Goal: Transaction & Acquisition: Download file/media

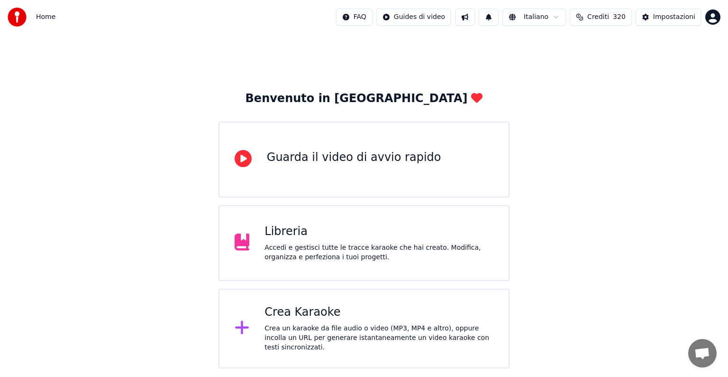
click at [340, 292] on div "Crea Karaoke Crea un karaoke da file audio o video (MP3, MP4 e altro), oppure i…" at bounding box center [364, 328] width 291 height 80
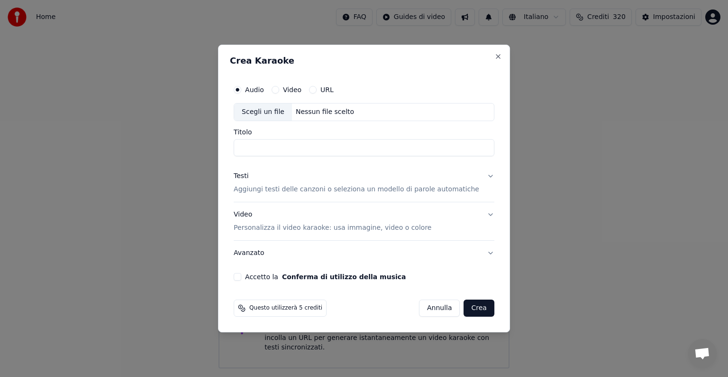
click at [328, 107] on div "Nessun file scelto" at bounding box center [325, 111] width 66 height 9
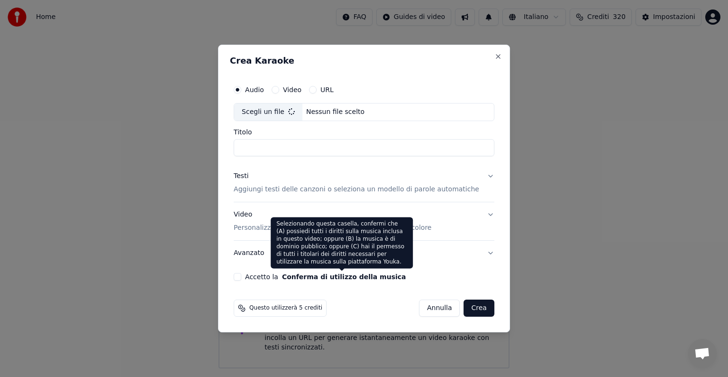
type input "**********"
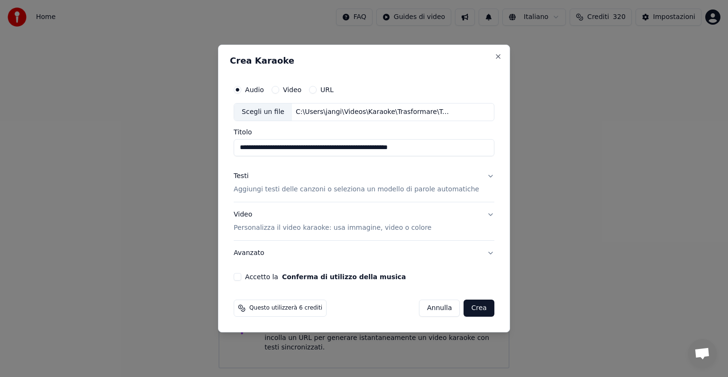
click at [479, 175] on button "Testi Aggiungi testi delle canzoni o seleziona un modello di parole automatiche" at bounding box center [364, 183] width 261 height 38
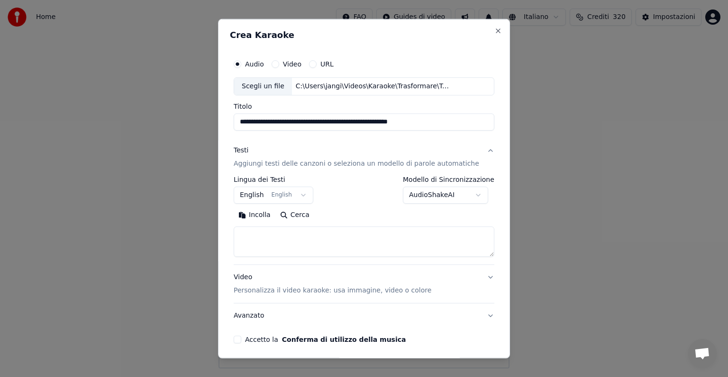
click at [304, 194] on button "English English" at bounding box center [274, 194] width 80 height 17
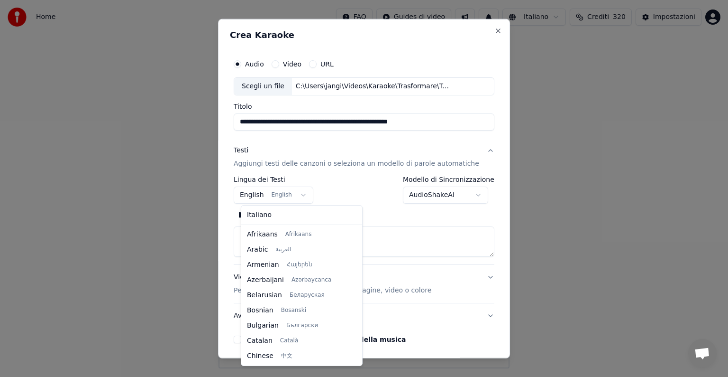
scroll to position [76, 0]
select select "**"
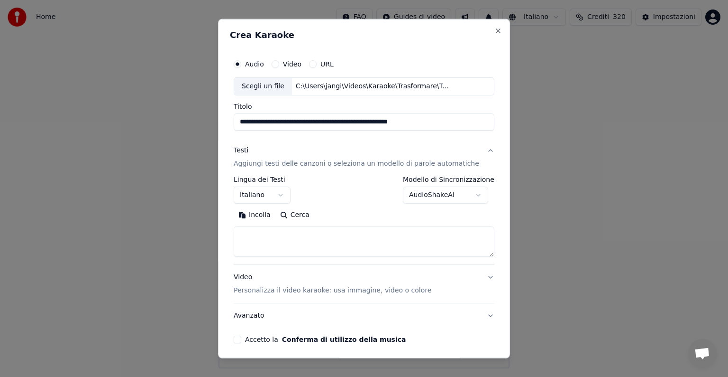
click at [254, 246] on textarea at bounding box center [364, 241] width 261 height 30
click at [268, 212] on button "Incolla" at bounding box center [255, 214] width 42 height 15
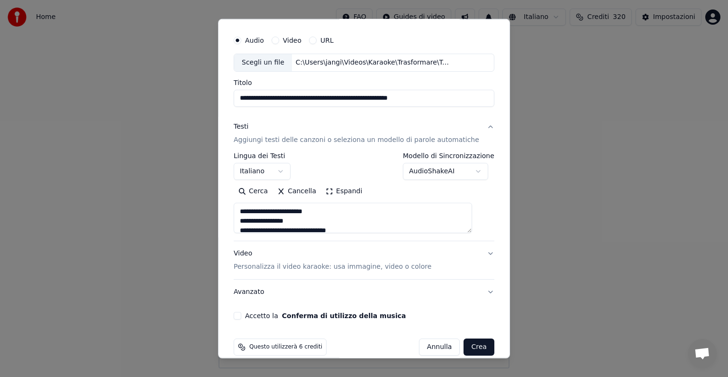
scroll to position [36, 0]
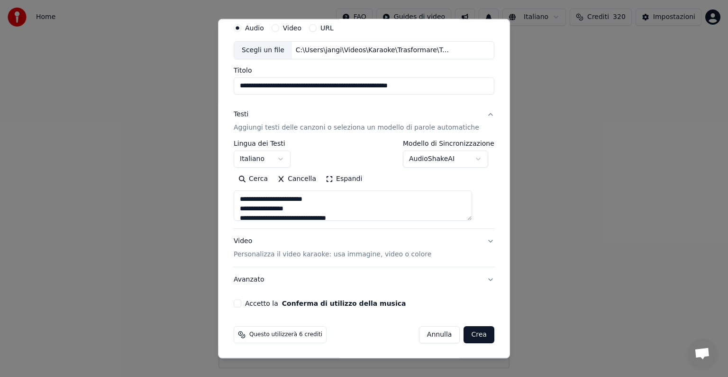
click at [477, 239] on button "Video Personalizza il video karaoke: usa immagine, video o colore" at bounding box center [364, 248] width 261 height 38
type textarea "**********"
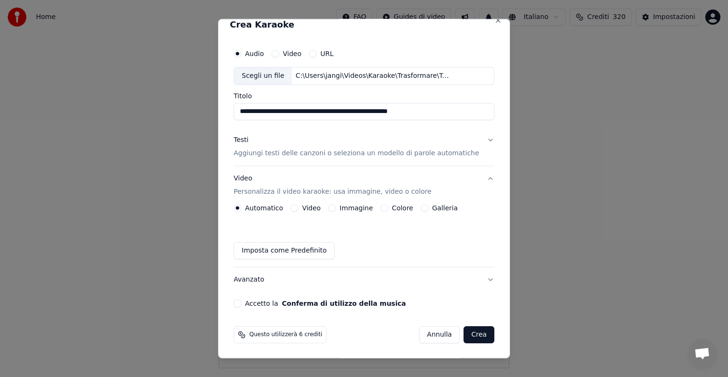
scroll to position [10, 0]
click at [336, 209] on button "Immagine" at bounding box center [333, 208] width 8 height 8
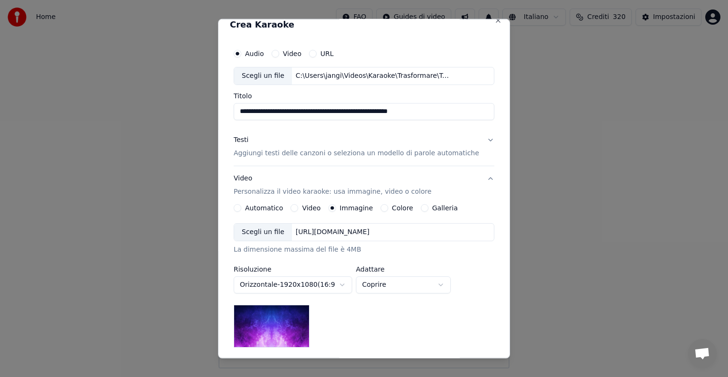
click at [351, 233] on div "[URL][DOMAIN_NAME]" at bounding box center [333, 231] width 82 height 9
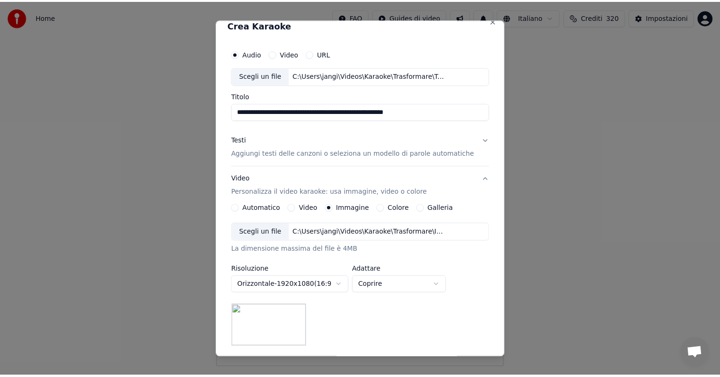
scroll to position [135, 0]
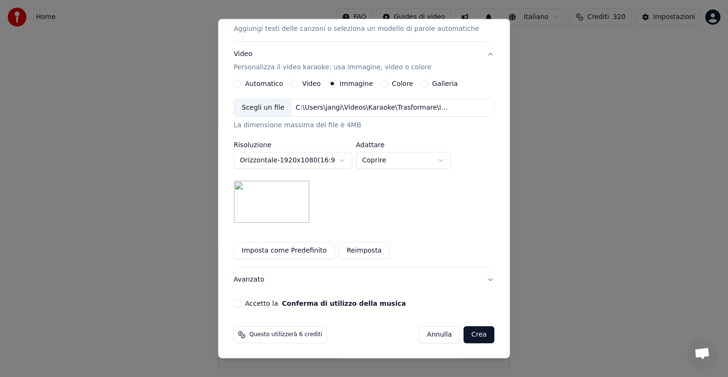
click at [241, 302] on button "Accetto la Conferma di utilizzo della musica" at bounding box center [238, 303] width 8 height 8
click at [475, 335] on button "Crea" at bounding box center [479, 334] width 30 height 17
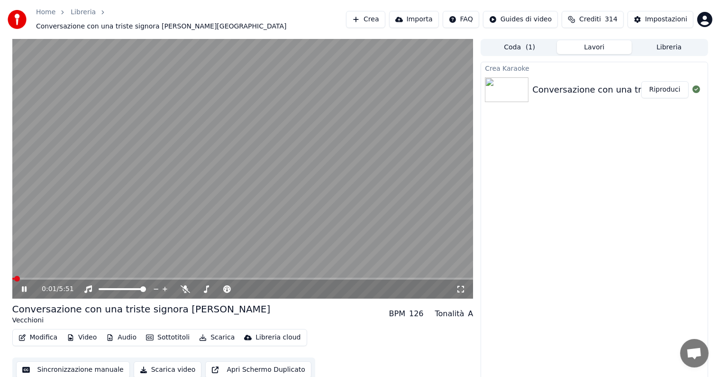
click at [660, 83] on button "Riproduci" at bounding box center [665, 89] width 47 height 17
click at [25, 286] on icon at bounding box center [24, 289] width 5 height 6
click at [41, 334] on button "Modifica" at bounding box center [38, 337] width 47 height 13
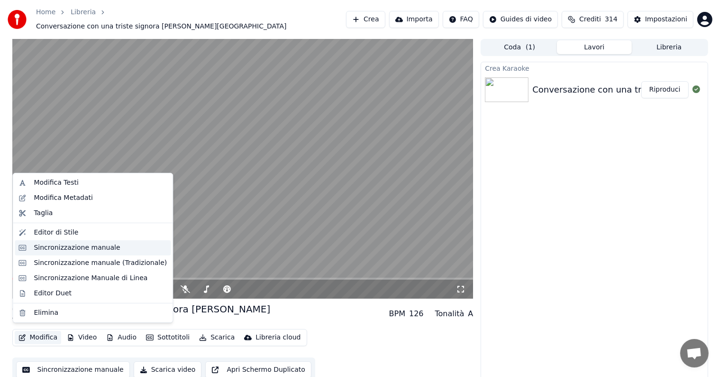
click at [83, 249] on div "Sincronizzazione manuale" at bounding box center [77, 247] width 86 height 9
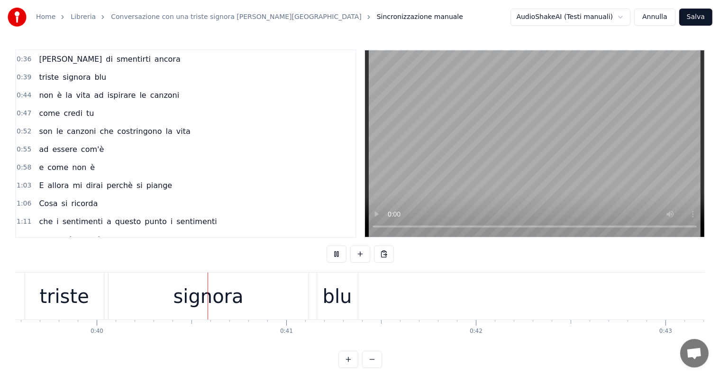
scroll to position [0, 7536]
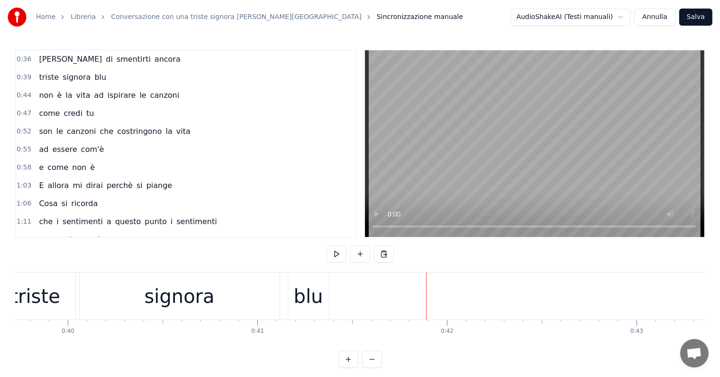
click at [183, 299] on div "signora" at bounding box center [180, 296] width 70 height 28
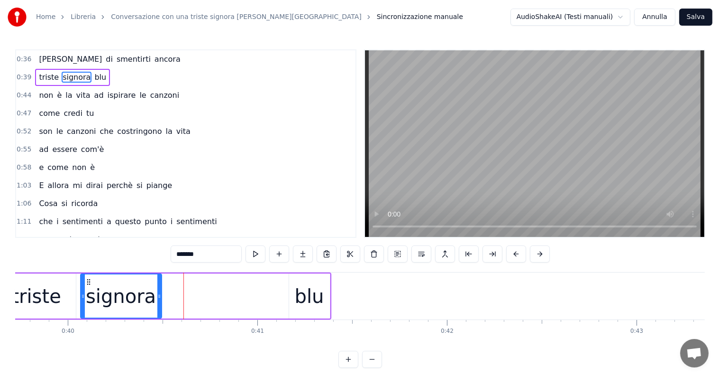
drag, startPoint x: 279, startPoint y: 294, endPoint x: 160, endPoint y: 305, distance: 119.6
click at [160, 305] on div at bounding box center [159, 295] width 4 height 43
click at [199, 249] on input "*******" at bounding box center [194, 253] width 71 height 17
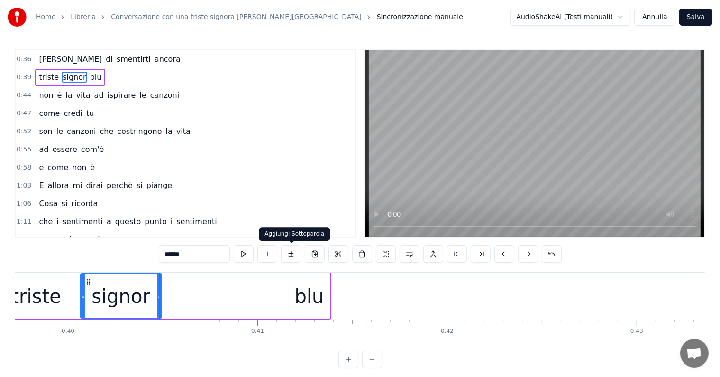
type input "******"
click at [292, 254] on button at bounding box center [291, 253] width 20 height 17
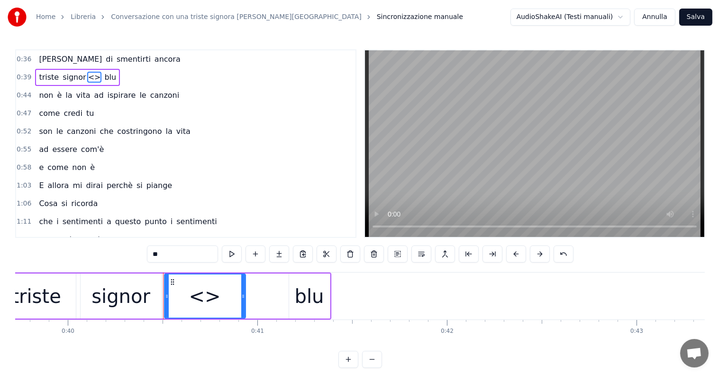
click at [189, 254] on input "**" at bounding box center [182, 253] width 71 height 17
type input "*"
drag, startPoint x: 243, startPoint y: 286, endPoint x: 286, endPoint y: 286, distance: 43.6
click at [286, 286] on div at bounding box center [287, 295] width 4 height 43
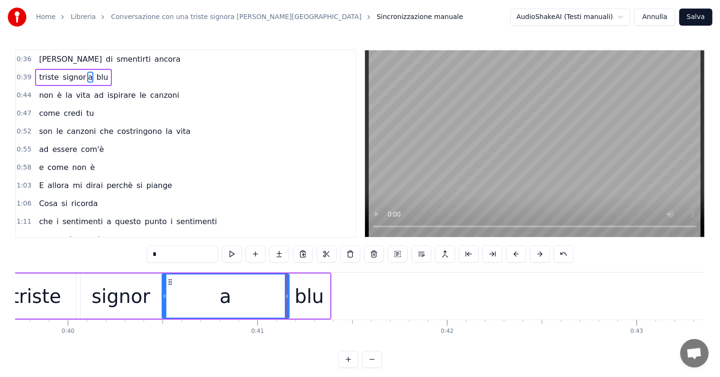
click at [163, 286] on div at bounding box center [165, 295] width 4 height 43
click at [31, 296] on div "triste" at bounding box center [35, 296] width 49 height 28
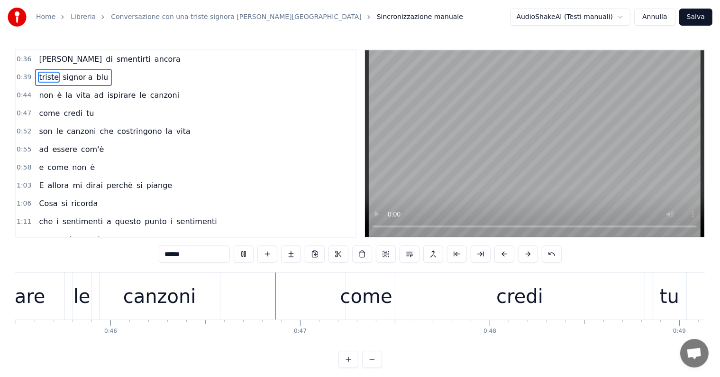
scroll to position [0, 8744]
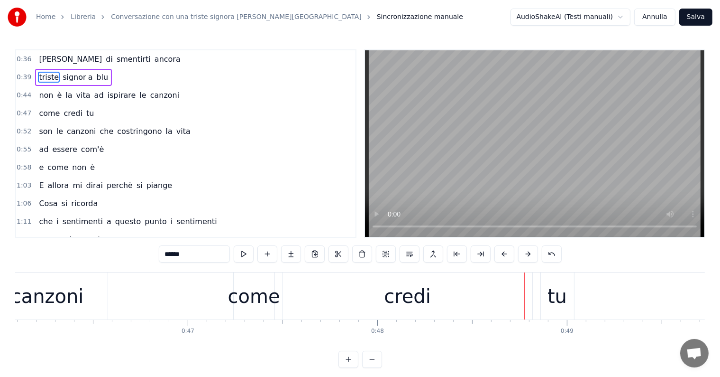
click at [392, 292] on div "credi" at bounding box center [407, 296] width 47 height 28
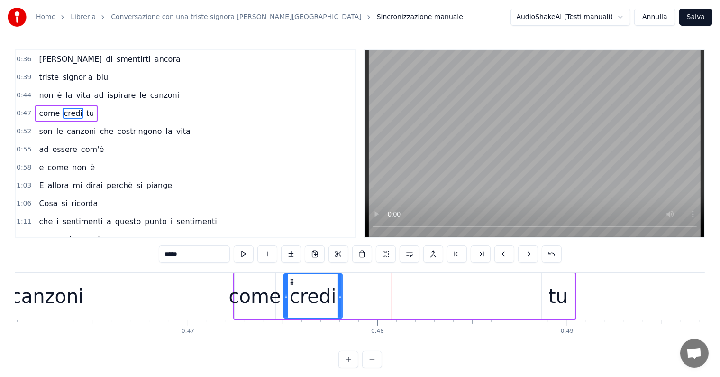
drag, startPoint x: 530, startPoint y: 295, endPoint x: 339, endPoint y: 301, distance: 191.2
click at [339, 301] on div at bounding box center [340, 295] width 4 height 43
click at [220, 253] on input "*****" at bounding box center [194, 253] width 71 height 17
type input "****"
click at [296, 249] on button at bounding box center [291, 253] width 20 height 17
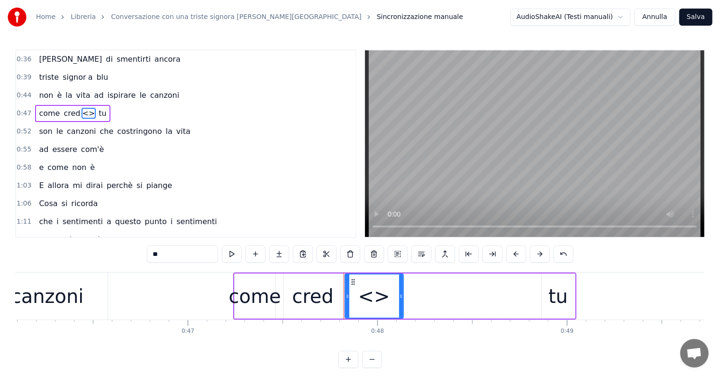
click at [190, 257] on input "**" at bounding box center [182, 253] width 71 height 17
type input "*"
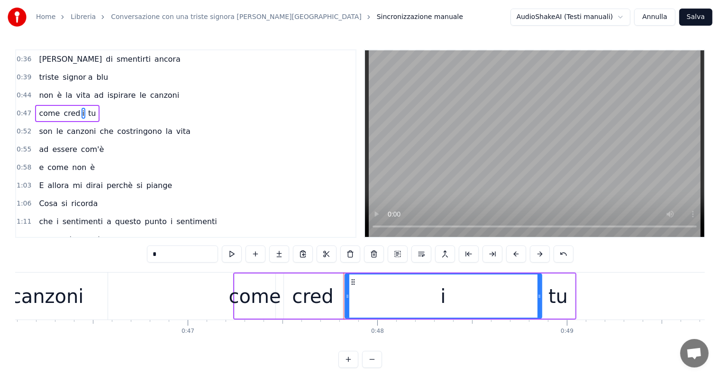
drag, startPoint x: 401, startPoint y: 292, endPoint x: 539, endPoint y: 292, distance: 138.5
click at [539, 292] on icon at bounding box center [540, 296] width 4 height 8
click at [346, 288] on div at bounding box center [346, 295] width 4 height 43
type input "*"
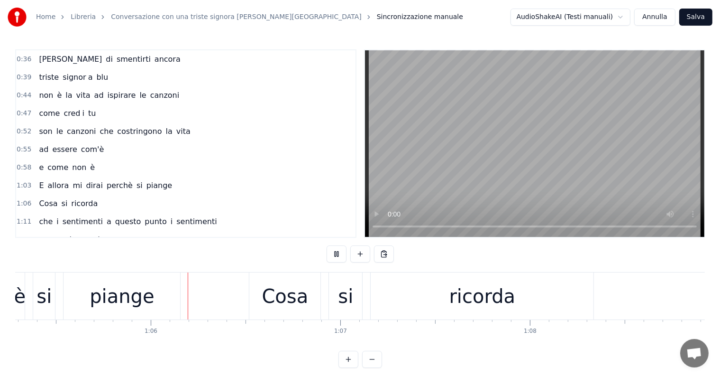
scroll to position [0, 12386]
click at [442, 288] on div "ricorda" at bounding box center [481, 295] width 223 height 47
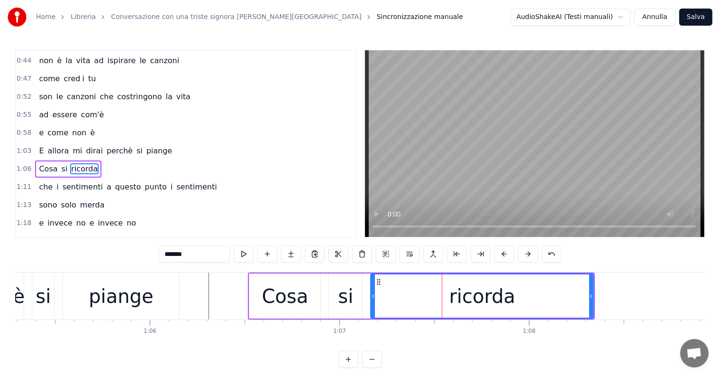
scroll to position [55, 0]
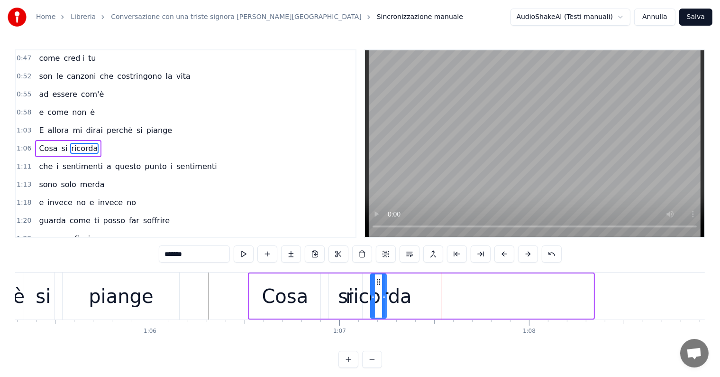
drag, startPoint x: 593, startPoint y: 294, endPoint x: 386, endPoint y: 304, distance: 207.5
click at [386, 304] on div "ricorda" at bounding box center [378, 295] width 15 height 43
click at [207, 256] on input "*******" at bounding box center [194, 253] width 71 height 17
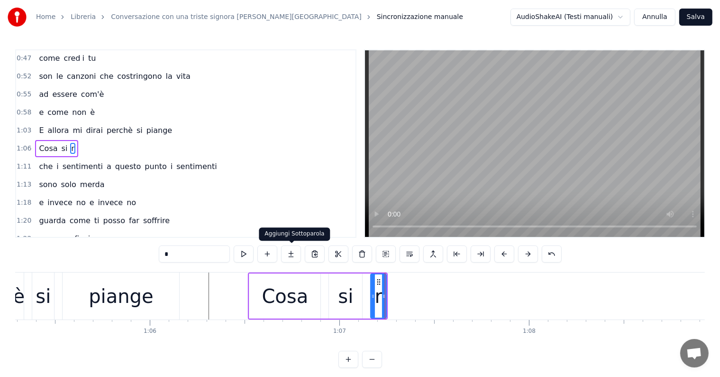
type input "*"
click at [294, 254] on button at bounding box center [291, 253] width 20 height 17
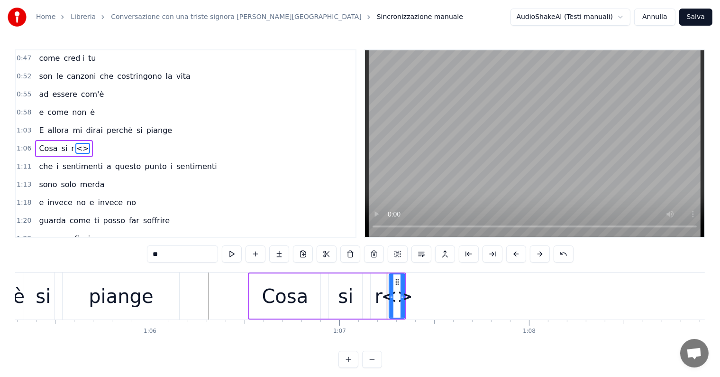
click at [180, 250] on input "**" at bounding box center [182, 253] width 71 height 17
type input "*"
click at [285, 254] on button at bounding box center [279, 253] width 20 height 17
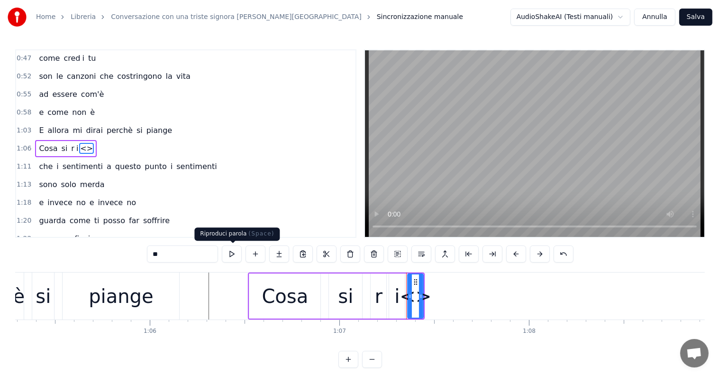
click at [197, 250] on input "**" at bounding box center [182, 253] width 71 height 17
type input "*"
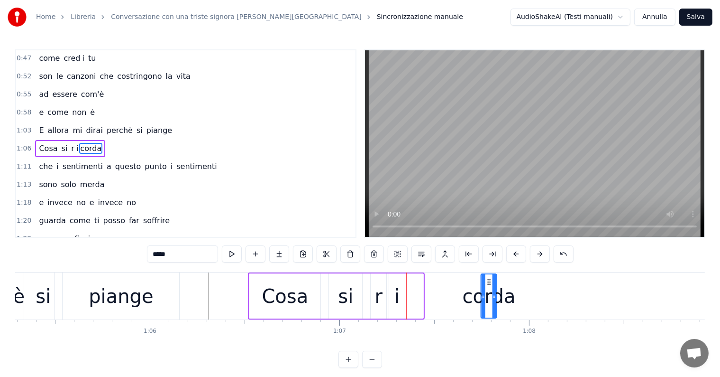
drag, startPoint x: 415, startPoint y: 279, endPoint x: 488, endPoint y: 278, distance: 73.5
click at [488, 279] on circle at bounding box center [488, 279] width 0 height 0
drag, startPoint x: 497, startPoint y: 290, endPoint x: 505, endPoint y: 289, distance: 7.6
click at [505, 289] on div "corda" at bounding box center [489, 296] width 53 height 28
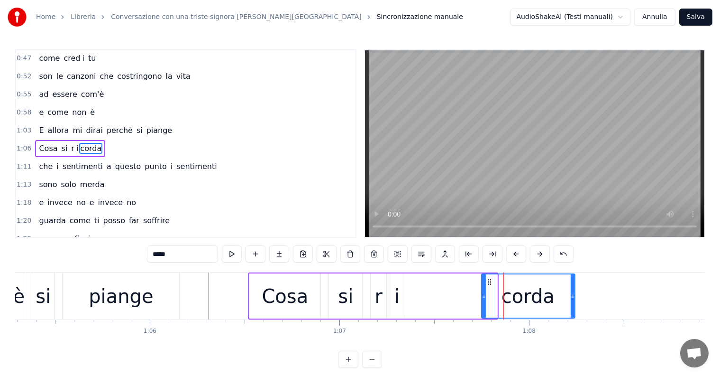
drag, startPoint x: 495, startPoint y: 289, endPoint x: 576, endPoint y: 289, distance: 81.1
click at [575, 289] on div at bounding box center [573, 295] width 4 height 43
click at [399, 299] on div "i" at bounding box center [397, 296] width 5 height 28
type input "*"
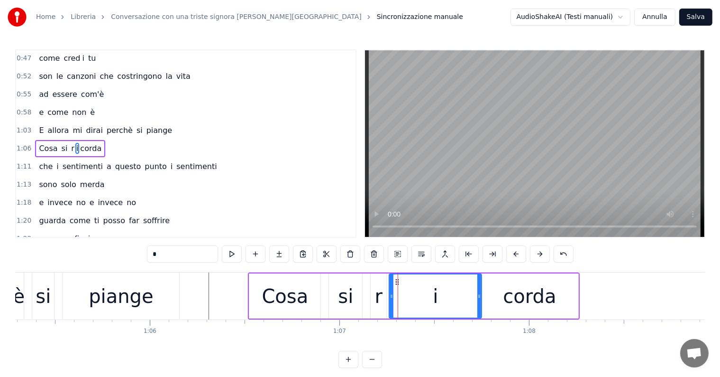
drag, startPoint x: 403, startPoint y: 296, endPoint x: 479, endPoint y: 296, distance: 76.8
click at [479, 296] on icon at bounding box center [480, 296] width 4 height 8
click at [388, 296] on icon at bounding box center [389, 296] width 4 height 8
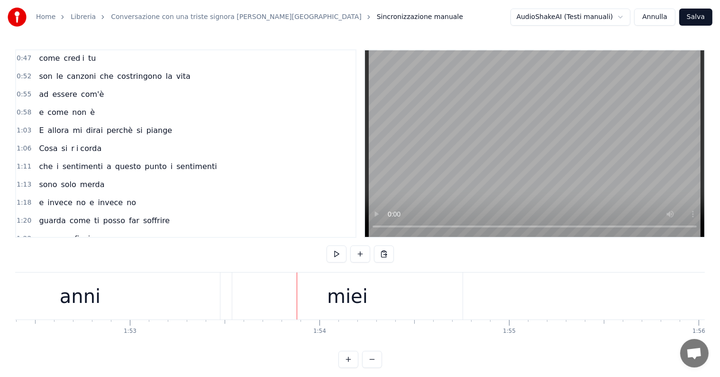
scroll to position [0, 21134]
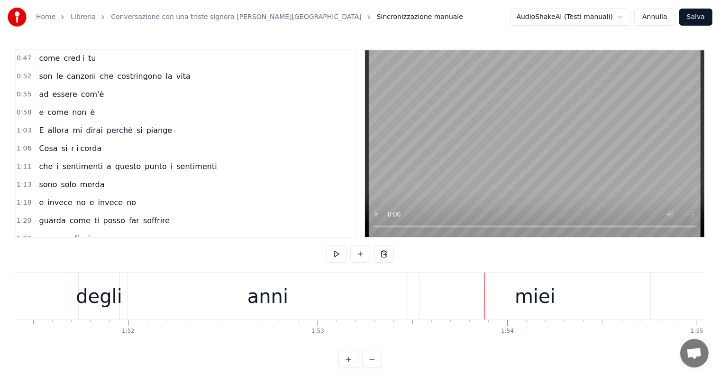
click at [267, 301] on div "anni" at bounding box center [268, 296] width 41 height 28
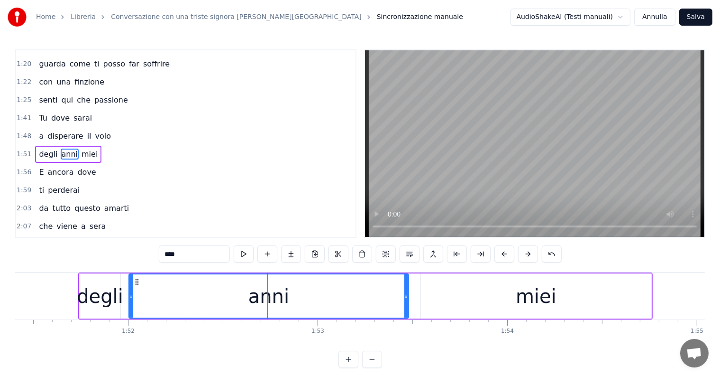
scroll to position [212, 0]
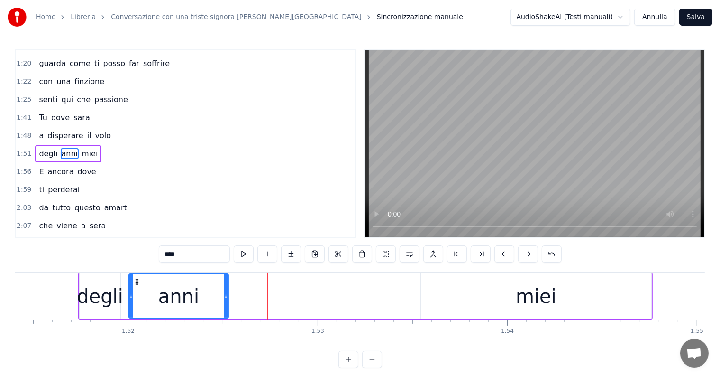
drag, startPoint x: 406, startPoint y: 290, endPoint x: 226, endPoint y: 303, distance: 180.7
click at [226, 303] on div at bounding box center [226, 295] width 4 height 43
click at [197, 254] on input "****" at bounding box center [194, 253] width 71 height 17
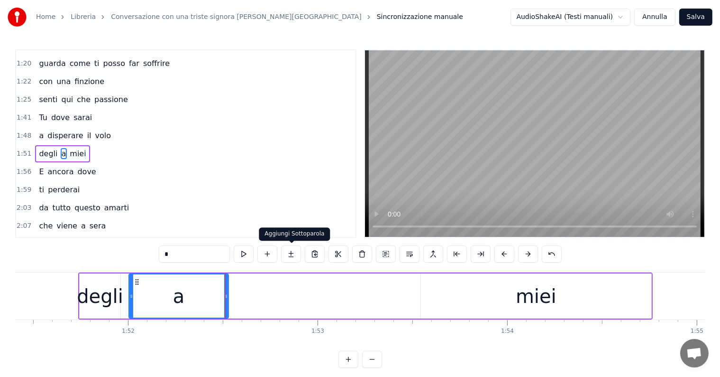
type input "*"
click at [292, 250] on button at bounding box center [291, 253] width 20 height 17
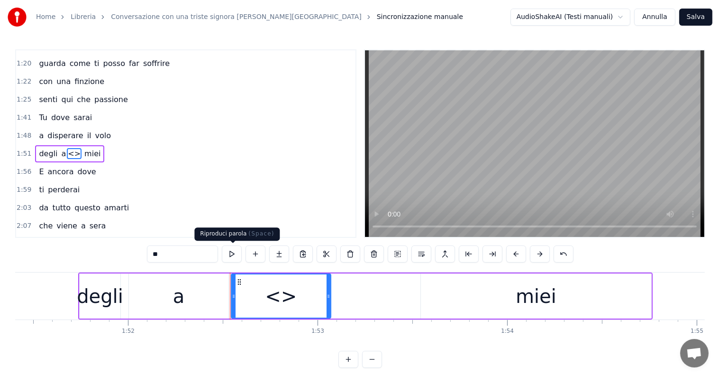
click at [203, 252] on input "**" at bounding box center [182, 253] width 71 height 17
type input "*"
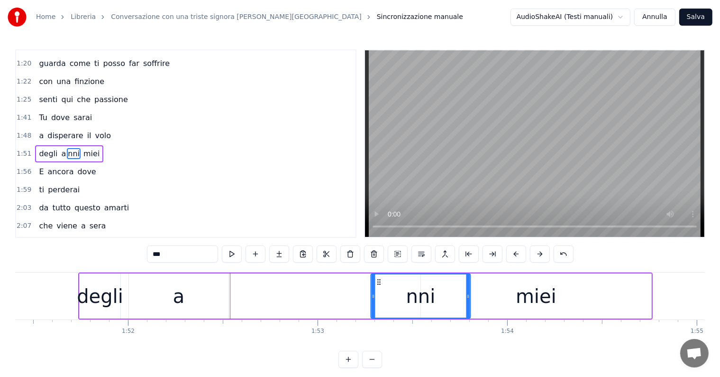
drag, startPoint x: 238, startPoint y: 279, endPoint x: 378, endPoint y: 282, distance: 139.9
click at [378, 282] on icon at bounding box center [379, 282] width 8 height 8
click at [213, 296] on div "a" at bounding box center [179, 295] width 100 height 45
type input "*"
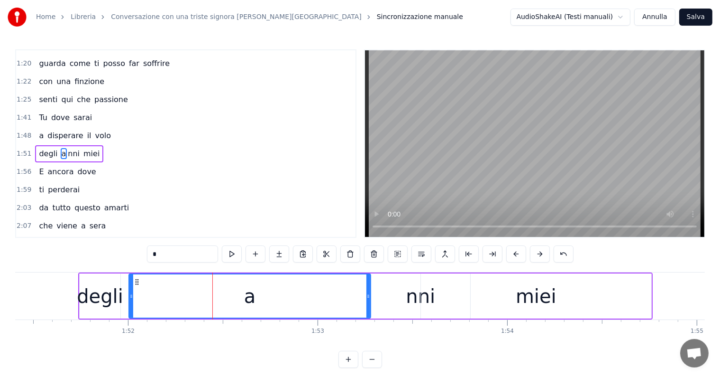
drag, startPoint x: 226, startPoint y: 294, endPoint x: 368, endPoint y: 292, distance: 142.3
click at [368, 292] on icon at bounding box center [369, 296] width 4 height 8
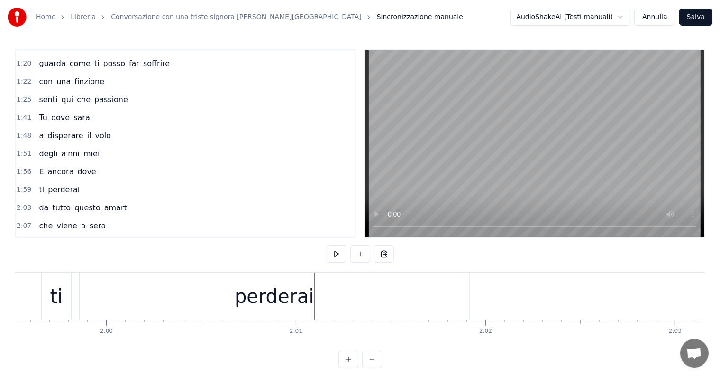
scroll to position [0, 22598]
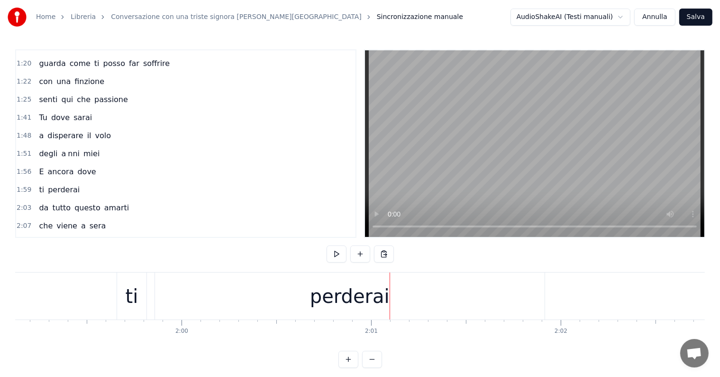
click at [332, 284] on div "perderai" at bounding box center [350, 296] width 80 height 28
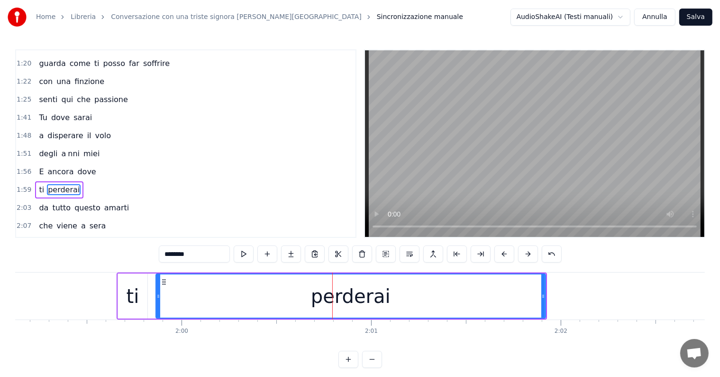
scroll to position [247, 0]
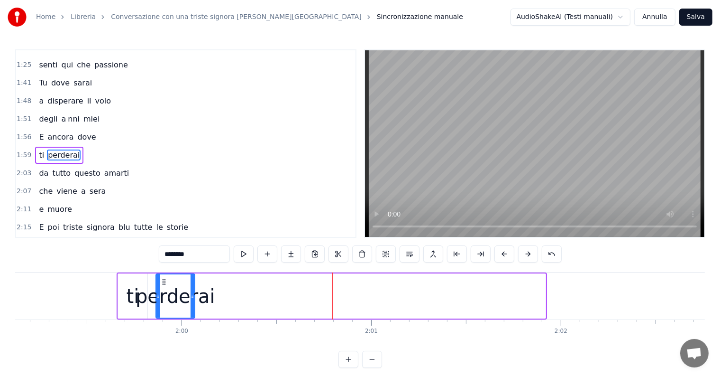
drag, startPoint x: 544, startPoint y: 287, endPoint x: 193, endPoint y: 304, distance: 351.3
click at [193, 304] on div at bounding box center [193, 295] width 4 height 43
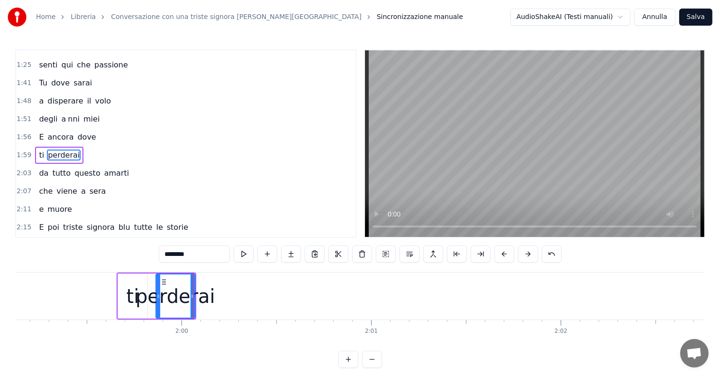
click at [198, 256] on input "********" at bounding box center [194, 253] width 71 height 17
drag, startPoint x: 192, startPoint y: 289, endPoint x: 199, endPoint y: 288, distance: 7.6
click at [199, 288] on div at bounding box center [200, 295] width 4 height 43
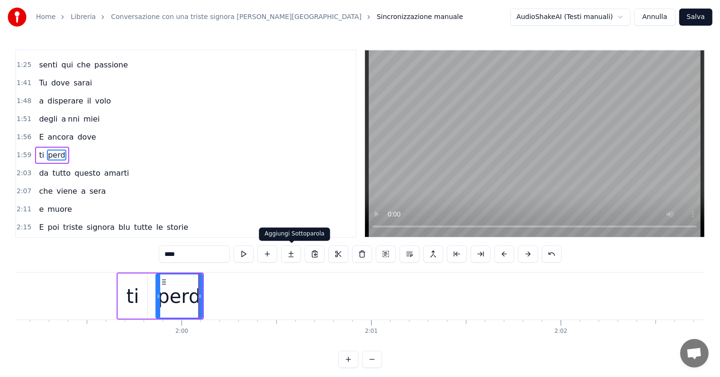
type input "****"
click at [291, 253] on button at bounding box center [291, 253] width 20 height 17
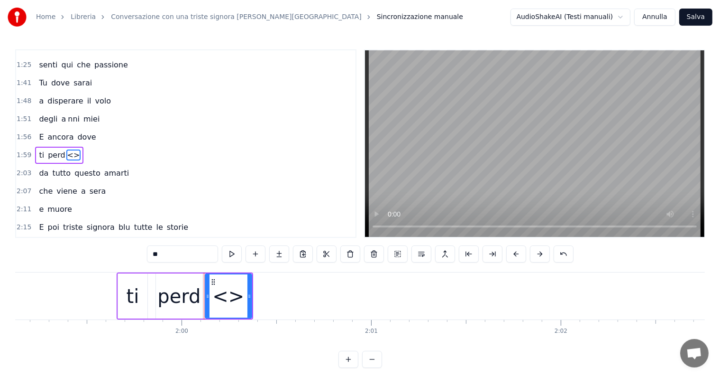
click at [202, 252] on input "**" at bounding box center [182, 253] width 71 height 17
type input "*"
click at [283, 253] on button at bounding box center [279, 253] width 20 height 17
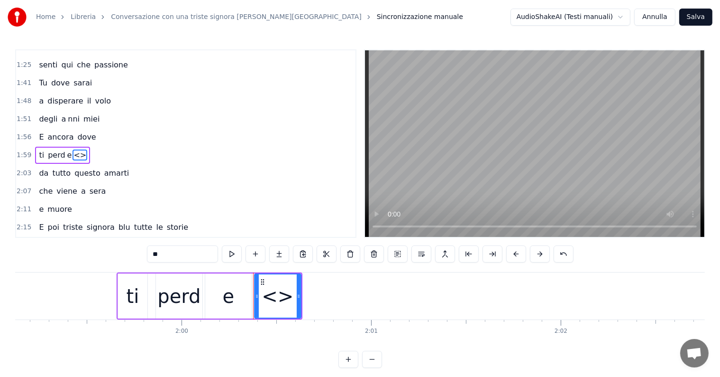
click at [203, 252] on input "**" at bounding box center [182, 253] width 71 height 17
type input "*"
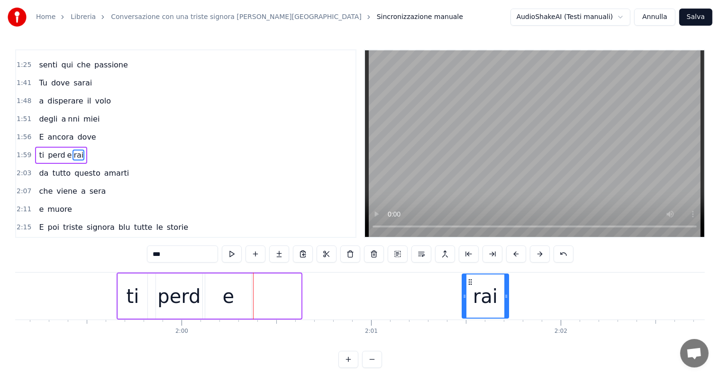
drag, startPoint x: 260, startPoint y: 280, endPoint x: 468, endPoint y: 275, distance: 208.3
click at [468, 275] on div "rai" at bounding box center [486, 295] width 46 height 43
click at [235, 294] on div "e" at bounding box center [228, 295] width 46 height 45
type input "*"
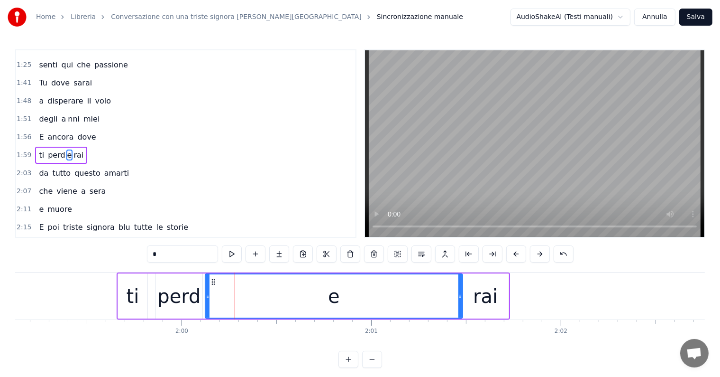
drag, startPoint x: 250, startPoint y: 292, endPoint x: 461, endPoint y: 287, distance: 211.1
click at [461, 287] on div at bounding box center [461, 295] width 4 height 43
click at [203, 286] on div at bounding box center [205, 295] width 4 height 43
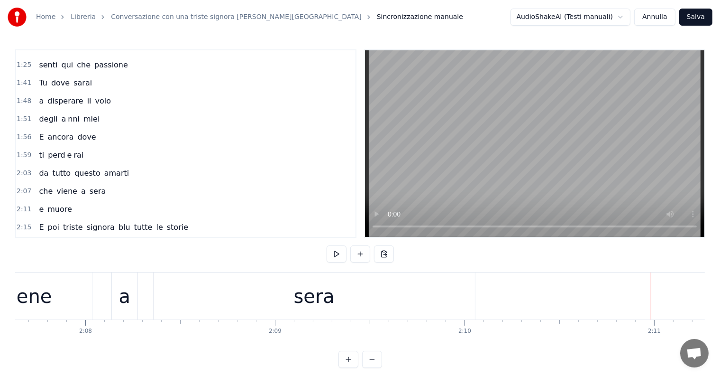
scroll to position [0, 24288]
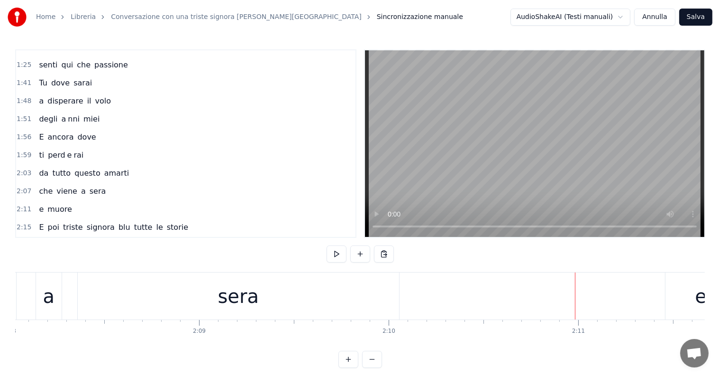
click at [275, 290] on div "sera" at bounding box center [239, 295] width 322 height 47
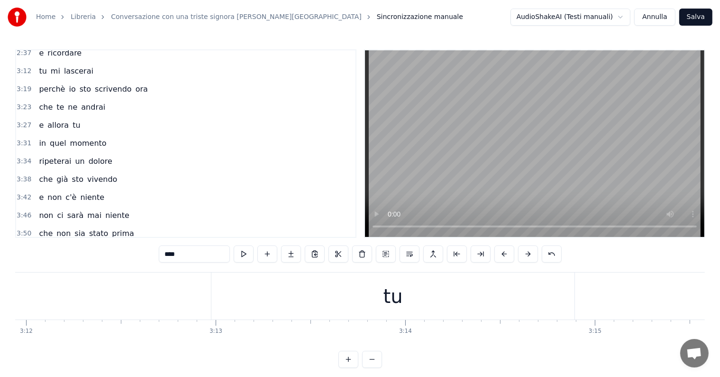
scroll to position [0, 36450]
click at [386, 301] on div "tu" at bounding box center [355, 295] width 363 height 47
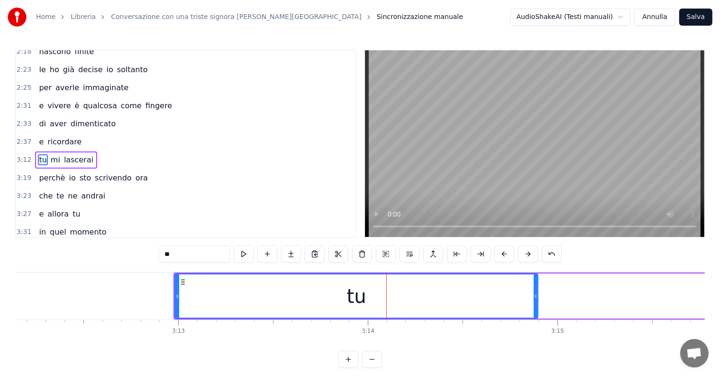
scroll to position [439, 0]
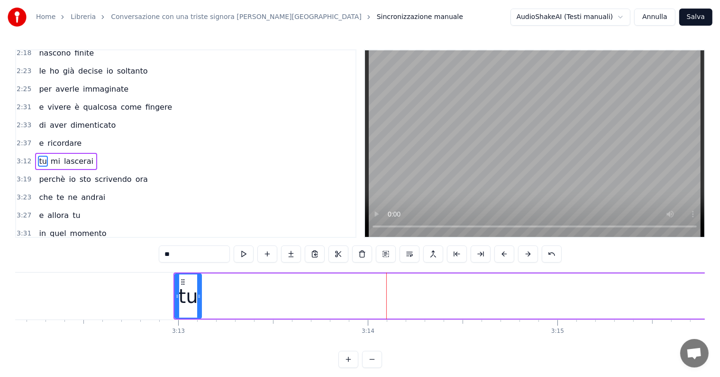
drag, startPoint x: 535, startPoint y: 291, endPoint x: 199, endPoint y: 315, distance: 337.6
click at [199, 315] on div at bounding box center [199, 295] width 4 height 43
click at [184, 256] on input "**" at bounding box center [194, 253] width 71 height 17
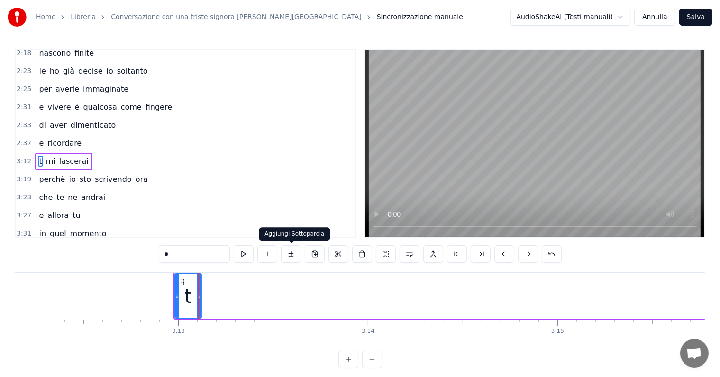
type input "*"
click at [288, 252] on button at bounding box center [291, 253] width 20 height 17
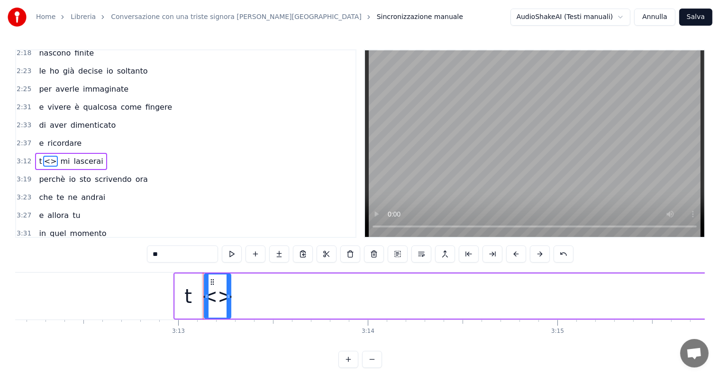
click at [178, 256] on input "**" at bounding box center [182, 253] width 71 height 17
type input "*"
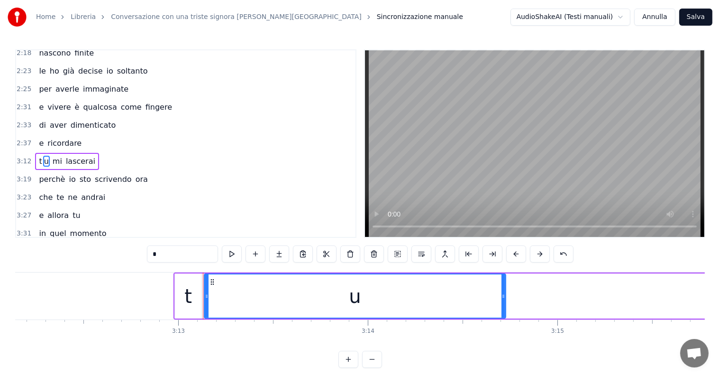
drag, startPoint x: 230, startPoint y: 288, endPoint x: 505, endPoint y: 288, distance: 275.1
click at [505, 288] on div at bounding box center [504, 295] width 4 height 43
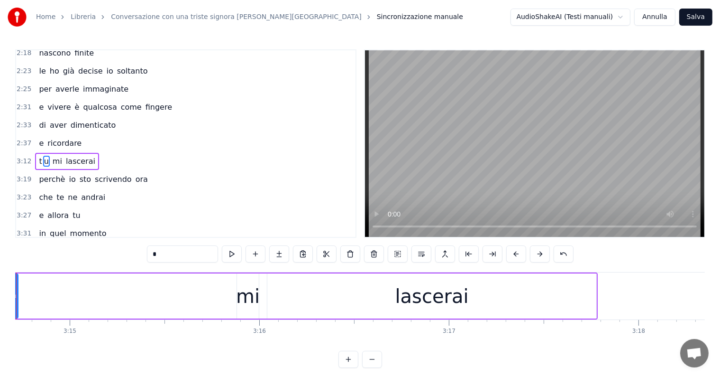
scroll to position [0, 36975]
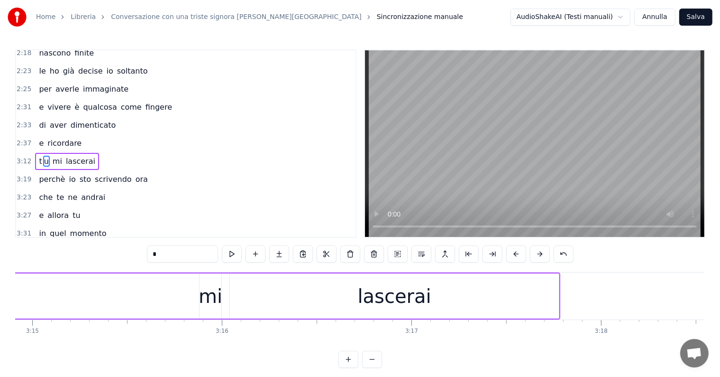
click at [410, 302] on div "lascerai" at bounding box center [395, 296] width 74 height 28
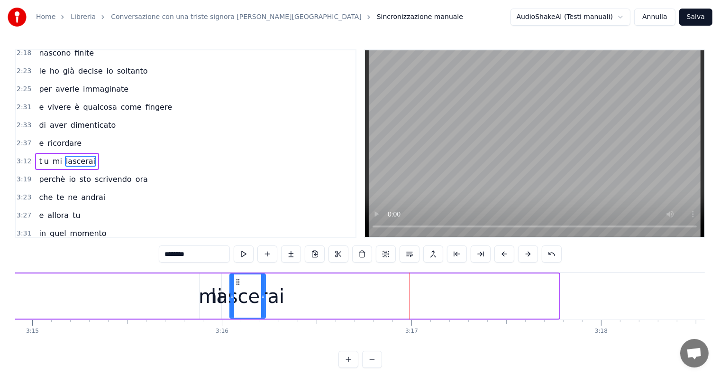
drag, startPoint x: 557, startPoint y: 289, endPoint x: 264, endPoint y: 304, distance: 293.9
click at [264, 304] on div at bounding box center [263, 295] width 4 height 43
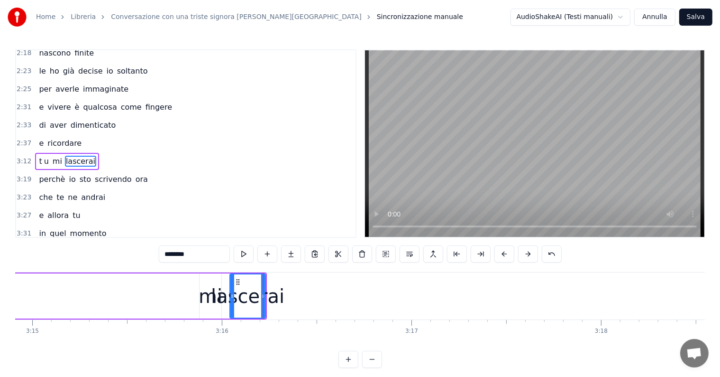
click at [211, 250] on input "********" at bounding box center [194, 253] width 71 height 17
click at [268, 289] on div at bounding box center [268, 295] width 4 height 43
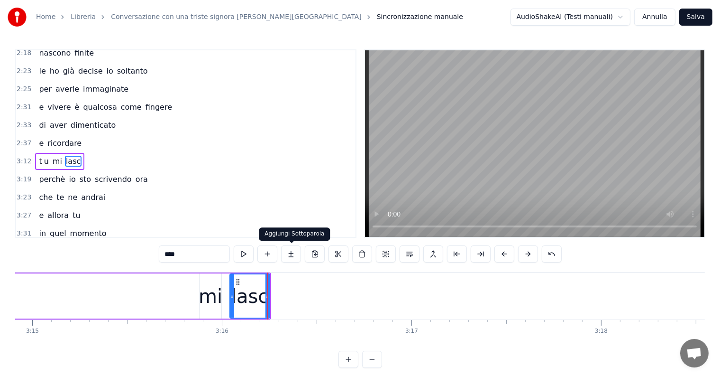
type input "****"
click at [294, 253] on button at bounding box center [291, 253] width 20 height 17
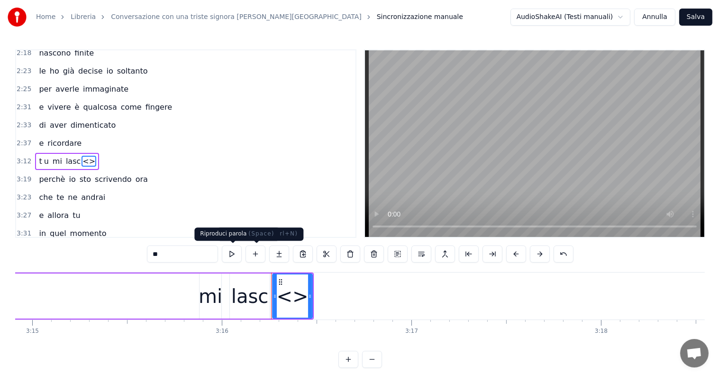
click at [183, 255] on input "**" at bounding box center [182, 253] width 71 height 17
type input "*"
click at [271, 252] on button at bounding box center [279, 253] width 20 height 17
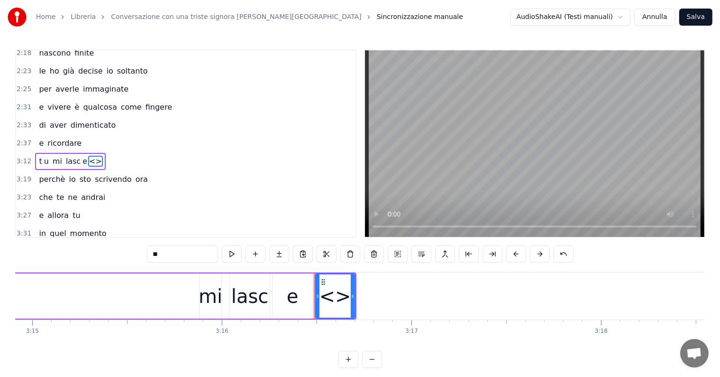
click at [178, 256] on input "**" at bounding box center [182, 253] width 71 height 17
type input "*"
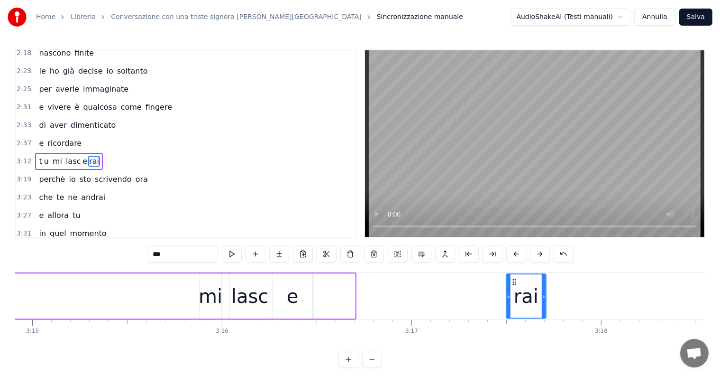
drag, startPoint x: 322, startPoint y: 280, endPoint x: 493, endPoint y: 284, distance: 171.2
click at [512, 280] on icon at bounding box center [515, 282] width 8 height 8
click at [305, 292] on div "e" at bounding box center [293, 295] width 40 height 45
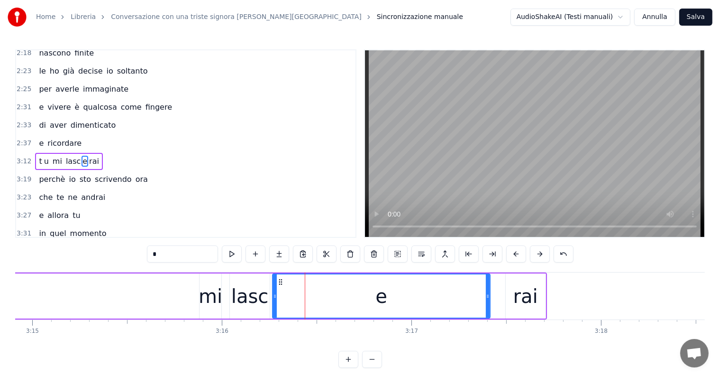
drag, startPoint x: 310, startPoint y: 292, endPoint x: 488, endPoint y: 293, distance: 177.8
click at [488, 293] on icon at bounding box center [488, 296] width 4 height 8
click at [270, 298] on icon at bounding box center [272, 296] width 4 height 8
click at [514, 293] on div "rai" at bounding box center [526, 296] width 25 height 28
type input "***"
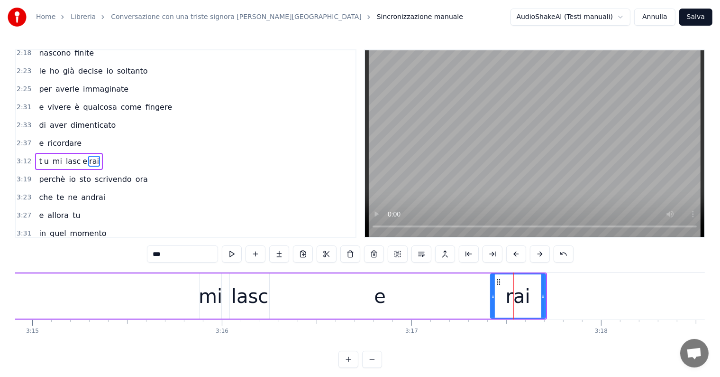
drag, startPoint x: 507, startPoint y: 293, endPoint x: 491, endPoint y: 293, distance: 15.2
click at [491, 293] on icon at bounding box center [493, 296] width 4 height 8
click at [145, 304] on div "t u mi lasc e rai" at bounding box center [97, 295] width 899 height 47
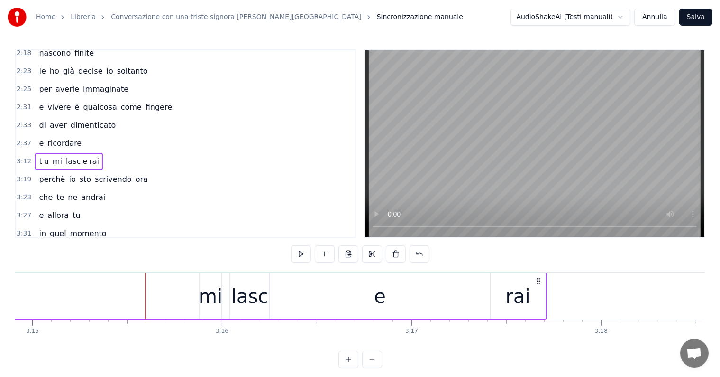
click at [36, 153] on div "t u mi lasc e rai" at bounding box center [69, 161] width 68 height 17
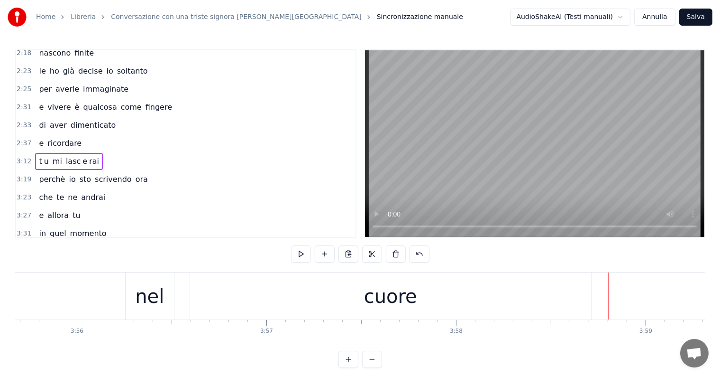
scroll to position [0, 44558]
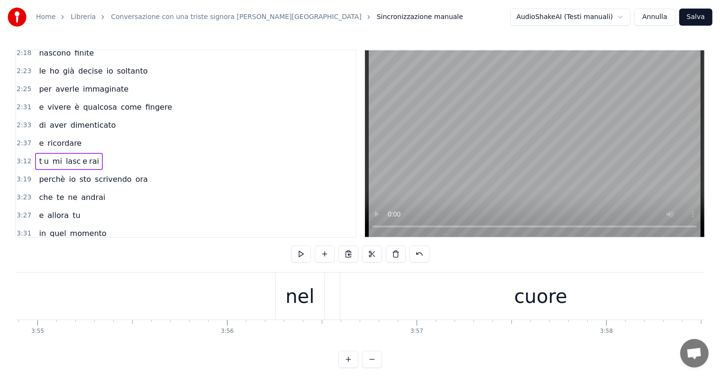
click at [501, 307] on div "cuore" at bounding box center [541, 295] width 401 height 47
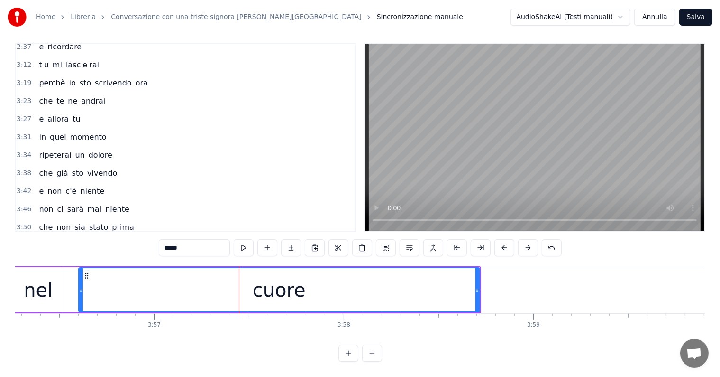
scroll to position [0, 44596]
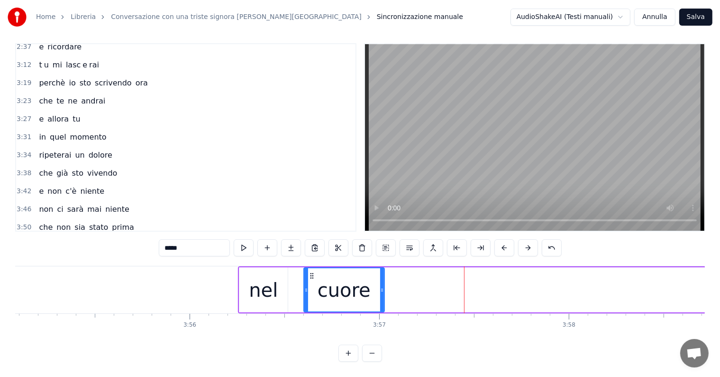
drag, startPoint x: 702, startPoint y: 270, endPoint x: 381, endPoint y: 310, distance: 323.1
click at [381, 310] on div "[PERSON_NAME] di smentirti ancora triste signor a blu non è la vita ad ispirare…" at bounding box center [360, 301] width 690 height 71
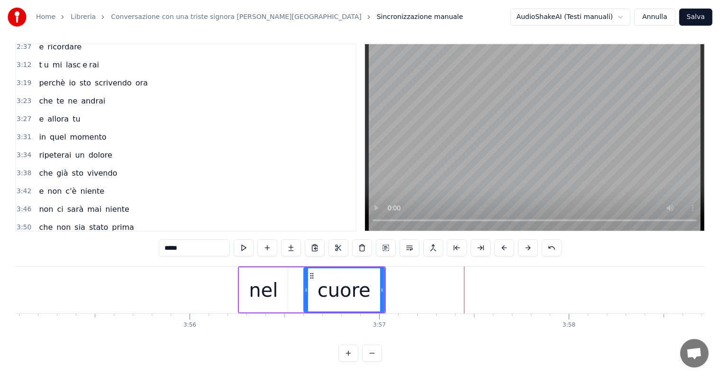
click at [202, 240] on input "*****" at bounding box center [194, 247] width 71 height 17
type input "****"
click at [292, 239] on button at bounding box center [291, 247] width 20 height 17
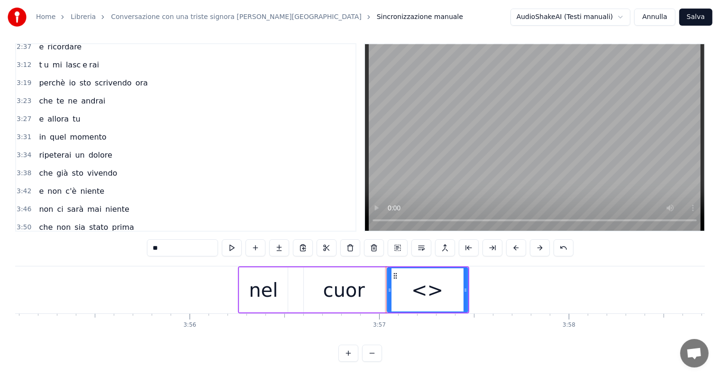
click at [204, 245] on input "**" at bounding box center [182, 247] width 71 height 17
type input "*"
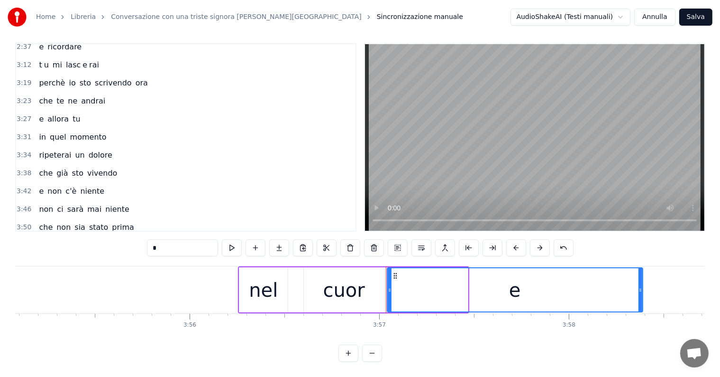
drag, startPoint x: 466, startPoint y: 278, endPoint x: 638, endPoint y: 276, distance: 171.7
click at [641, 276] on div at bounding box center [641, 289] width 4 height 43
type input "*"
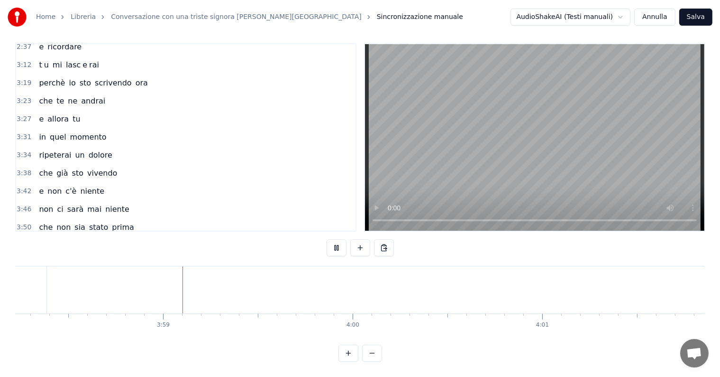
scroll to position [0, 45213]
click at [694, 15] on button "Salva" at bounding box center [696, 17] width 33 height 17
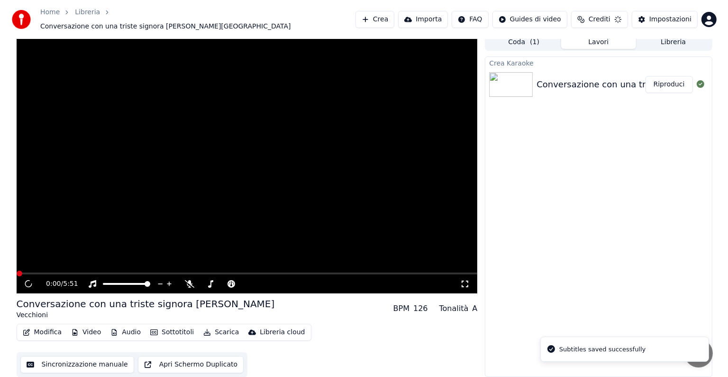
scroll to position [0, 0]
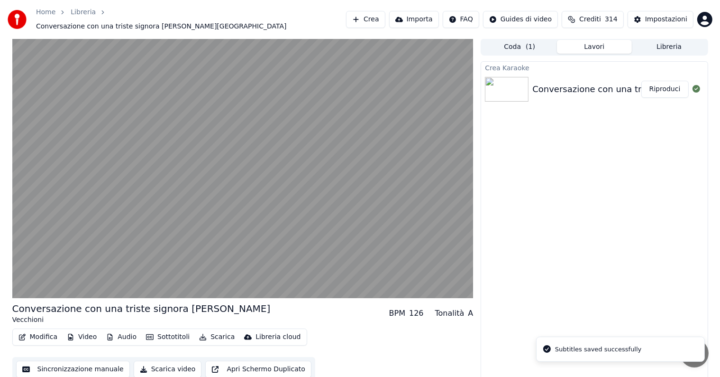
click at [672, 81] on button "Riproduci" at bounding box center [665, 89] width 47 height 17
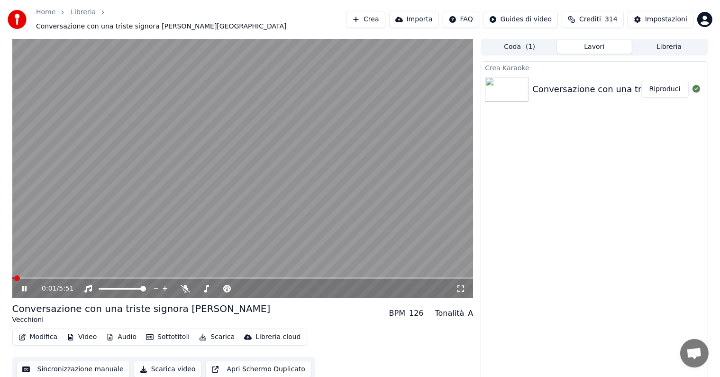
click at [21, 285] on icon at bounding box center [31, 289] width 22 height 8
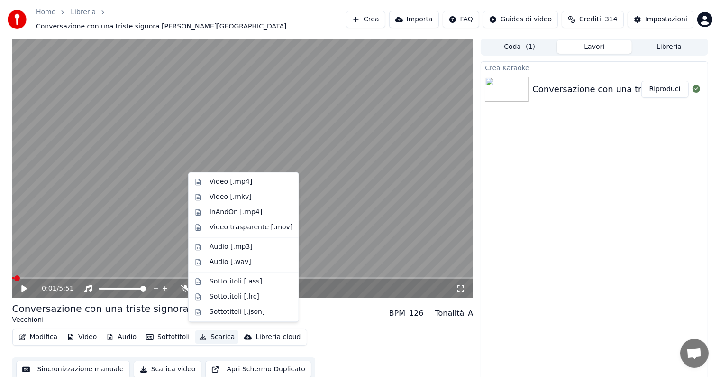
click at [213, 335] on button "Scarica" at bounding box center [216, 336] width 43 height 13
click at [262, 182] on div "Video [.mp4]" at bounding box center [251, 181] width 83 height 9
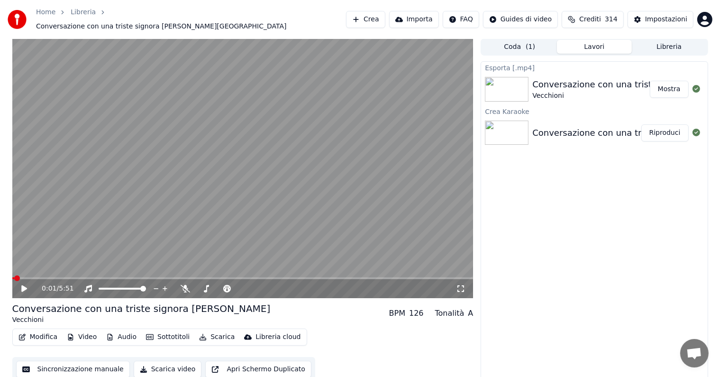
click at [662, 91] on button "Mostra" at bounding box center [669, 89] width 39 height 17
click at [383, 16] on button "Crea" at bounding box center [365, 19] width 39 height 17
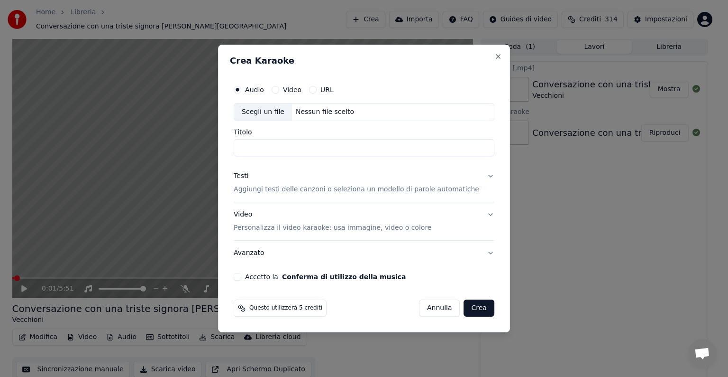
click at [311, 109] on div "Nessun file scelto" at bounding box center [325, 111] width 66 height 9
type input "**********"
click at [480, 174] on button "Testi Aggiungi testi delle canzoni o seleziona un modello di parole automatiche" at bounding box center [364, 183] width 261 height 38
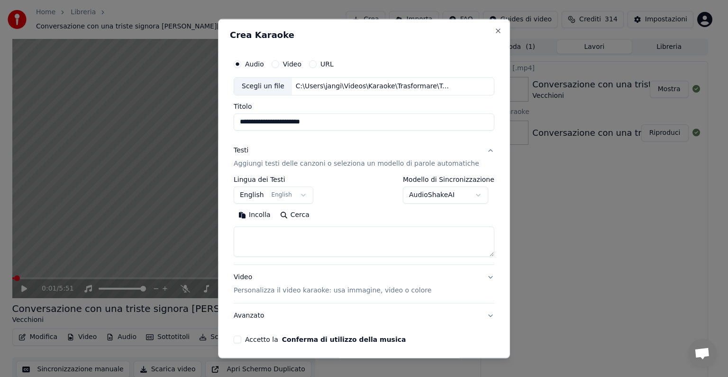
click at [306, 194] on body "**********" at bounding box center [360, 188] width 720 height 377
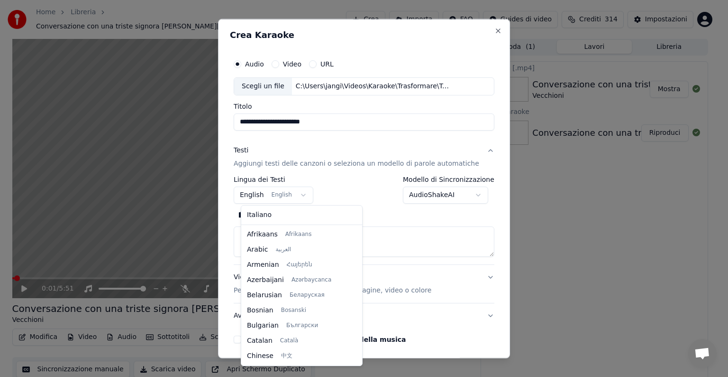
scroll to position [76, 0]
select select "**"
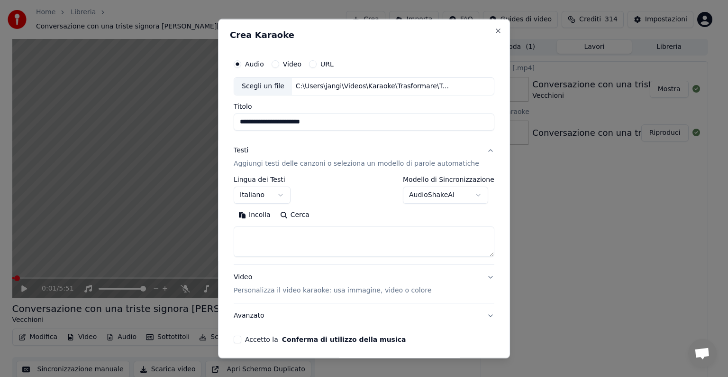
click at [266, 239] on textarea at bounding box center [364, 241] width 261 height 30
click at [260, 215] on button "Incolla" at bounding box center [255, 214] width 42 height 15
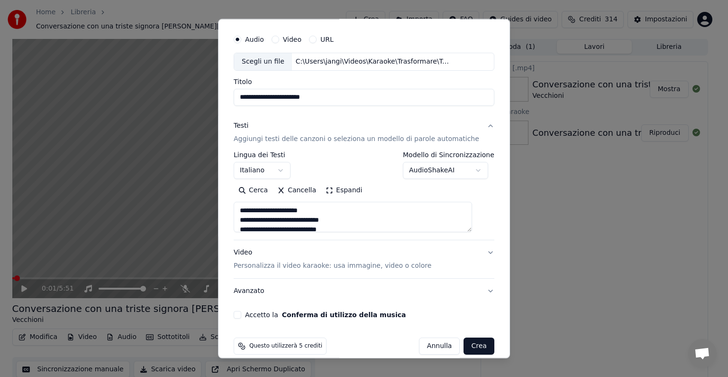
scroll to position [36, 0]
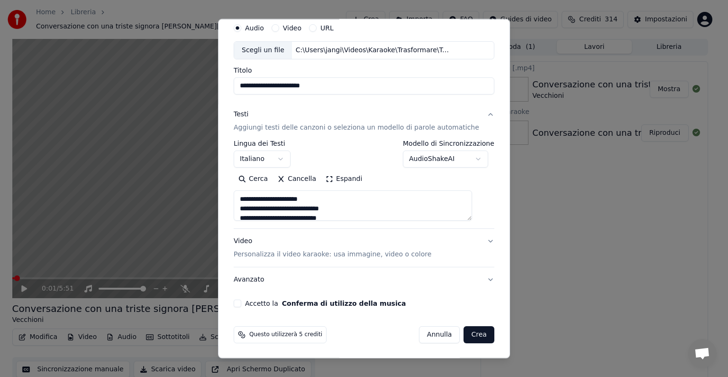
click at [474, 239] on button "Video Personalizza il video karaoke: usa immagine, video o colore" at bounding box center [364, 248] width 261 height 38
type textarea "**********"
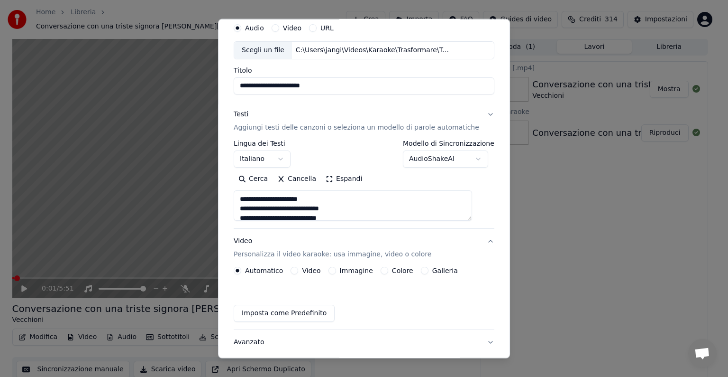
scroll to position [10, 0]
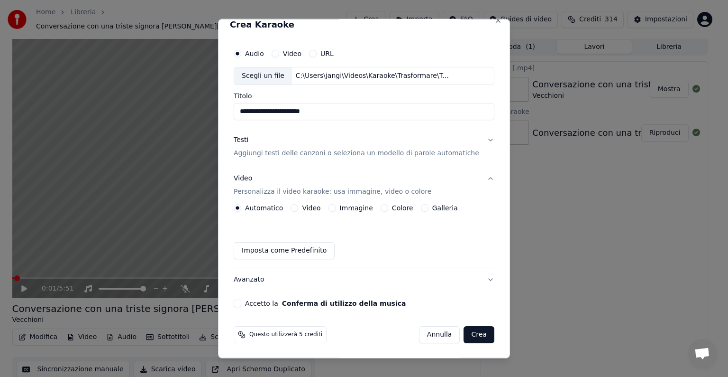
click at [335, 205] on button "Immagine" at bounding box center [333, 208] width 8 height 8
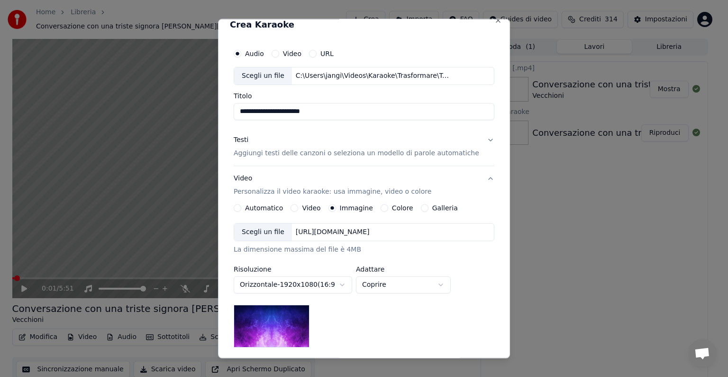
click at [340, 233] on div "[URL][DOMAIN_NAME]" at bounding box center [333, 231] width 82 height 9
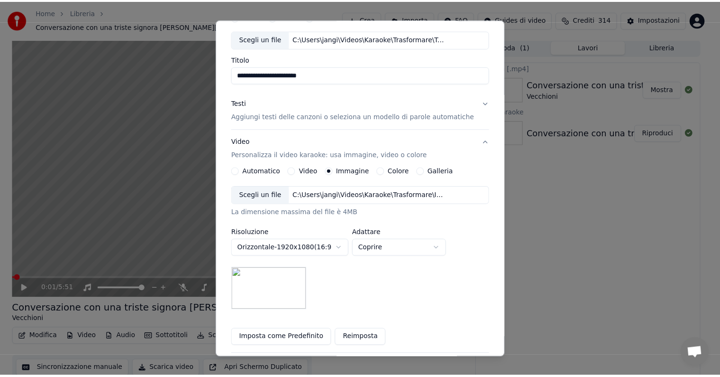
scroll to position [135, 0]
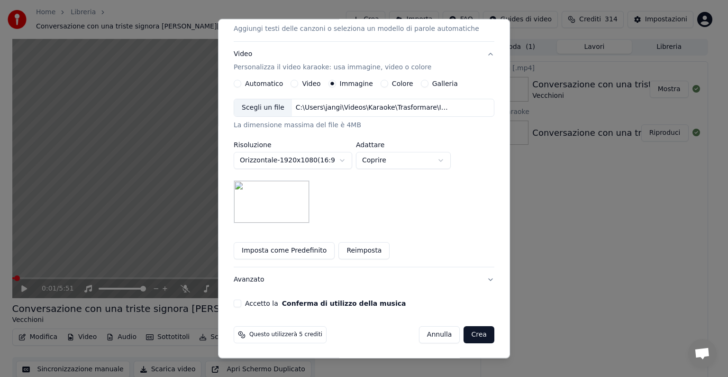
click at [241, 304] on button "Accetto la Conferma di utilizzo della musica" at bounding box center [238, 303] width 8 height 8
click at [465, 331] on button "Crea" at bounding box center [479, 334] width 30 height 17
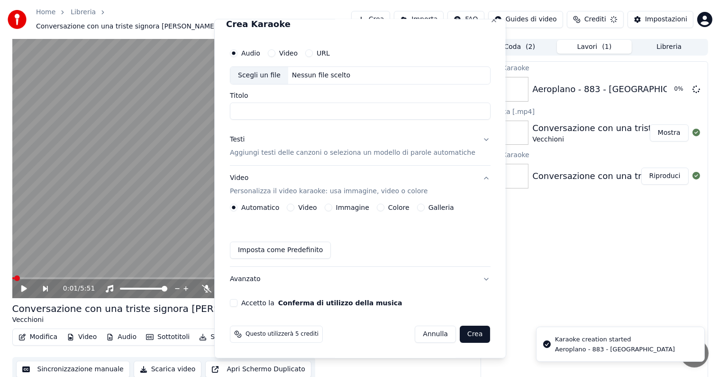
scroll to position [10, 0]
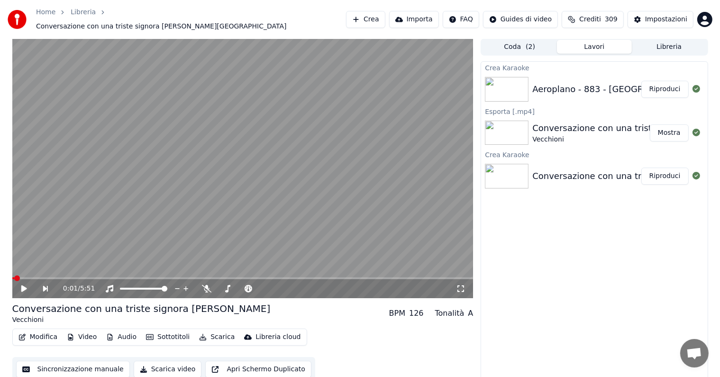
click at [666, 87] on button "Riproduci" at bounding box center [665, 89] width 47 height 17
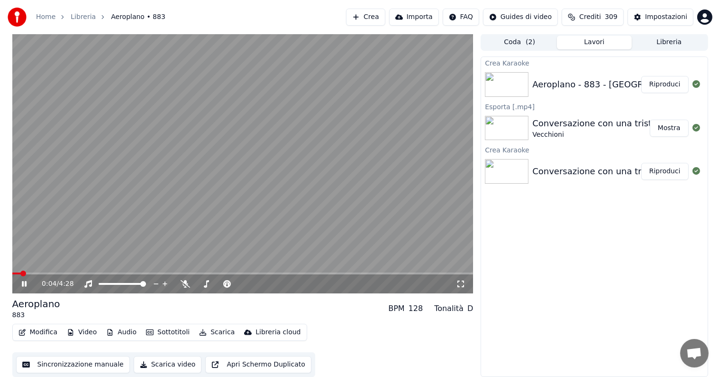
click at [23, 285] on icon at bounding box center [24, 284] width 5 height 6
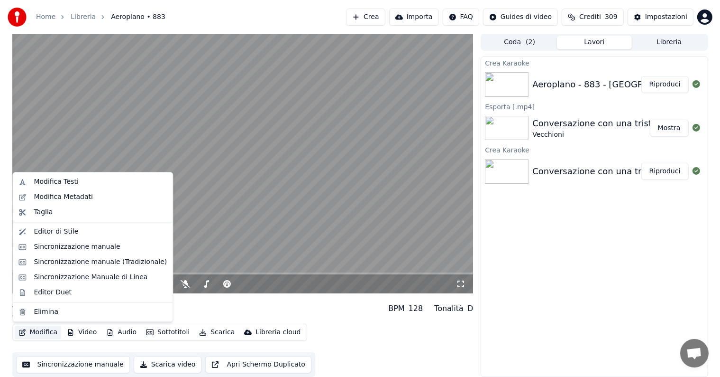
click at [45, 332] on button "Modifica" at bounding box center [38, 331] width 47 height 13
click at [98, 250] on div "Sincronizzazione manuale" at bounding box center [77, 246] width 86 height 9
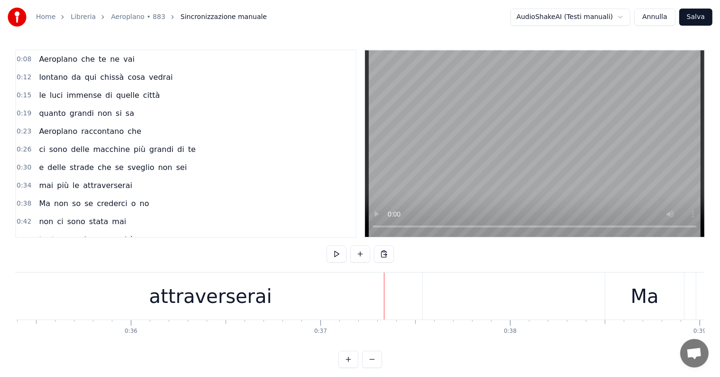
scroll to position [0, 6599]
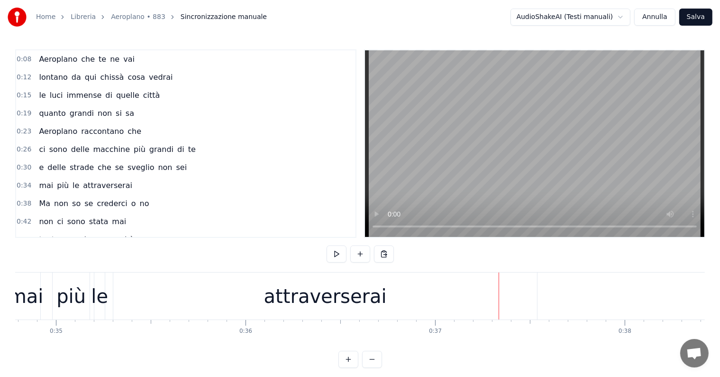
click at [255, 293] on div "attraverserai" at bounding box center [325, 295] width 424 height 47
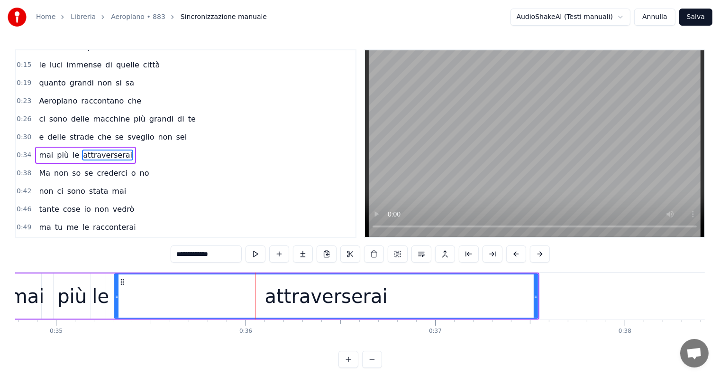
scroll to position [37, 0]
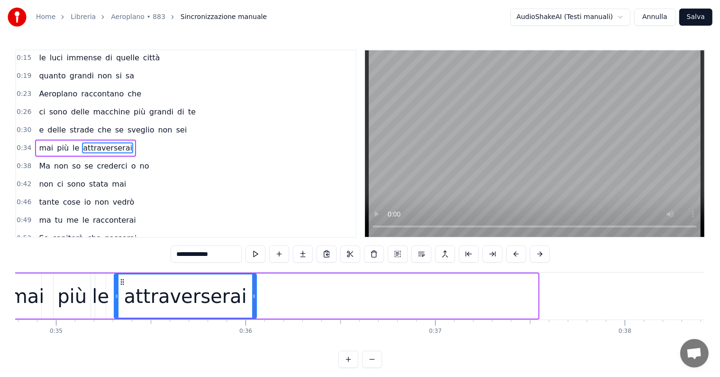
drag, startPoint x: 536, startPoint y: 291, endPoint x: 254, endPoint y: 292, distance: 281.7
click at [254, 292] on div at bounding box center [254, 295] width 4 height 43
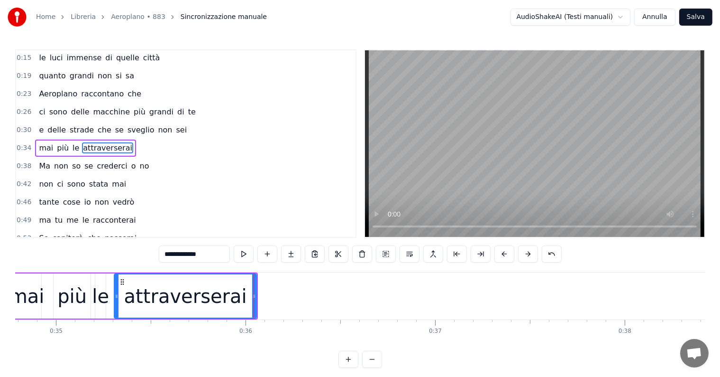
click at [216, 252] on input "**********" at bounding box center [194, 253] width 71 height 17
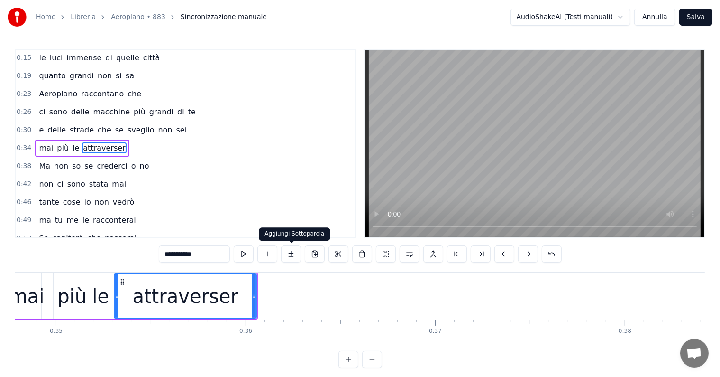
type input "**********"
click at [287, 249] on button at bounding box center [291, 253] width 20 height 17
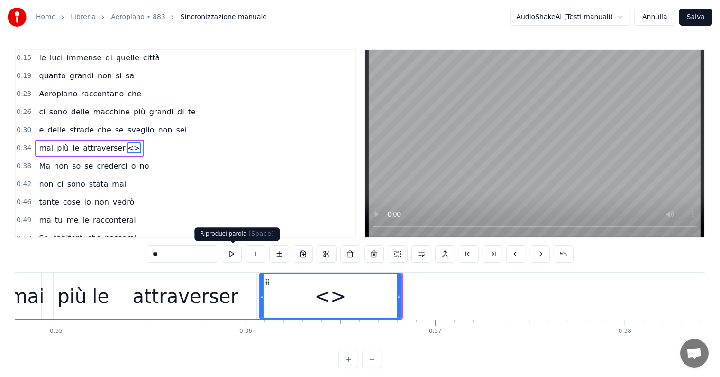
click at [182, 256] on input "**" at bounding box center [182, 253] width 71 height 17
type input "*"
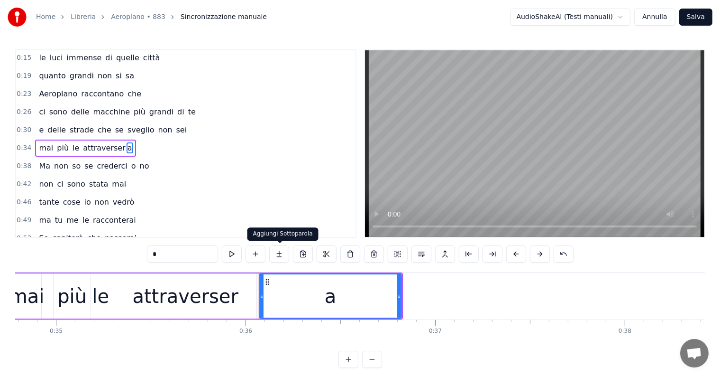
click at [277, 252] on button at bounding box center [279, 253] width 20 height 17
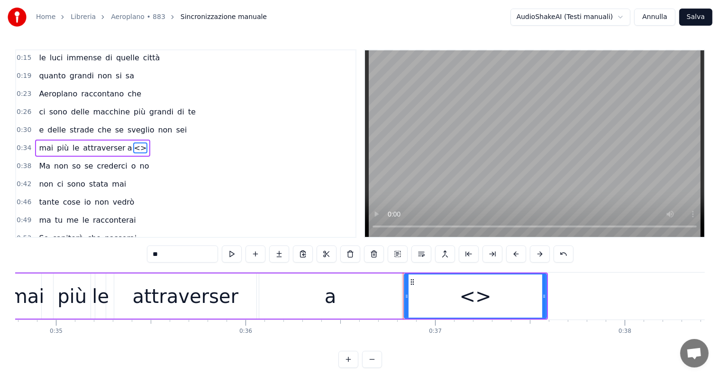
click at [190, 256] on input "**" at bounding box center [182, 253] width 71 height 17
type input "*"
drag, startPoint x: 545, startPoint y: 286, endPoint x: 532, endPoint y: 287, distance: 12.8
click at [532, 287] on div at bounding box center [532, 295] width 4 height 43
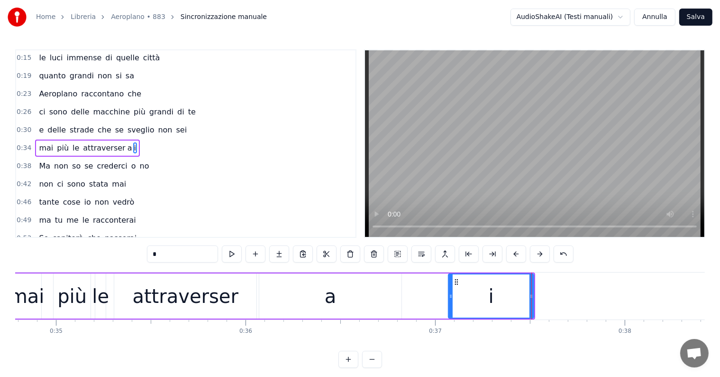
drag, startPoint x: 406, startPoint y: 295, endPoint x: 450, endPoint y: 295, distance: 44.1
click at [450, 295] on icon at bounding box center [451, 296] width 4 height 8
click at [383, 300] on div "a" at bounding box center [330, 295] width 142 height 45
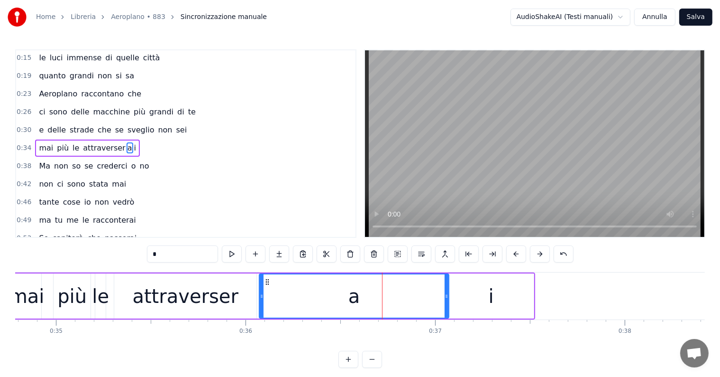
drag, startPoint x: 399, startPoint y: 298, endPoint x: 447, endPoint y: 298, distance: 47.4
click at [447, 298] on icon at bounding box center [447, 296] width 4 height 8
click at [252, 295] on div "attraverser" at bounding box center [185, 295] width 142 height 45
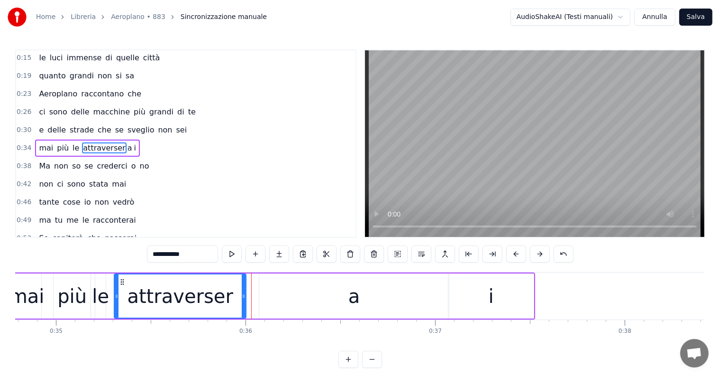
drag, startPoint x: 253, startPoint y: 295, endPoint x: 243, endPoint y: 295, distance: 10.4
click at [243, 295] on circle at bounding box center [243, 295] width 0 height 0
click at [279, 296] on div "a" at bounding box center [354, 295] width 190 height 45
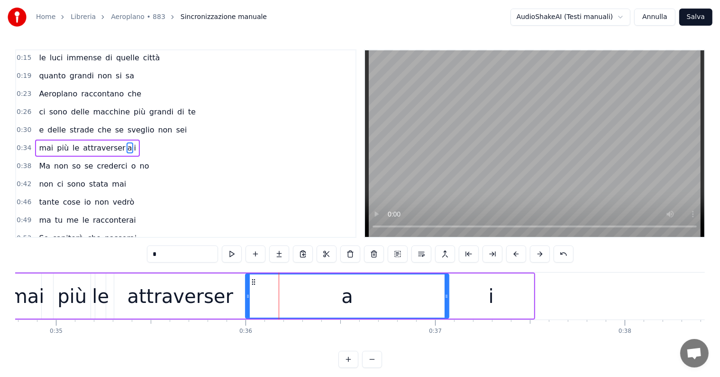
drag, startPoint x: 260, startPoint y: 299, endPoint x: 247, endPoint y: 300, distance: 13.8
click at [247, 300] on div at bounding box center [248, 295] width 4 height 43
click at [76, 288] on div "più" at bounding box center [71, 296] width 29 height 28
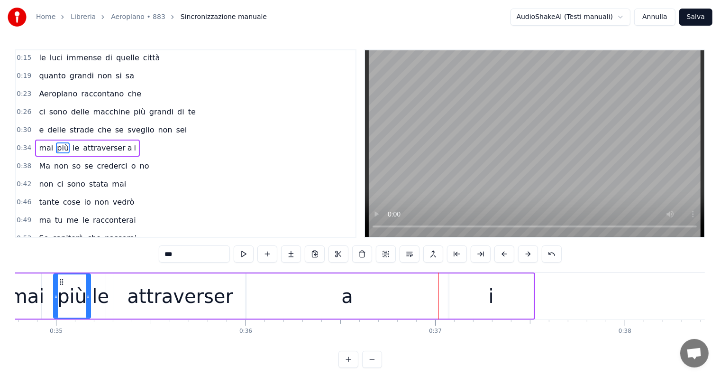
click at [33, 294] on div "mai" at bounding box center [27, 296] width 36 height 28
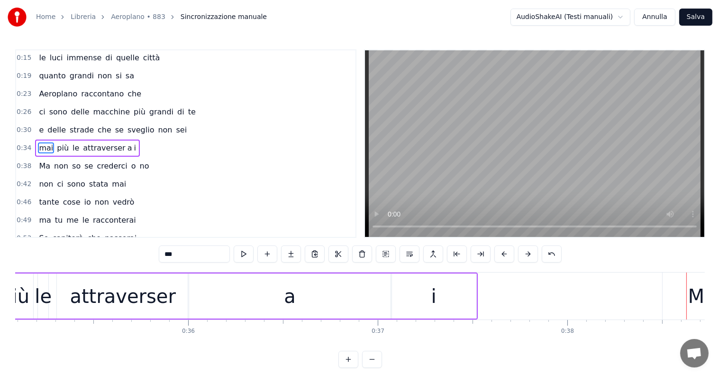
scroll to position [0, 6599]
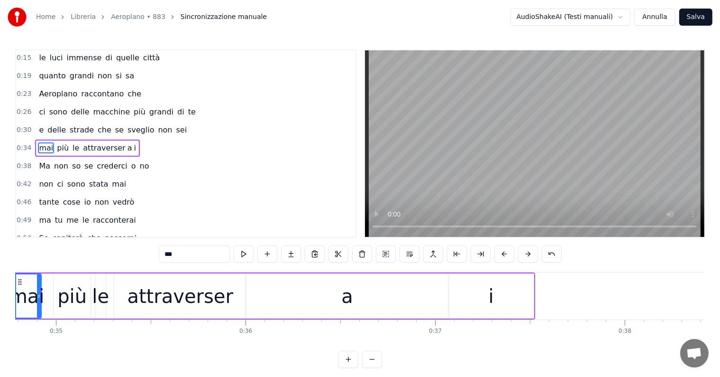
click at [167, 290] on div "attraverser" at bounding box center [180, 296] width 106 height 28
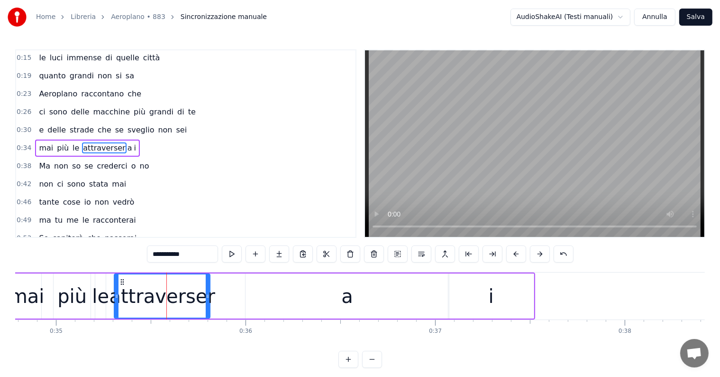
drag, startPoint x: 245, startPoint y: 293, endPoint x: 209, endPoint y: 292, distance: 36.0
click at [209, 292] on icon at bounding box center [208, 296] width 4 height 8
click at [269, 304] on div "a" at bounding box center [347, 295] width 203 height 45
type input "*"
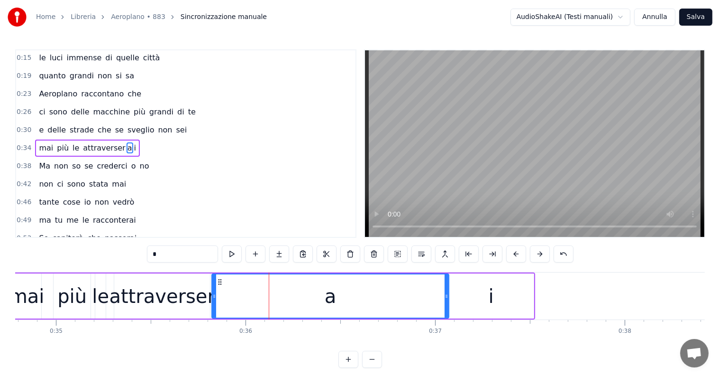
drag, startPoint x: 248, startPoint y: 296, endPoint x: 214, endPoint y: 295, distance: 33.7
click at [214, 295] on icon at bounding box center [214, 296] width 4 height 8
click at [42, 134] on div "e delle strade che se sveglio non sei" at bounding box center [113, 129] width 156 height 17
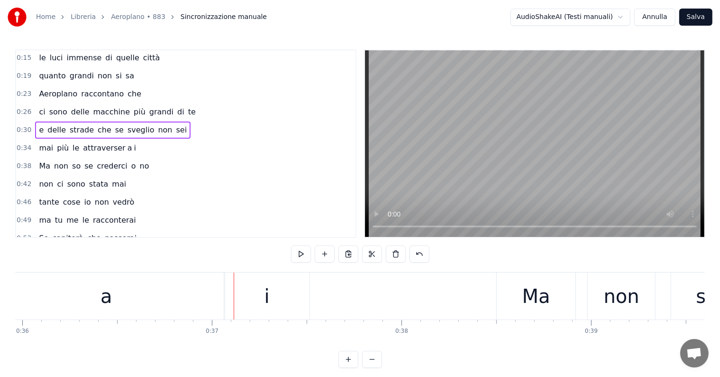
scroll to position [0, 6955]
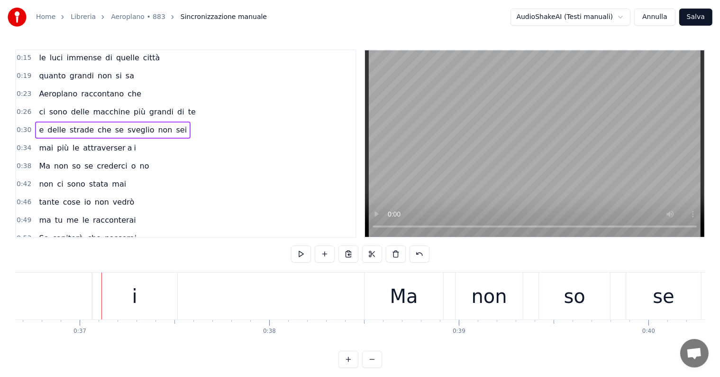
click at [37, 139] on div "mai più le attraverser a i" at bounding box center [87, 147] width 105 height 17
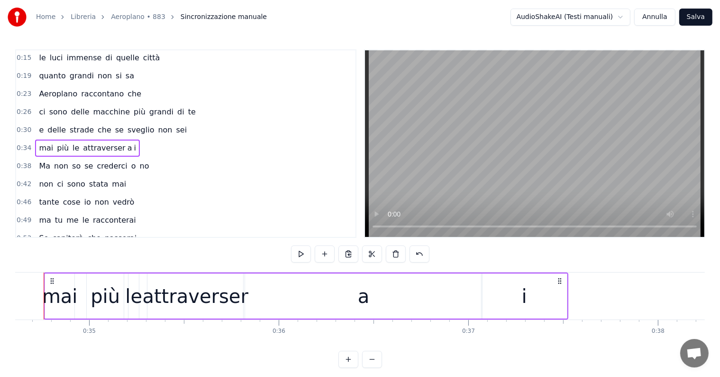
scroll to position [0, 6547]
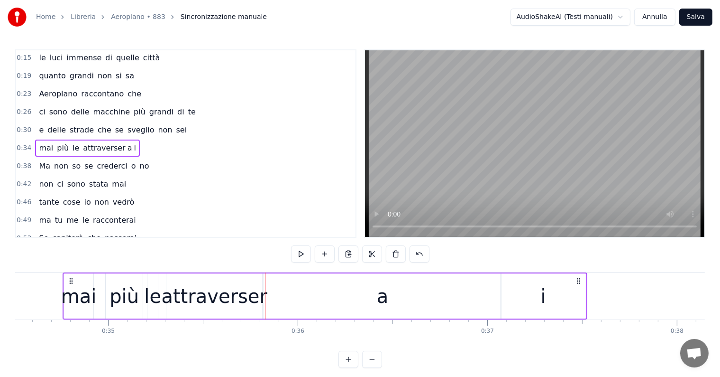
click at [338, 306] on div "a" at bounding box center [382, 295] width 237 height 45
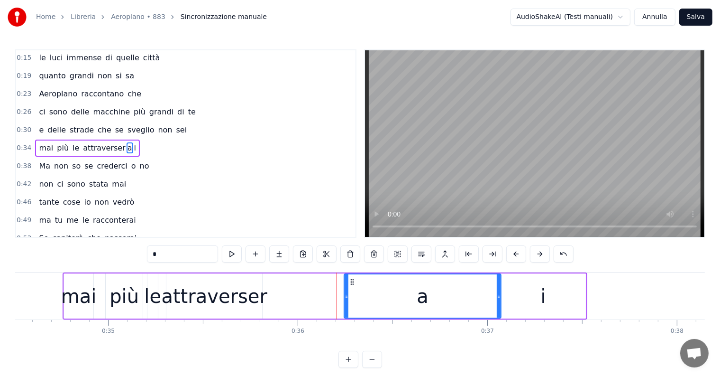
drag, startPoint x: 267, startPoint y: 299, endPoint x: 347, endPoint y: 299, distance: 80.2
click at [347, 299] on div at bounding box center [347, 295] width 4 height 43
click at [242, 302] on div "attraverser" at bounding box center [214, 296] width 106 height 28
type input "**********"
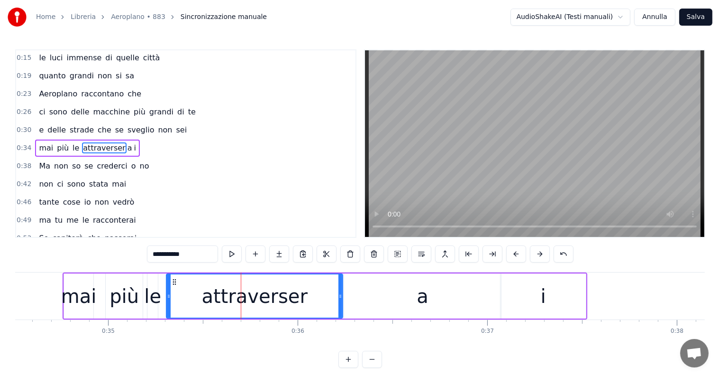
drag, startPoint x: 259, startPoint y: 300, endPoint x: 340, endPoint y: 300, distance: 80.6
click at [340, 300] on div at bounding box center [341, 295] width 4 height 43
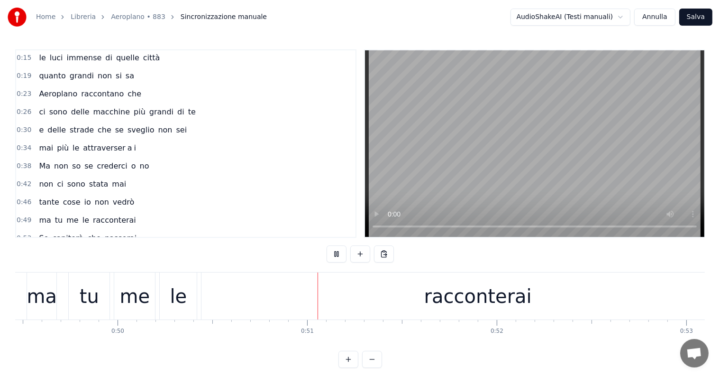
scroll to position [0, 9536]
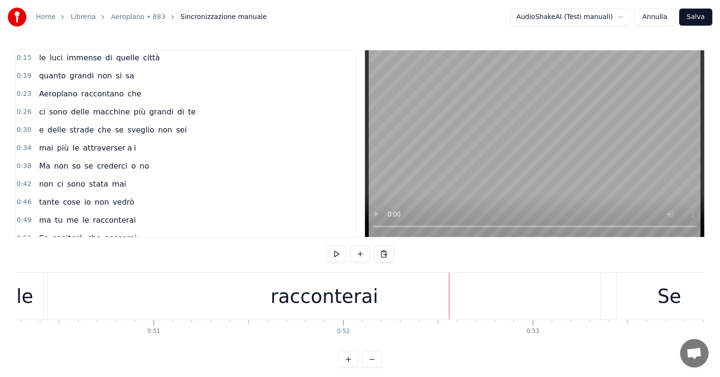
click at [281, 303] on div "racconterai" at bounding box center [325, 296] width 108 height 28
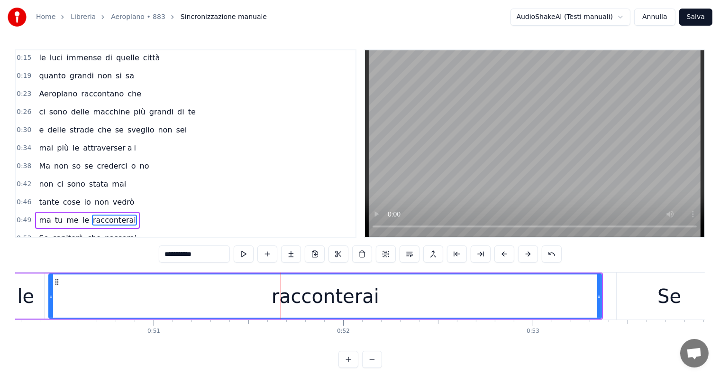
scroll to position [107, 0]
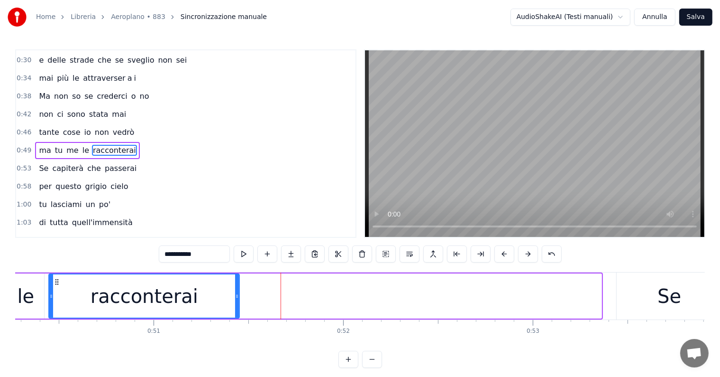
drag, startPoint x: 599, startPoint y: 287, endPoint x: 237, endPoint y: 276, distance: 362.5
click at [237, 276] on div at bounding box center [237, 295] width 4 height 43
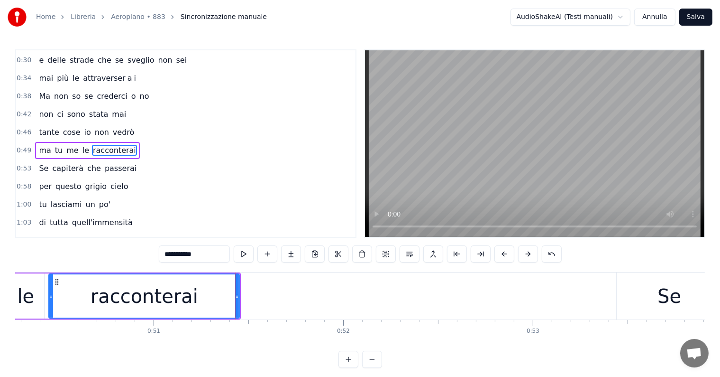
click at [220, 248] on input "**********" at bounding box center [194, 253] width 71 height 17
type input "*********"
click at [290, 251] on button at bounding box center [291, 253] width 20 height 17
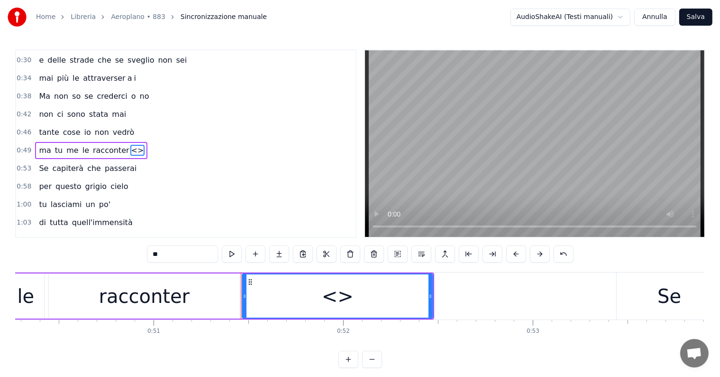
click at [184, 250] on input "**" at bounding box center [182, 253] width 71 height 17
type input "*"
click at [279, 250] on button at bounding box center [279, 253] width 20 height 17
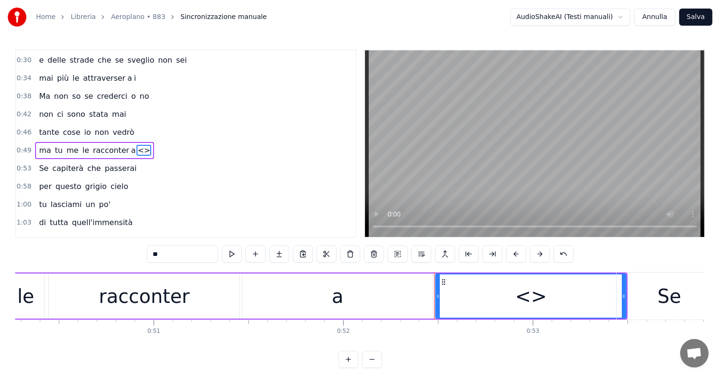
click at [182, 250] on input "**" at bounding box center [182, 253] width 71 height 17
type input "*"
drag, startPoint x: 438, startPoint y: 293, endPoint x: 469, endPoint y: 293, distance: 30.4
click at [469, 293] on icon at bounding box center [467, 296] width 4 height 8
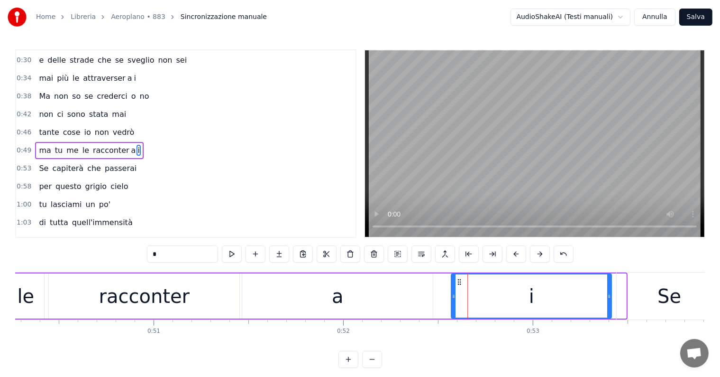
drag, startPoint x: 473, startPoint y: 281, endPoint x: 459, endPoint y: 281, distance: 14.7
click at [459, 281] on circle at bounding box center [458, 281] width 0 height 0
drag, startPoint x: 609, startPoint y: 295, endPoint x: 584, endPoint y: 299, distance: 25.4
click at [584, 299] on div at bounding box center [584, 295] width 4 height 43
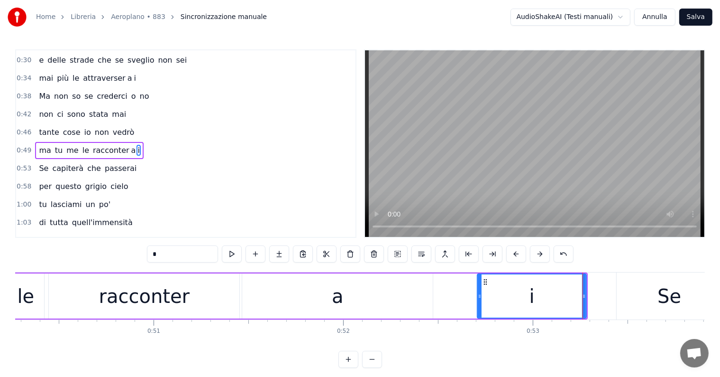
drag, startPoint x: 453, startPoint y: 298, endPoint x: 479, endPoint y: 298, distance: 26.1
click at [479, 298] on icon at bounding box center [480, 296] width 4 height 8
click at [383, 300] on div "a" at bounding box center [337, 295] width 191 height 45
type input "*"
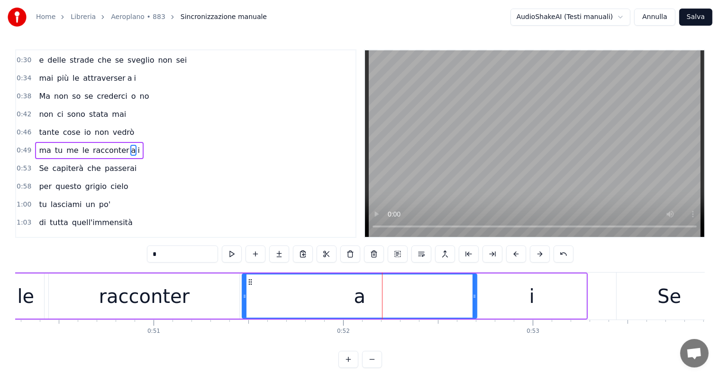
drag, startPoint x: 432, startPoint y: 298, endPoint x: 476, endPoint y: 297, distance: 44.1
click at [476, 297] on icon at bounding box center [475, 296] width 4 height 8
click at [241, 304] on div at bounding box center [241, 295] width 4 height 43
click at [38, 142] on div "ma tu me le racconter a i" at bounding box center [89, 150] width 108 height 17
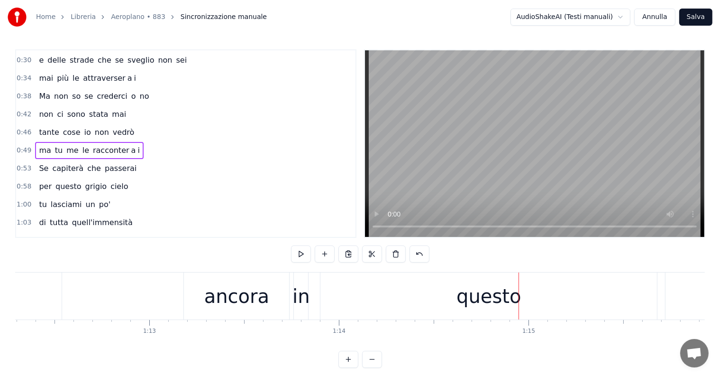
scroll to position [0, 13886]
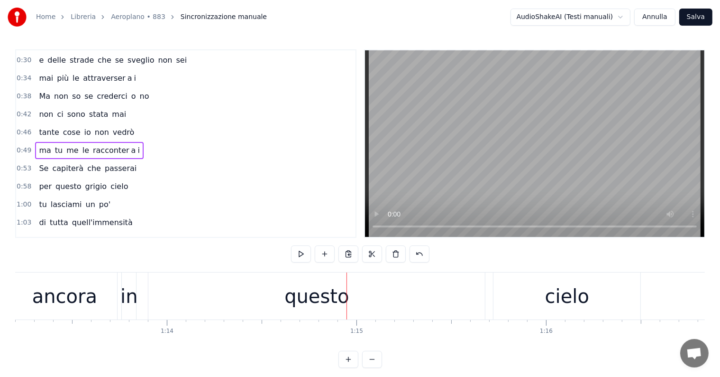
click at [315, 290] on div "questo" at bounding box center [317, 296] width 64 height 28
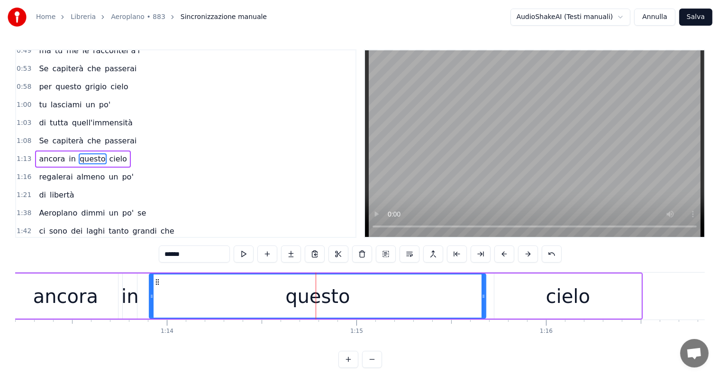
scroll to position [212, 0]
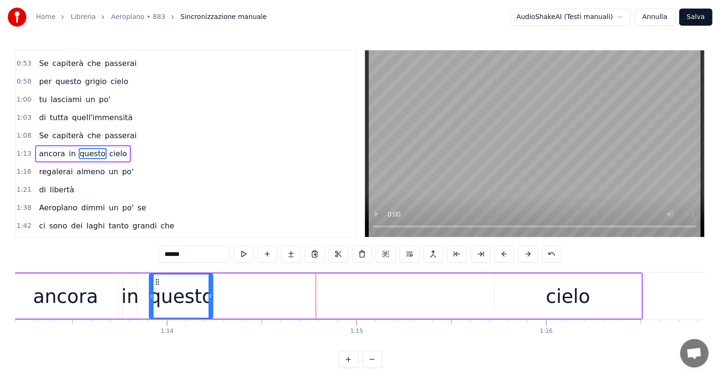
drag, startPoint x: 484, startPoint y: 291, endPoint x: 211, endPoint y: 294, distance: 273.2
click at [211, 294] on div at bounding box center [211, 295] width 4 height 43
click at [197, 252] on input "******" at bounding box center [194, 253] width 71 height 17
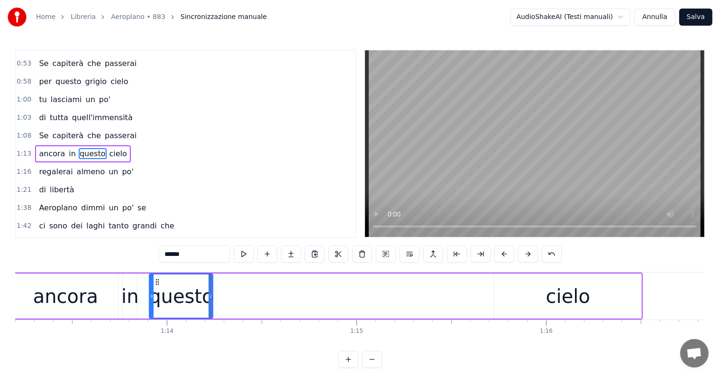
click at [197, 252] on input "******" at bounding box center [194, 253] width 71 height 17
type input "**"
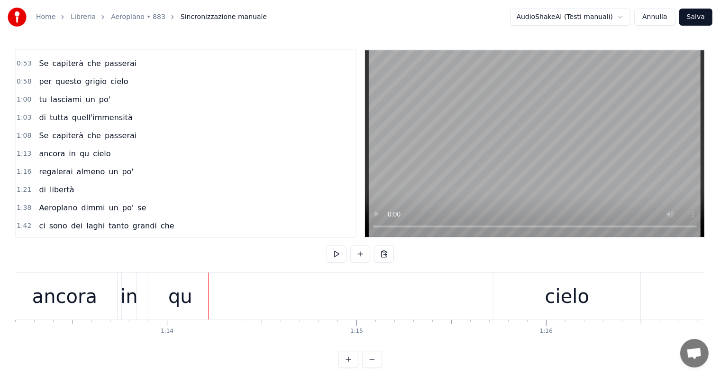
click at [193, 293] on div "qu" at bounding box center [180, 295] width 64 height 47
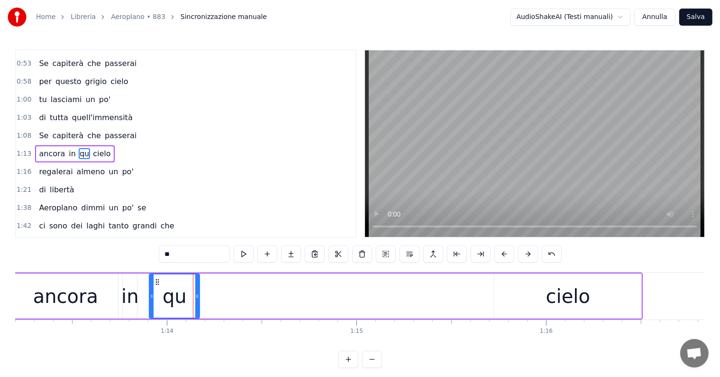
drag, startPoint x: 209, startPoint y: 295, endPoint x: 196, endPoint y: 296, distance: 13.4
click at [196, 296] on icon at bounding box center [197, 296] width 4 height 8
click at [291, 252] on button at bounding box center [291, 253] width 20 height 17
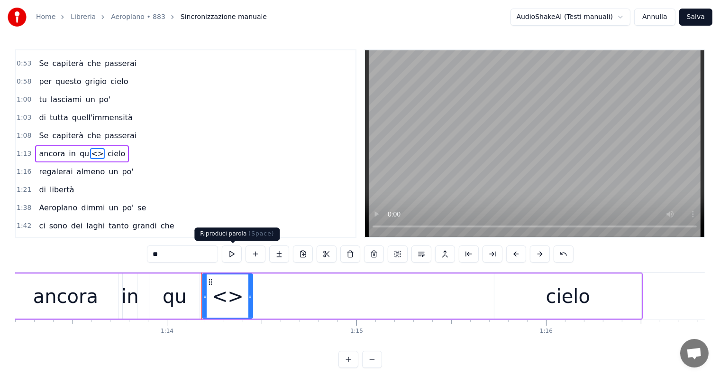
click at [184, 248] on input "**" at bounding box center [182, 253] width 71 height 17
type input "*"
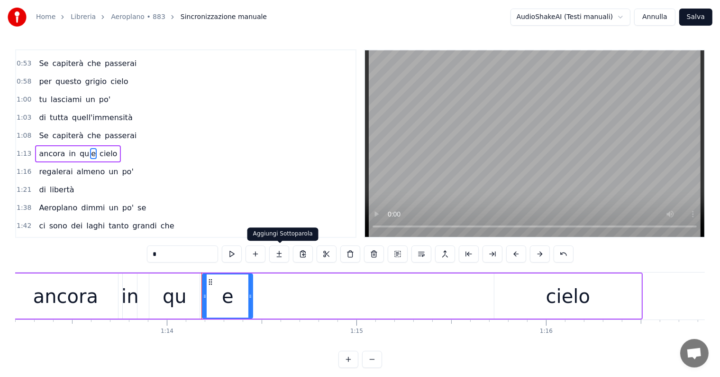
type input "*"
click at [283, 256] on button at bounding box center [279, 253] width 20 height 17
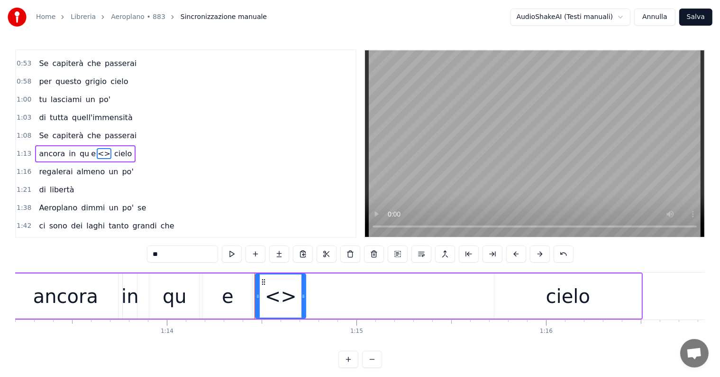
click at [179, 249] on input "**" at bounding box center [182, 253] width 71 height 17
type input "*"
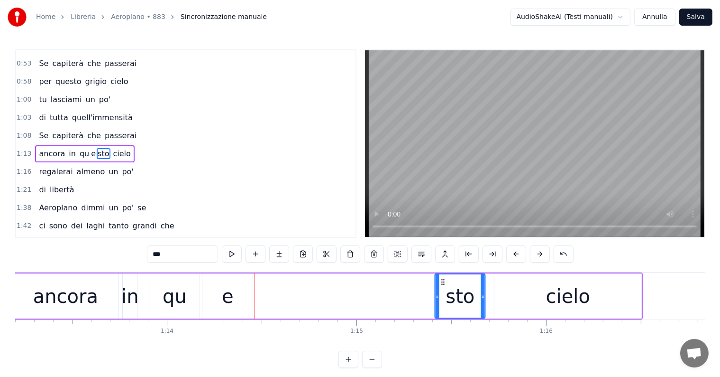
drag, startPoint x: 262, startPoint y: 281, endPoint x: 441, endPoint y: 288, distance: 179.4
click at [441, 288] on div "sto" at bounding box center [460, 295] width 49 height 43
click at [224, 302] on div "e" at bounding box center [228, 296] width 12 height 28
type input "*"
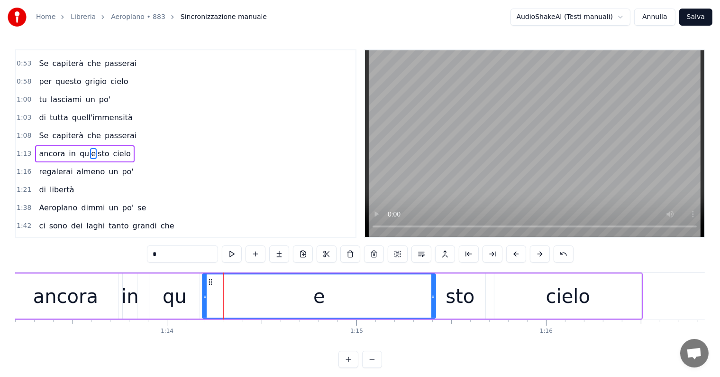
drag, startPoint x: 249, startPoint y: 300, endPoint x: 433, endPoint y: 298, distance: 183.1
click at [433, 298] on div at bounding box center [434, 295] width 4 height 43
click at [201, 289] on div at bounding box center [203, 295] width 4 height 43
click at [37, 149] on div "ancora in qu e sto cielo" at bounding box center [84, 153] width 99 height 17
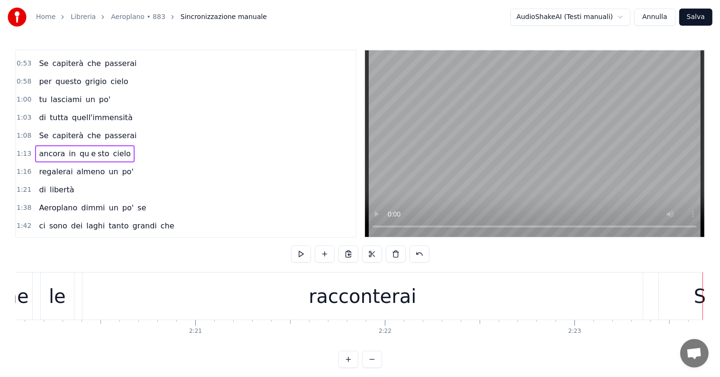
scroll to position [0, 26625]
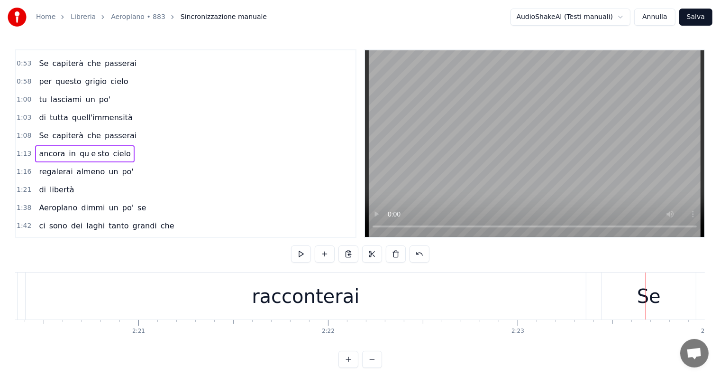
click at [352, 290] on div "racconterai" at bounding box center [306, 295] width 561 height 47
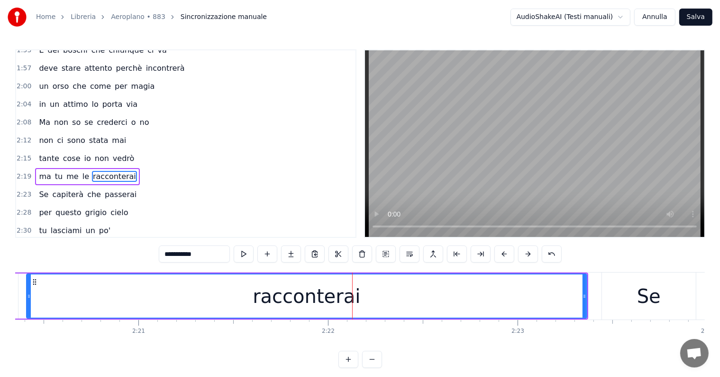
scroll to position [456, 0]
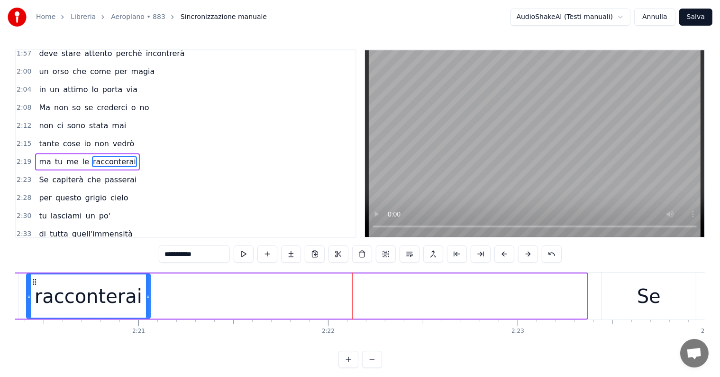
drag, startPoint x: 584, startPoint y: 295, endPoint x: 147, endPoint y: 295, distance: 436.8
click at [147, 295] on icon at bounding box center [148, 296] width 4 height 8
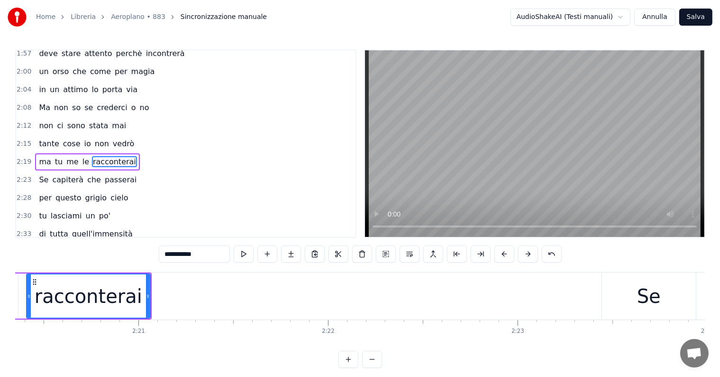
click at [210, 252] on input "**********" at bounding box center [194, 253] width 71 height 17
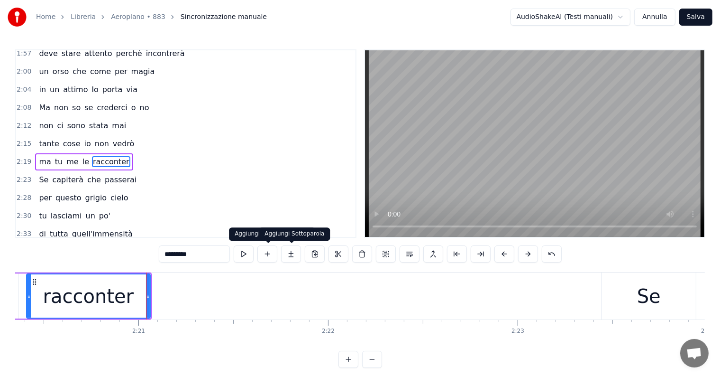
type input "*********"
click at [292, 253] on button at bounding box center [291, 253] width 20 height 17
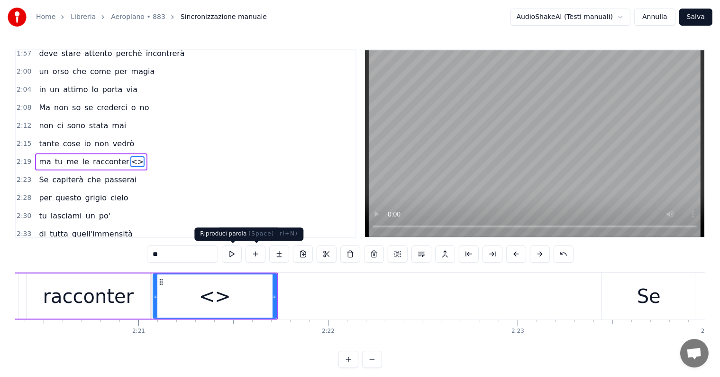
click at [200, 254] on input "**" at bounding box center [182, 253] width 71 height 17
type input "*"
type input "**"
click at [278, 253] on button at bounding box center [279, 253] width 20 height 17
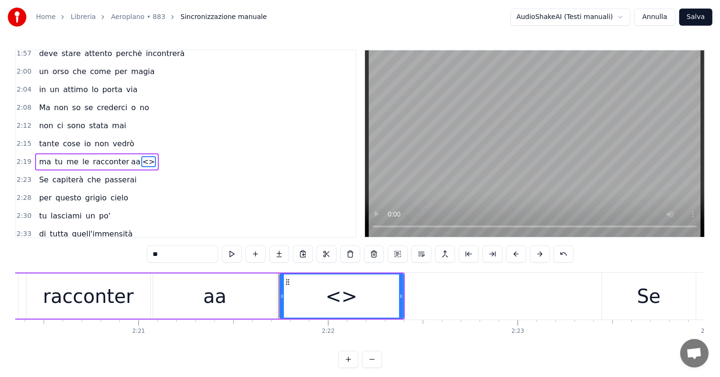
click at [187, 258] on input "**" at bounding box center [182, 253] width 71 height 17
type input "*"
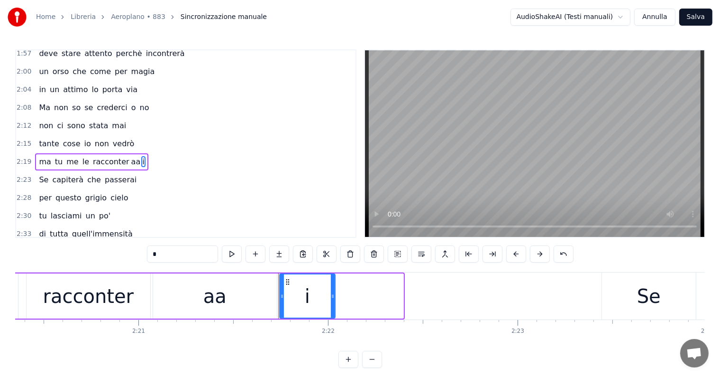
drag, startPoint x: 402, startPoint y: 287, endPoint x: 308, endPoint y: 290, distance: 94.4
click at [333, 292] on div at bounding box center [333, 295] width 4 height 43
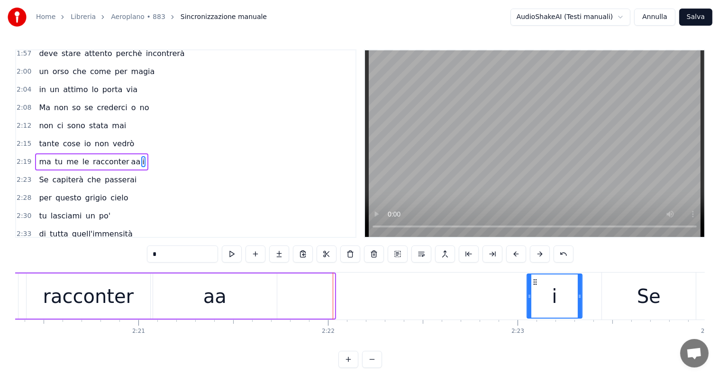
drag, startPoint x: 286, startPoint y: 279, endPoint x: 534, endPoint y: 286, distance: 247.7
click at [534, 286] on div "i" at bounding box center [555, 295] width 54 height 43
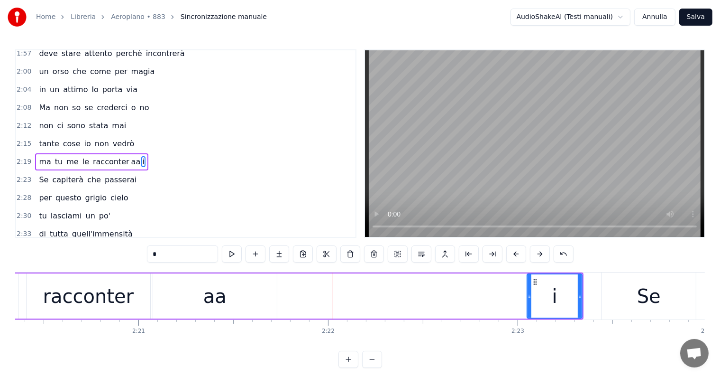
click at [222, 304] on div "aa" at bounding box center [214, 296] width 23 height 28
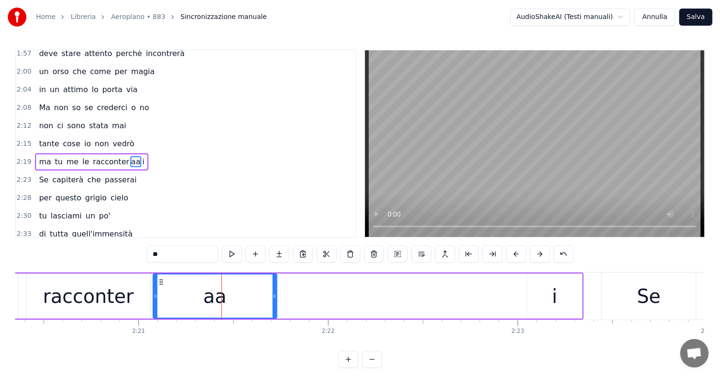
click at [186, 252] on input "**" at bounding box center [182, 253] width 71 height 17
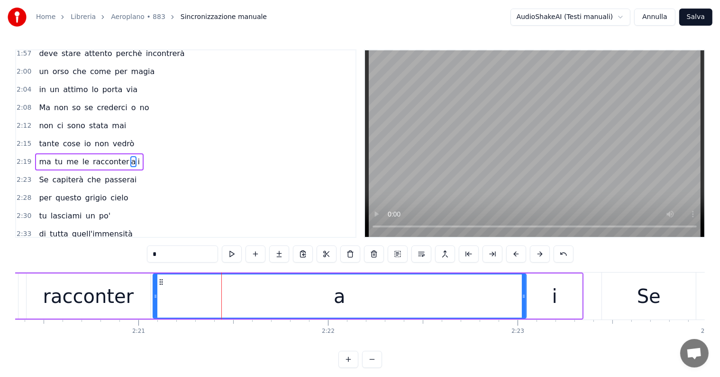
drag, startPoint x: 274, startPoint y: 296, endPoint x: 525, endPoint y: 302, distance: 250.5
click at [525, 302] on div at bounding box center [524, 295] width 4 height 43
click at [154, 301] on div at bounding box center [154, 295] width 4 height 43
type input "*"
click at [39, 153] on div "ma tu me le racconter a i" at bounding box center [89, 161] width 108 height 17
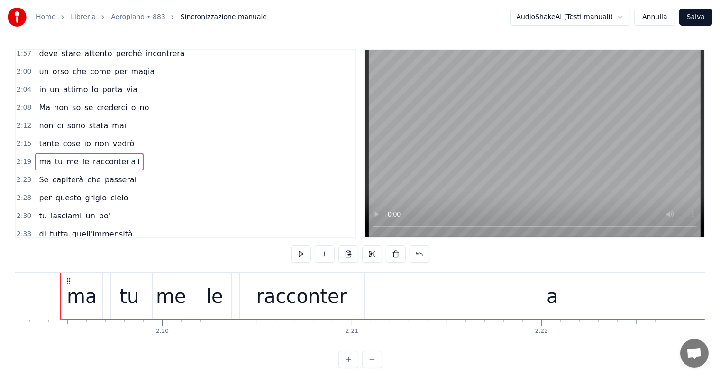
scroll to position [0, 26409]
click at [423, 295] on div "a" at bounding box center [556, 295] width 376 height 45
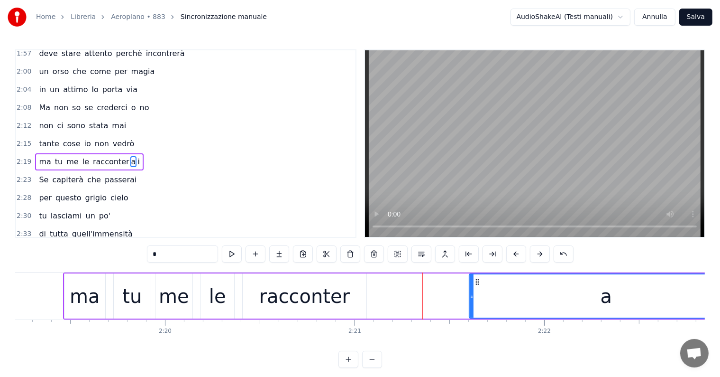
drag, startPoint x: 369, startPoint y: 297, endPoint x: 472, endPoint y: 297, distance: 103.9
click at [472, 297] on icon at bounding box center [472, 296] width 4 height 8
click at [351, 296] on div "racconter" at bounding box center [305, 295] width 124 height 45
type input "*********"
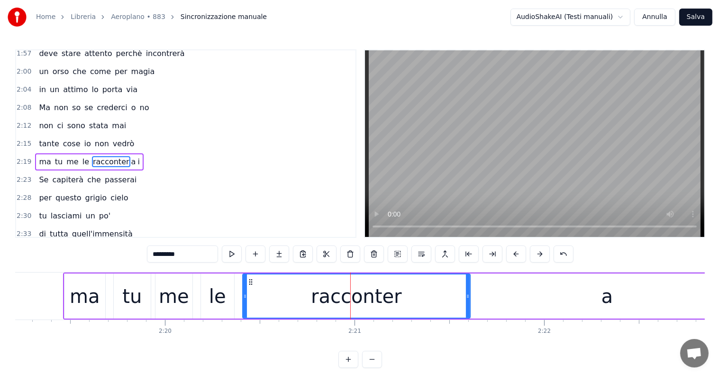
drag, startPoint x: 365, startPoint y: 296, endPoint x: 469, endPoint y: 295, distance: 103.9
click at [469, 295] on icon at bounding box center [468, 296] width 4 height 8
click at [39, 153] on div "ma tu me le racconter a i" at bounding box center [89, 161] width 108 height 17
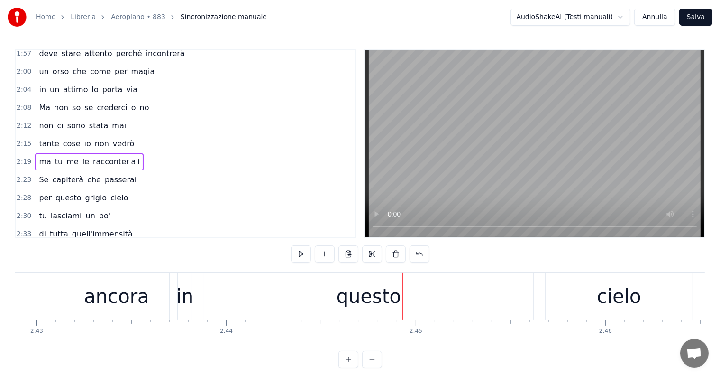
scroll to position [0, 30929]
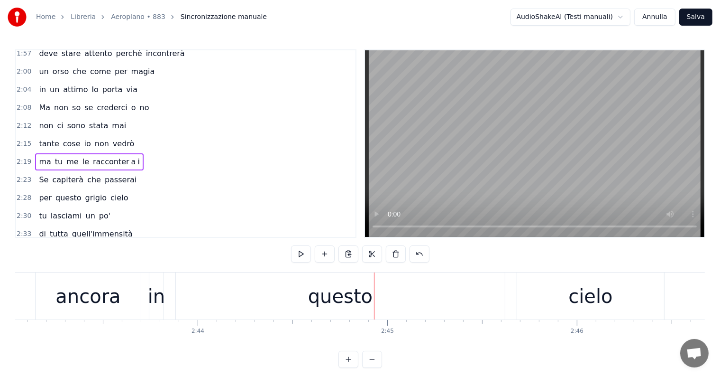
click at [348, 300] on div "questo" at bounding box center [340, 296] width 64 height 28
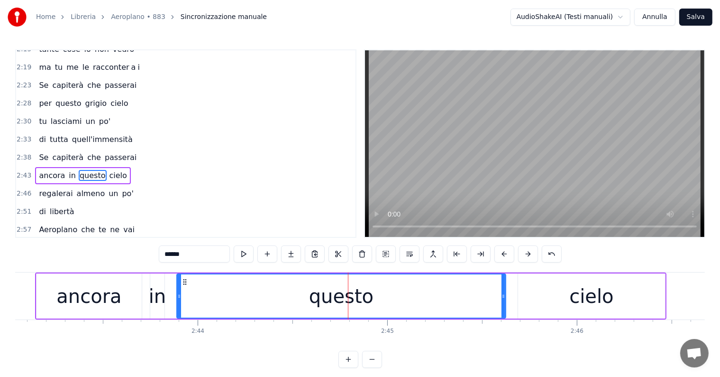
scroll to position [561, 0]
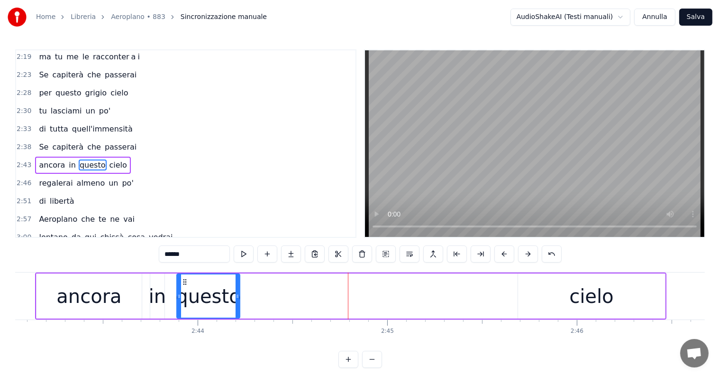
drag, startPoint x: 503, startPoint y: 289, endPoint x: 237, endPoint y: 299, distance: 266.2
click at [237, 299] on div at bounding box center [238, 295] width 4 height 43
click at [212, 256] on input "******" at bounding box center [194, 253] width 71 height 17
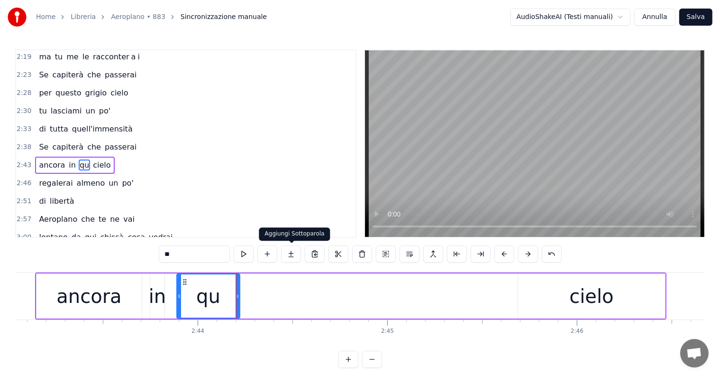
type input "**"
click at [294, 256] on button at bounding box center [291, 253] width 20 height 17
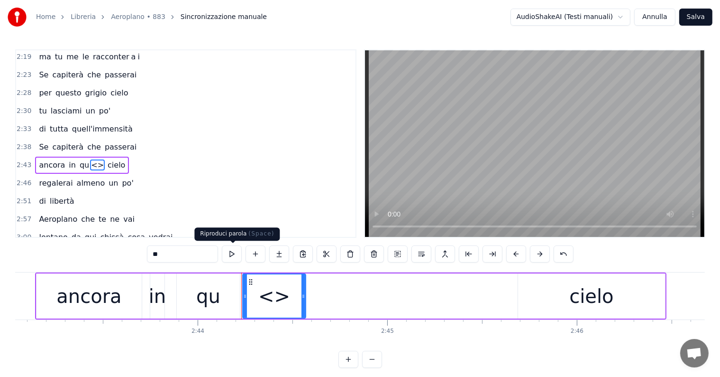
click at [193, 255] on input "**" at bounding box center [182, 253] width 71 height 17
type input "*"
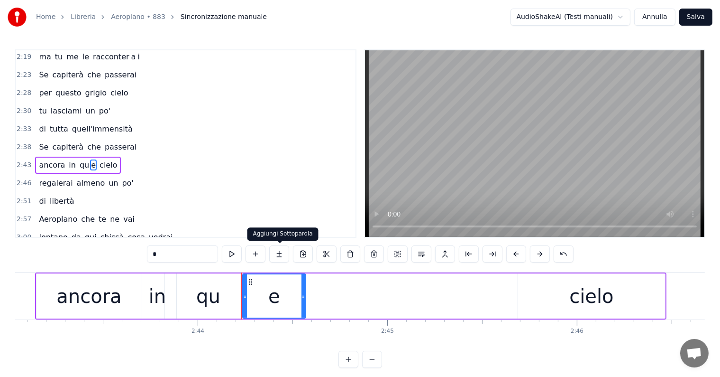
type input "*"
click at [278, 255] on button at bounding box center [279, 253] width 20 height 17
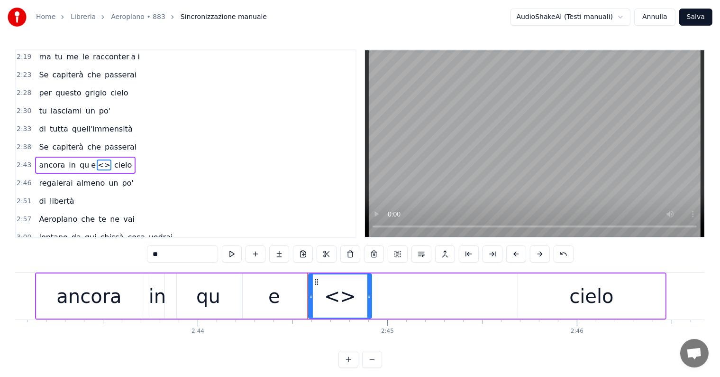
click at [182, 250] on input "**" at bounding box center [182, 253] width 71 height 17
type input "*"
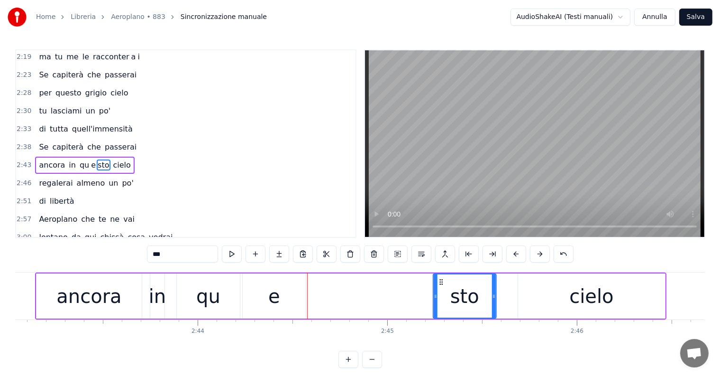
drag, startPoint x: 314, startPoint y: 280, endPoint x: 439, endPoint y: 282, distance: 124.3
click at [439, 282] on icon at bounding box center [441, 282] width 8 height 8
click at [285, 290] on div "e" at bounding box center [274, 295] width 63 height 45
type input "*"
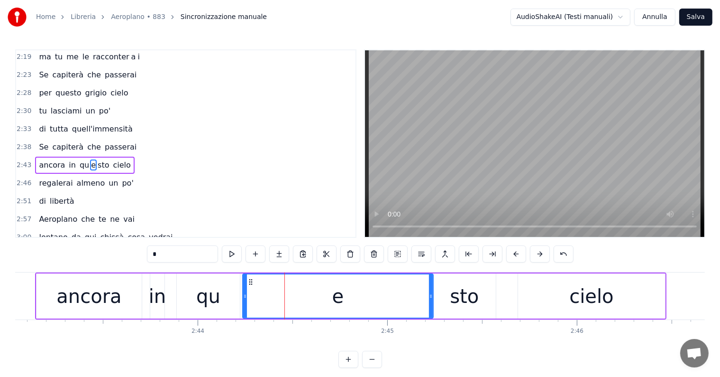
drag, startPoint x: 304, startPoint y: 291, endPoint x: 433, endPoint y: 291, distance: 128.1
click at [433, 291] on div at bounding box center [431, 295] width 4 height 43
click at [243, 288] on div at bounding box center [243, 295] width 4 height 43
click at [40, 157] on div "ancora in qu e sto cielo" at bounding box center [84, 165] width 99 height 17
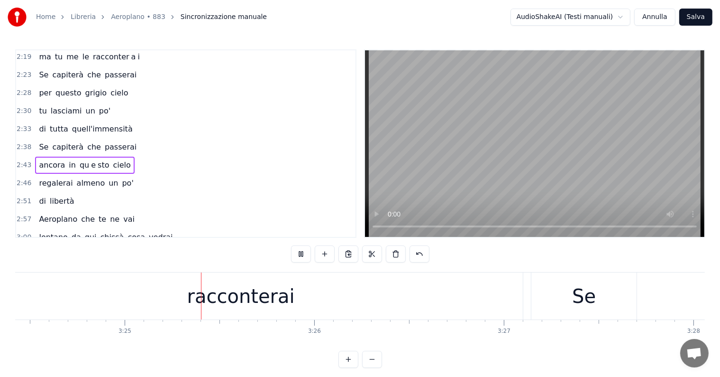
scroll to position [0, 38799]
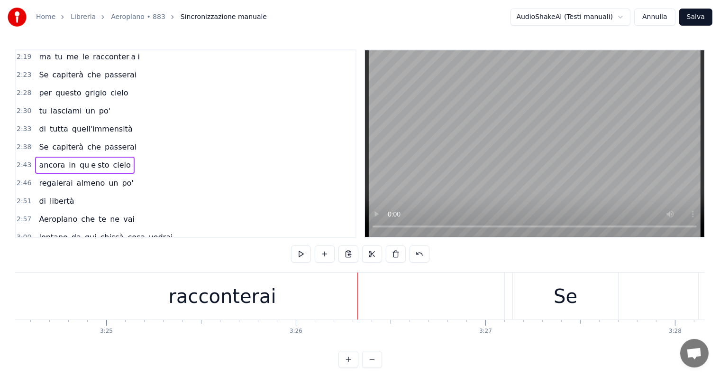
click at [243, 287] on div "racconterai" at bounding box center [223, 296] width 108 height 28
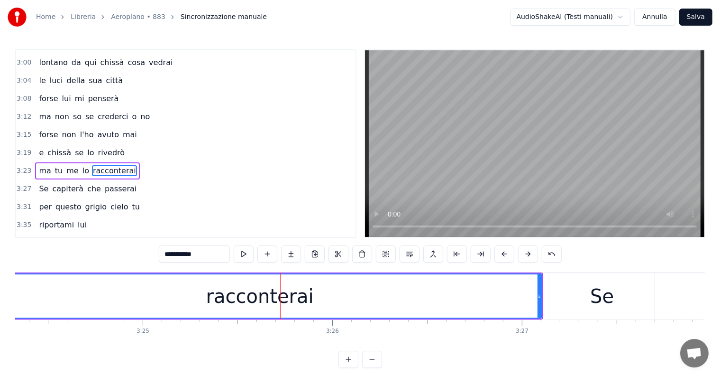
scroll to position [0, 38705]
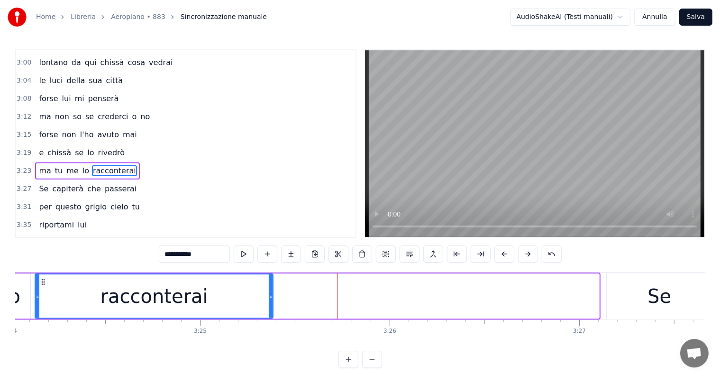
drag, startPoint x: 596, startPoint y: 288, endPoint x: 269, endPoint y: 317, distance: 327.6
click at [269, 317] on div "racconterai" at bounding box center [154, 295] width 239 height 45
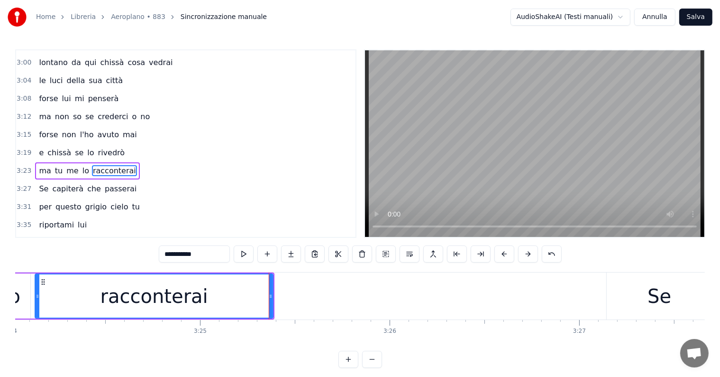
click at [213, 258] on input "**********" at bounding box center [194, 253] width 71 height 17
type input "*********"
click at [295, 251] on button at bounding box center [291, 253] width 20 height 17
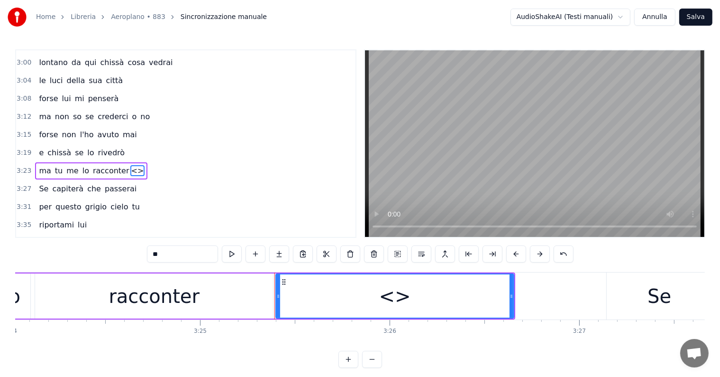
click at [195, 256] on input "**" at bounding box center [182, 253] width 71 height 17
type input "*"
click at [283, 254] on button at bounding box center [279, 253] width 20 height 17
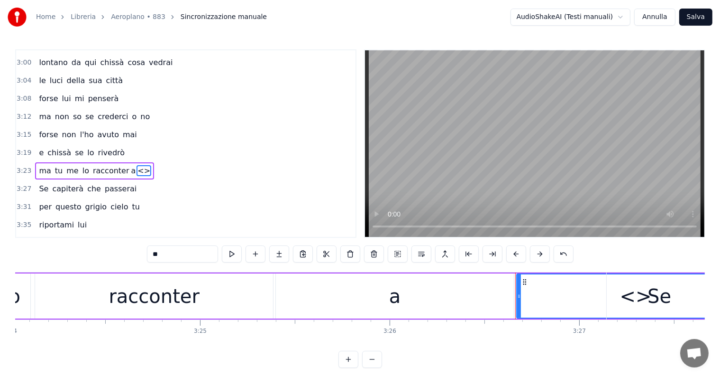
click at [167, 256] on input "**" at bounding box center [182, 253] width 71 height 17
type input "*"
drag, startPoint x: 522, startPoint y: 297, endPoint x: 584, endPoint y: 300, distance: 62.7
click at [584, 300] on div at bounding box center [586, 295] width 4 height 43
drag, startPoint x: 590, startPoint y: 279, endPoint x: 521, endPoint y: 288, distance: 69.4
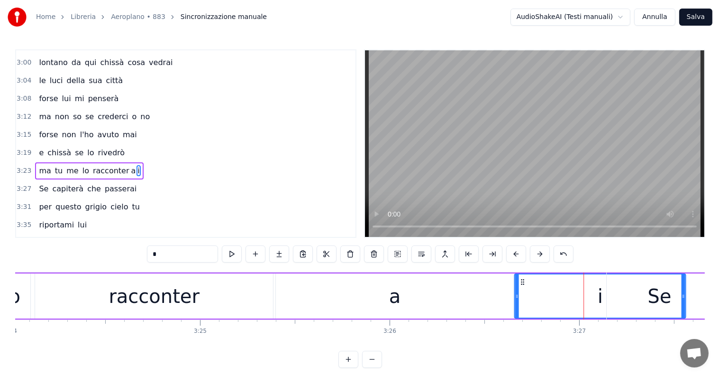
click at [521, 288] on div "i" at bounding box center [601, 295] width 170 height 43
drag, startPoint x: 516, startPoint y: 290, endPoint x: 566, endPoint y: 291, distance: 49.8
click at [566, 291] on div at bounding box center [565, 295] width 4 height 43
drag, startPoint x: 572, startPoint y: 279, endPoint x: 523, endPoint y: 286, distance: 49.7
click at [523, 286] on div "i" at bounding box center [576, 295] width 120 height 43
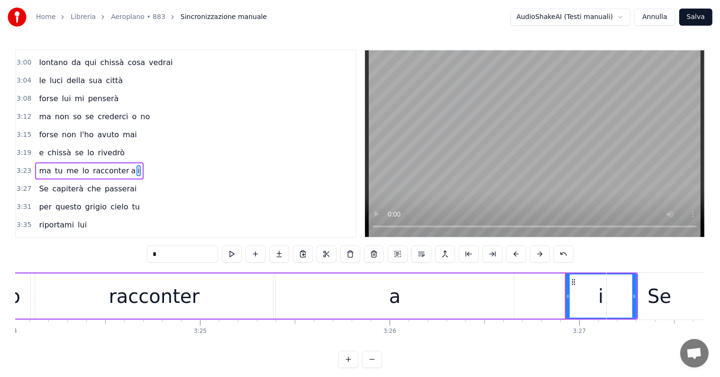
drag, startPoint x: 517, startPoint y: 291, endPoint x: 567, endPoint y: 295, distance: 50.5
click at [567, 295] on div at bounding box center [568, 295] width 4 height 43
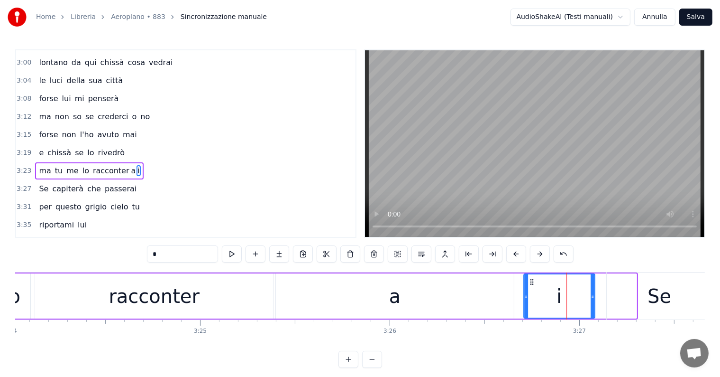
drag, startPoint x: 572, startPoint y: 278, endPoint x: 530, endPoint y: 284, distance: 42.2
click at [530, 284] on icon at bounding box center [532, 282] width 8 height 8
click at [470, 305] on div "a" at bounding box center [395, 295] width 238 height 45
type input "*"
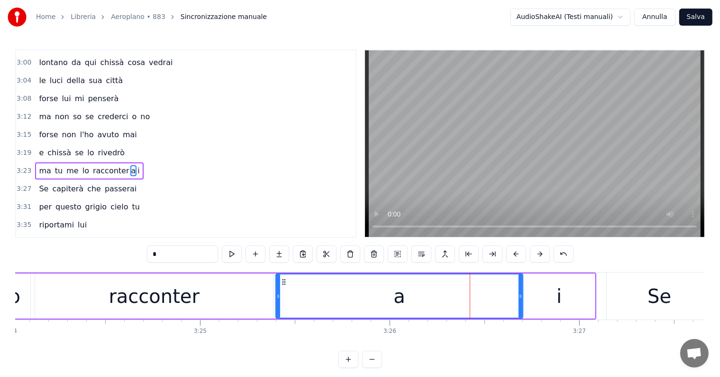
drag, startPoint x: 512, startPoint y: 295, endPoint x: 522, endPoint y: 295, distance: 9.5
click at [522, 295] on icon at bounding box center [521, 296] width 4 height 8
click at [274, 304] on div at bounding box center [276, 295] width 4 height 43
click at [35, 162] on div "ma tu me lo racconter a i" at bounding box center [89, 170] width 108 height 17
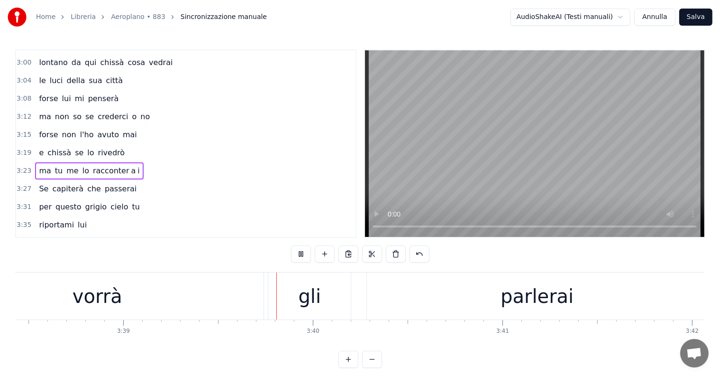
scroll to position [0, 41549]
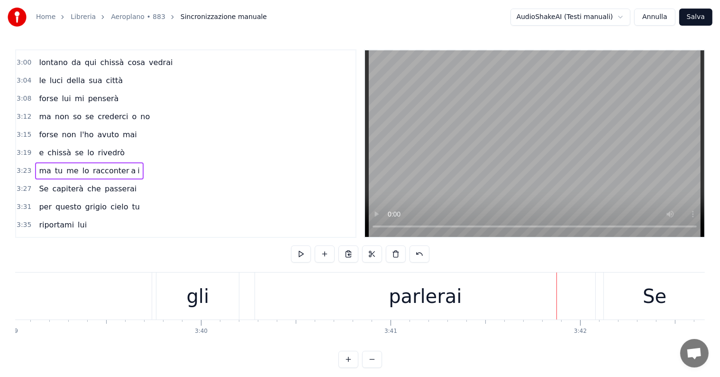
click at [38, 162] on div "ma tu me lo racconter a i" at bounding box center [89, 170] width 108 height 17
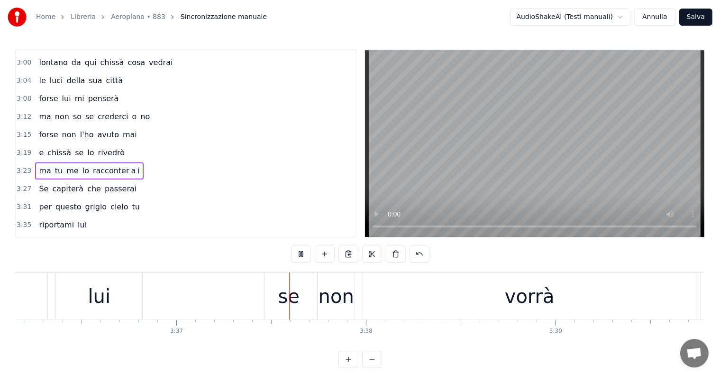
scroll to position [0, 41117]
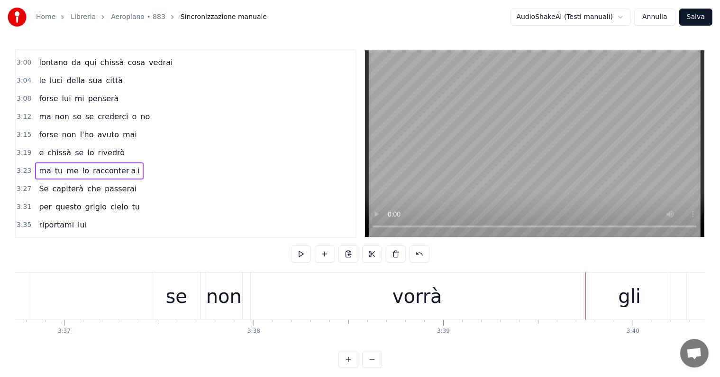
click at [386, 288] on div "vorrà" at bounding box center [417, 295] width 333 height 47
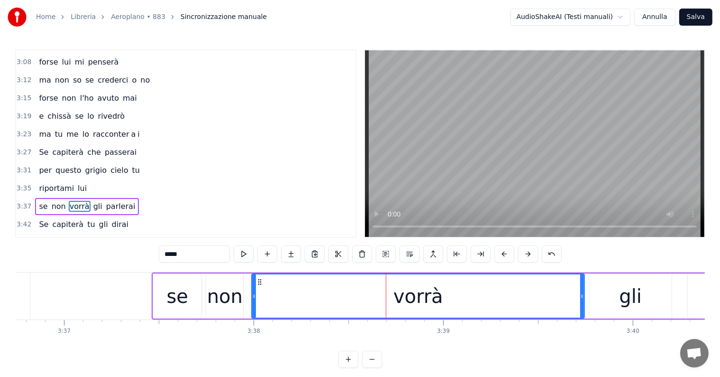
scroll to position [805, 0]
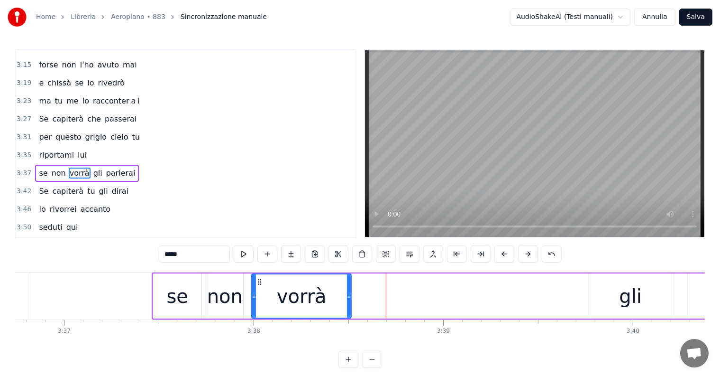
drag, startPoint x: 583, startPoint y: 291, endPoint x: 350, endPoint y: 295, distance: 233.4
click at [350, 295] on div at bounding box center [349, 295] width 4 height 43
click at [218, 255] on input "*****" at bounding box center [194, 253] width 71 height 17
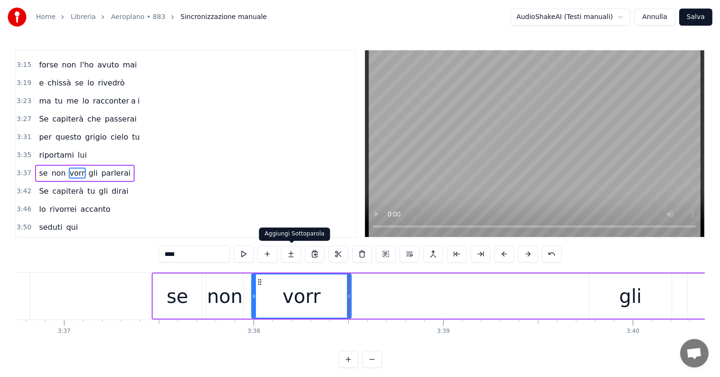
type input "****"
click at [294, 254] on button at bounding box center [291, 253] width 20 height 17
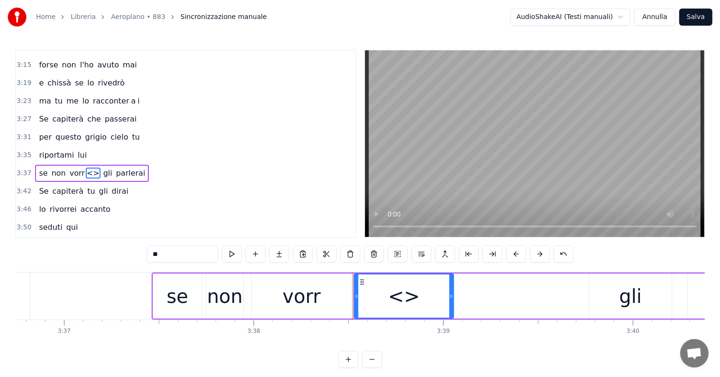
click at [185, 254] on input "**" at bounding box center [182, 253] width 71 height 17
type input "*"
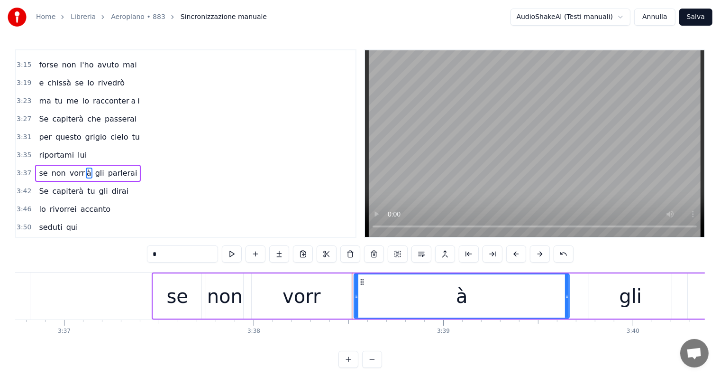
drag, startPoint x: 451, startPoint y: 293, endPoint x: 567, endPoint y: 294, distance: 115.7
click at [567, 294] on icon at bounding box center [567, 296] width 4 height 8
click at [351, 302] on div at bounding box center [353, 295] width 4 height 43
type input "*"
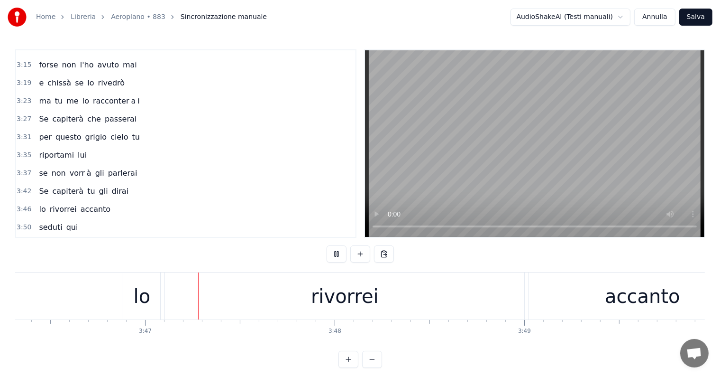
scroll to position [0, 42952]
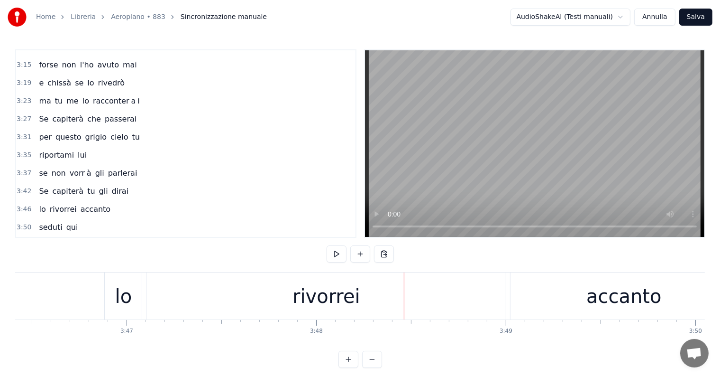
click at [353, 299] on div "rivorrei" at bounding box center [327, 296] width 68 height 28
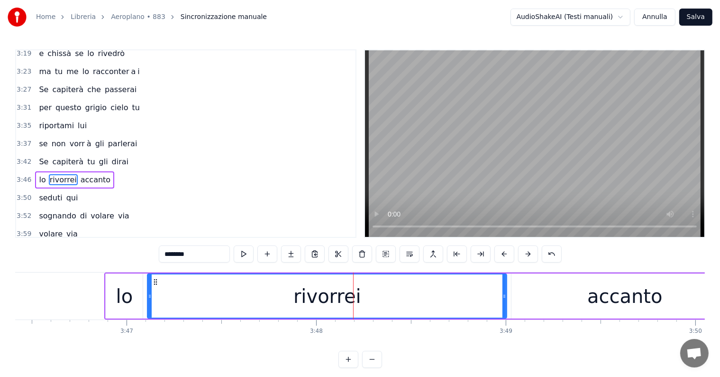
scroll to position [840, 0]
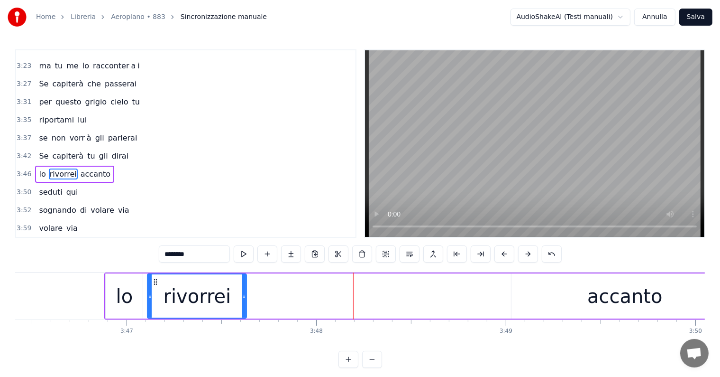
drag, startPoint x: 504, startPoint y: 290, endPoint x: 243, endPoint y: 291, distance: 260.4
click at [243, 291] on div at bounding box center [244, 295] width 4 height 43
click at [197, 249] on input "********" at bounding box center [194, 253] width 71 height 17
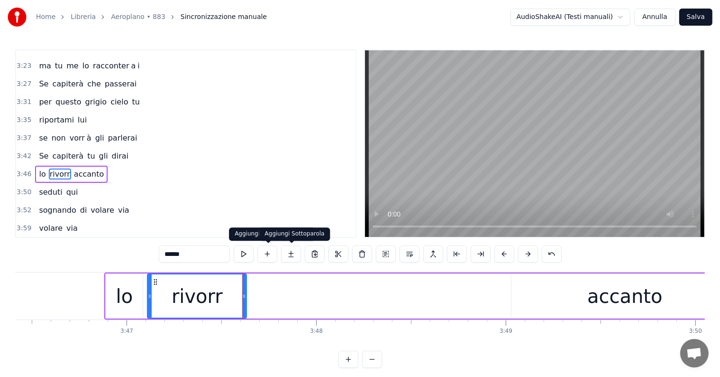
type input "******"
click at [292, 251] on button at bounding box center [291, 253] width 20 height 17
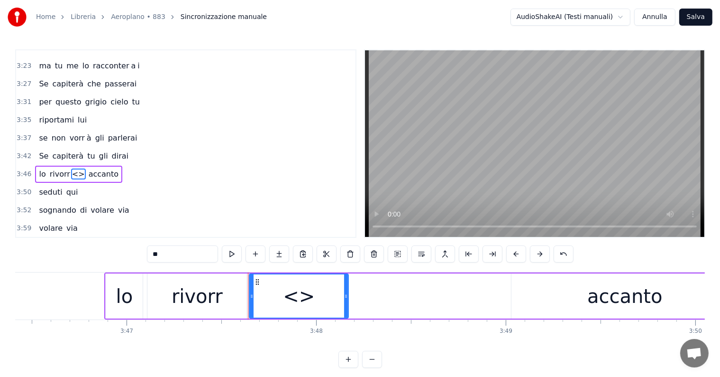
click at [190, 251] on input "**" at bounding box center [182, 253] width 71 height 17
type input "*"
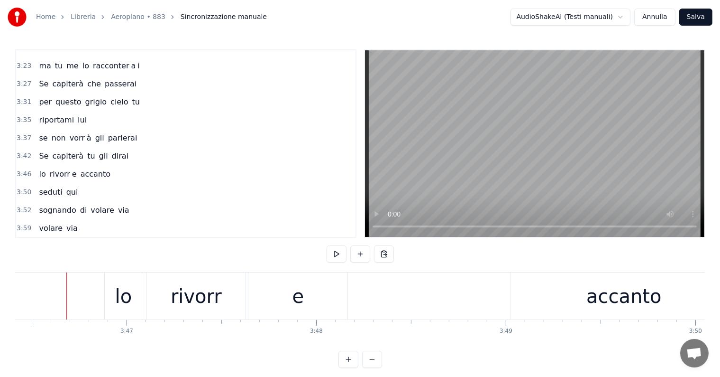
click at [302, 293] on div "e" at bounding box center [299, 296] width 12 height 28
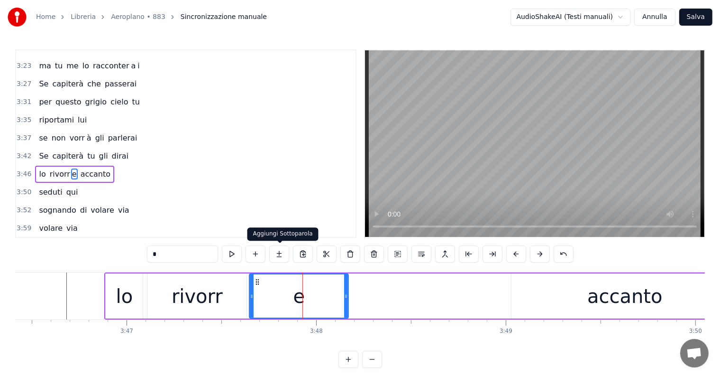
click at [280, 251] on button at bounding box center [279, 253] width 20 height 17
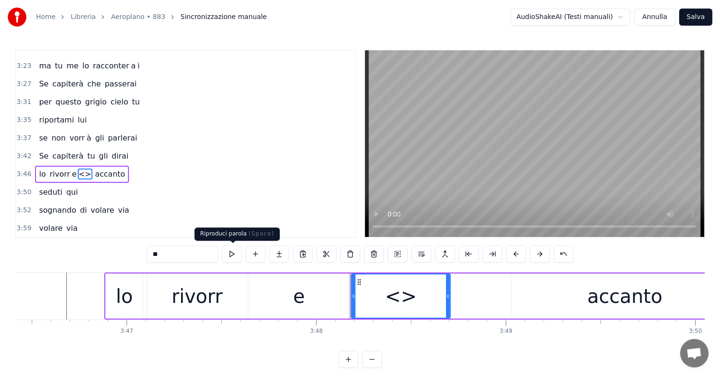
click at [177, 260] on input "**" at bounding box center [182, 253] width 71 height 17
type input "*"
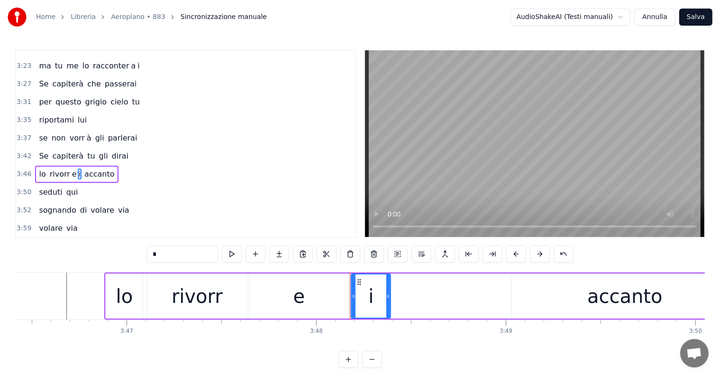
drag, startPoint x: 448, startPoint y: 288, endPoint x: 387, endPoint y: 296, distance: 61.2
click at [387, 296] on div at bounding box center [389, 295] width 4 height 43
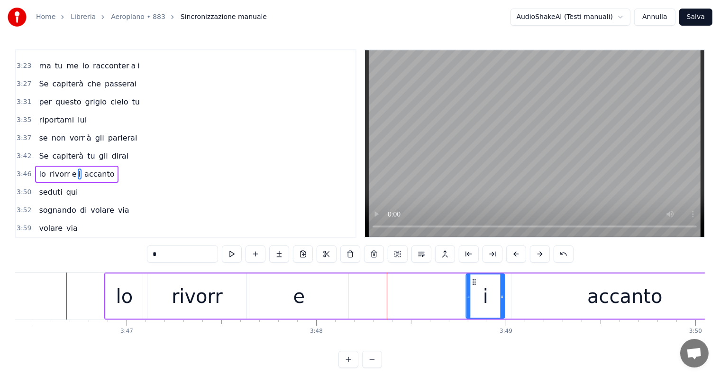
drag, startPoint x: 359, startPoint y: 280, endPoint x: 472, endPoint y: 295, distance: 114.8
click at [472, 295] on div "i" at bounding box center [485, 295] width 37 height 43
click at [332, 292] on div "e" at bounding box center [298, 295] width 99 height 45
type input "*"
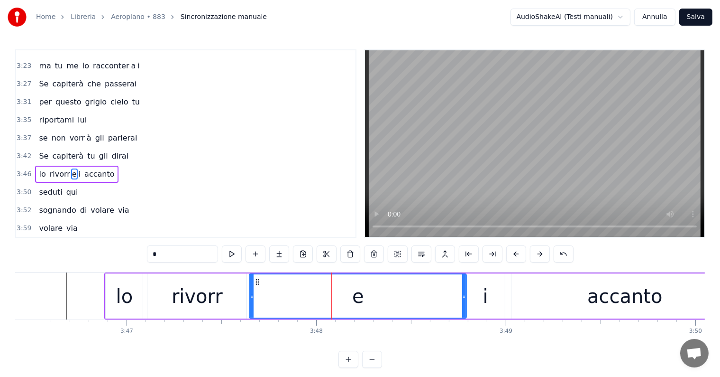
drag, startPoint x: 345, startPoint y: 292, endPoint x: 463, endPoint y: 290, distance: 118.1
click at [463, 290] on div at bounding box center [464, 295] width 4 height 43
click at [248, 300] on div at bounding box center [249, 295] width 4 height 43
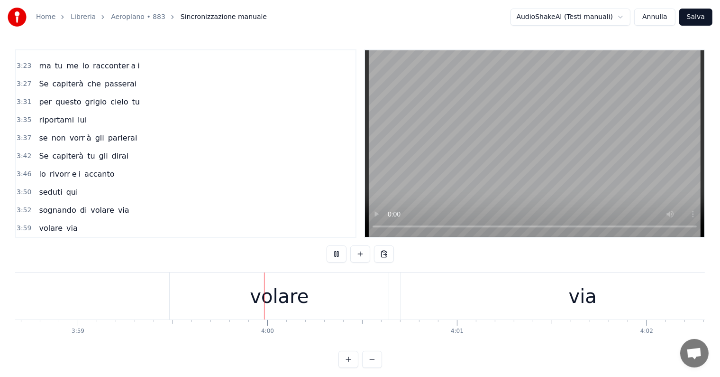
scroll to position [0, 45388]
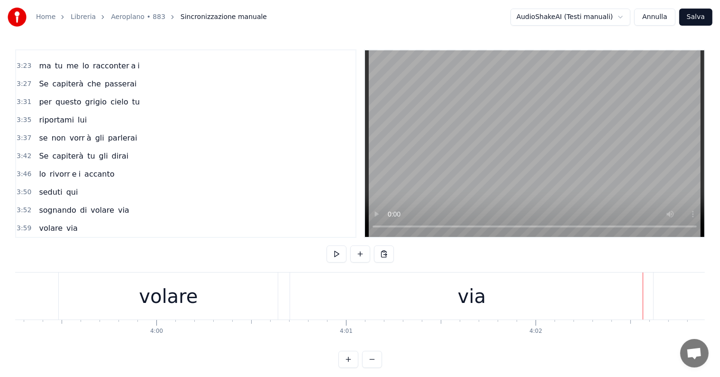
click at [448, 295] on div "via" at bounding box center [471, 295] width 363 height 47
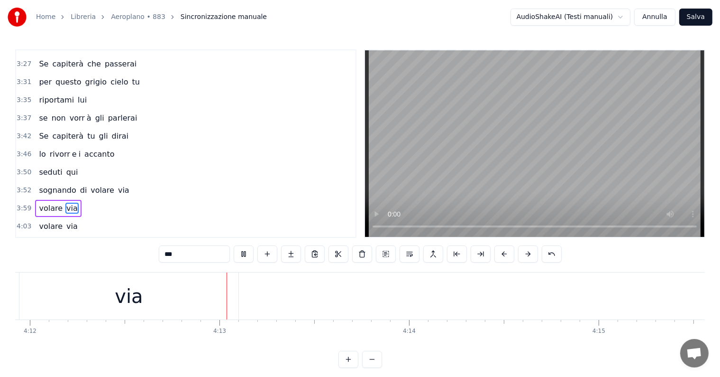
scroll to position [0, 47829]
click at [698, 11] on button "Salva" at bounding box center [696, 17] width 33 height 17
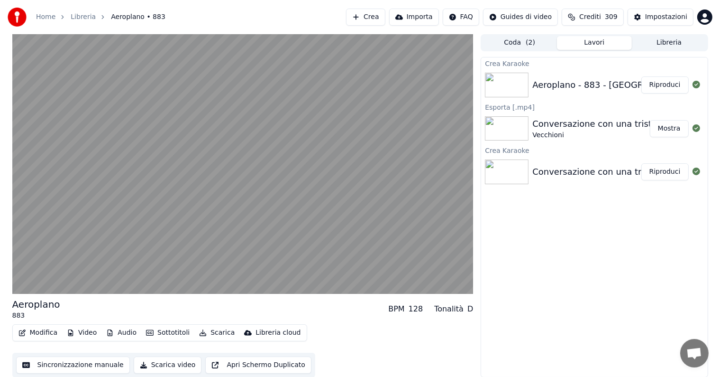
click at [672, 83] on button "Riproduci" at bounding box center [665, 84] width 47 height 17
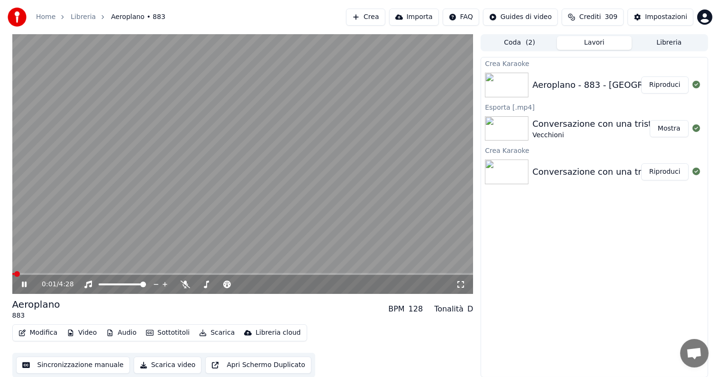
click at [24, 284] on icon at bounding box center [31, 284] width 22 height 8
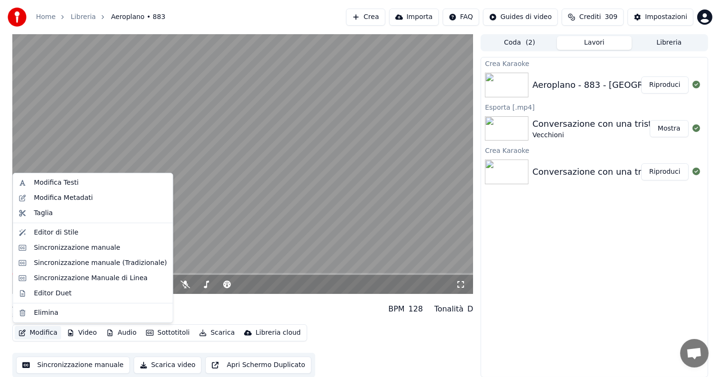
click at [35, 331] on button "Modifica" at bounding box center [38, 332] width 47 height 13
click at [48, 294] on div "Editor Duet" at bounding box center [53, 292] width 38 height 9
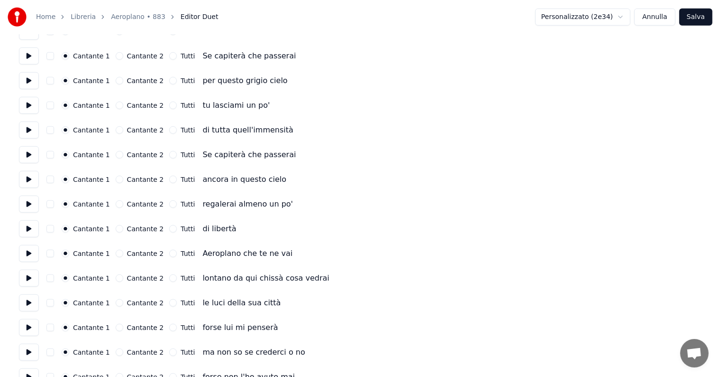
scroll to position [843, 0]
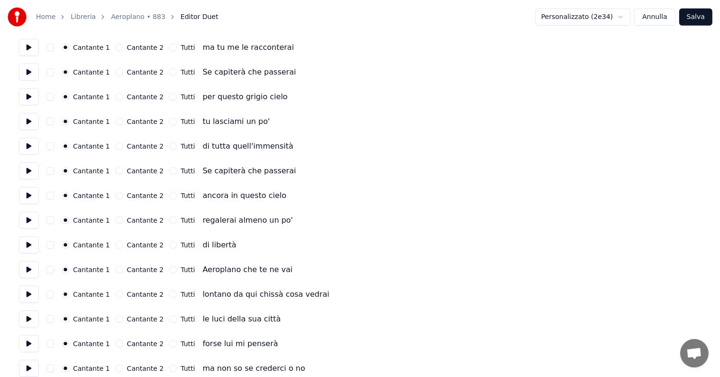
click at [25, 270] on button at bounding box center [29, 269] width 20 height 17
click at [116, 268] on button "Cantante 2" at bounding box center [120, 270] width 8 height 8
click at [26, 297] on button at bounding box center [29, 294] width 20 height 17
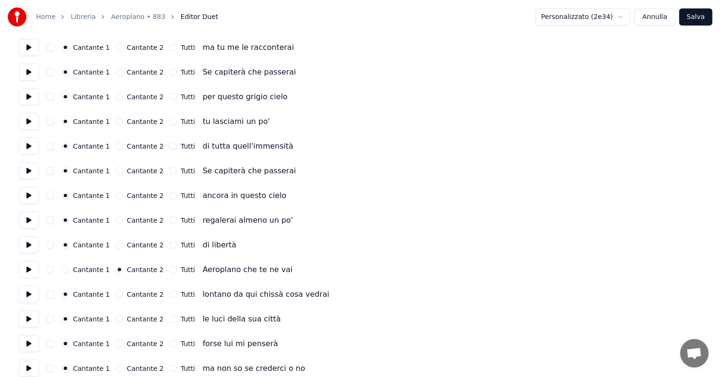
click at [116, 294] on button "Cantante 2" at bounding box center [120, 294] width 8 height 8
click at [116, 320] on button "Cantante 2" at bounding box center [120, 319] width 8 height 8
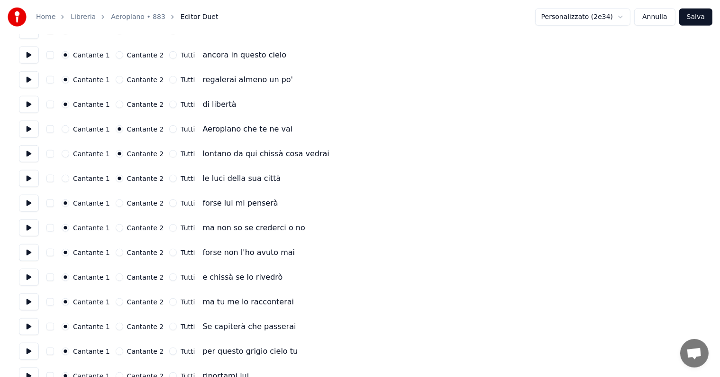
scroll to position [986, 0]
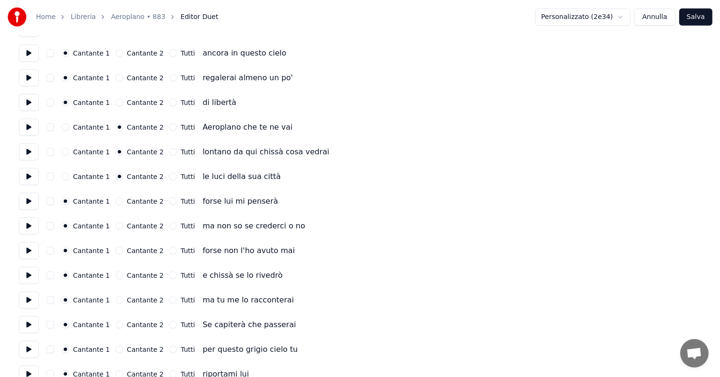
click at [27, 199] on button at bounding box center [29, 201] width 20 height 17
click at [30, 178] on button at bounding box center [29, 176] width 20 height 17
click at [27, 199] on button at bounding box center [29, 201] width 20 height 17
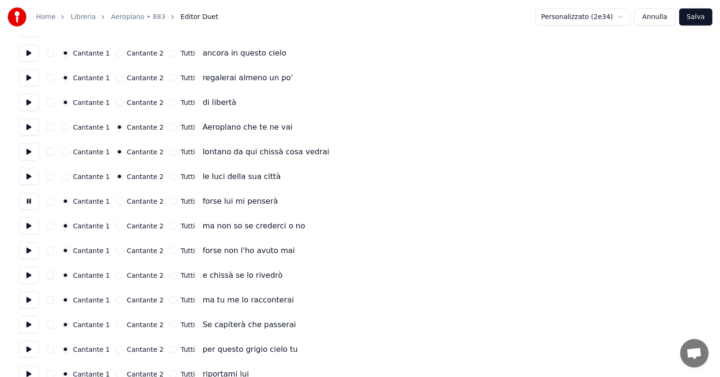
click at [27, 199] on button at bounding box center [29, 201] width 20 height 17
click at [29, 230] on button at bounding box center [29, 225] width 20 height 17
click at [169, 225] on button "Tutti" at bounding box center [173, 226] width 8 height 8
click at [26, 251] on button at bounding box center [29, 250] width 20 height 17
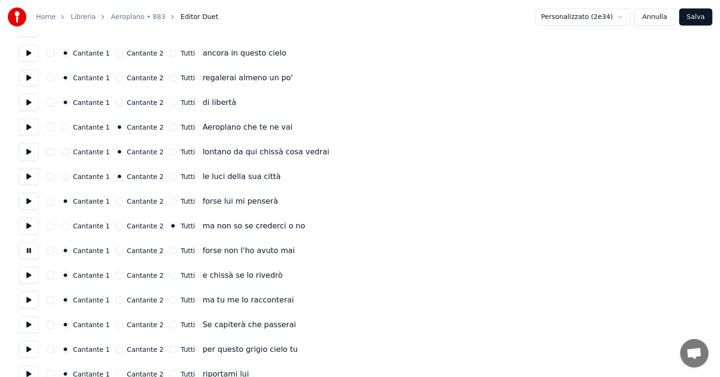
click at [26, 251] on button at bounding box center [29, 250] width 20 height 17
click at [169, 250] on button "Tutti" at bounding box center [173, 251] width 8 height 8
click at [28, 274] on button at bounding box center [29, 275] width 20 height 17
click at [27, 300] on button at bounding box center [29, 299] width 20 height 17
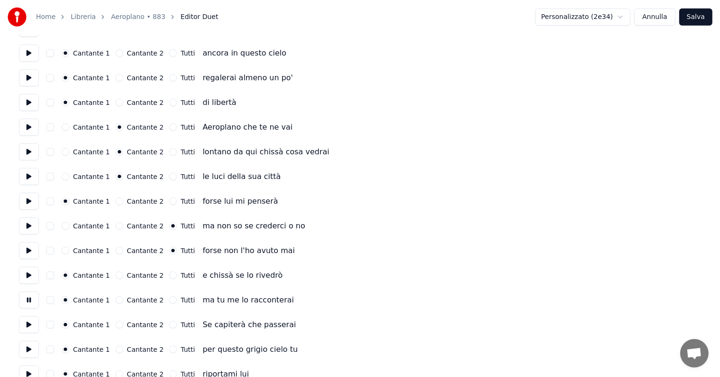
click at [27, 300] on button at bounding box center [29, 299] width 20 height 17
click at [28, 321] on button at bounding box center [29, 324] width 20 height 17
click at [169, 322] on button "Tutti" at bounding box center [173, 325] width 8 height 8
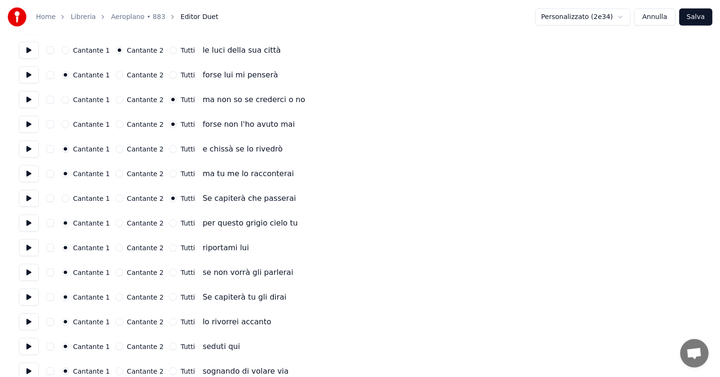
scroll to position [1128, 0]
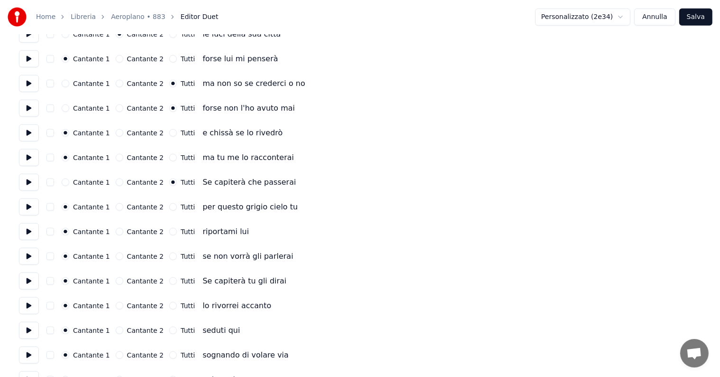
click at [30, 204] on button at bounding box center [29, 206] width 20 height 17
click at [169, 207] on button "Tutti" at bounding box center [173, 207] width 8 height 8
click at [28, 230] on button at bounding box center [29, 231] width 20 height 17
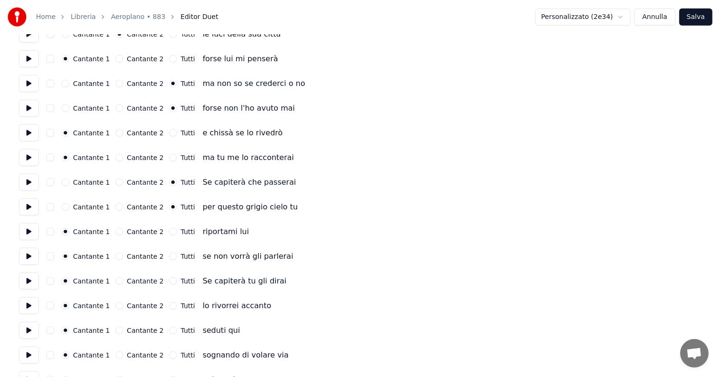
click at [27, 253] on button at bounding box center [29, 256] width 20 height 17
click at [30, 283] on button at bounding box center [29, 280] width 20 height 17
click at [169, 280] on button "Tutti" at bounding box center [173, 281] width 8 height 8
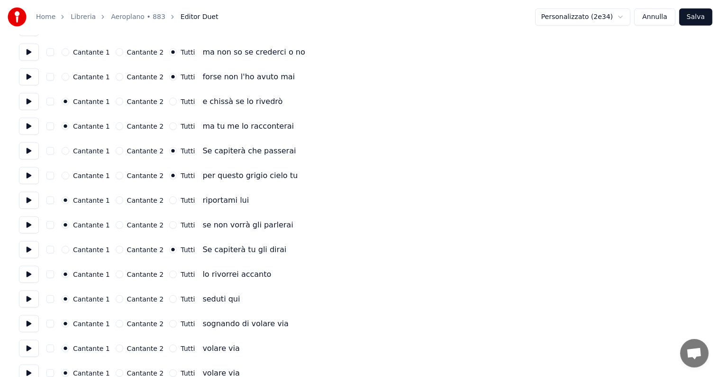
scroll to position [1175, 0]
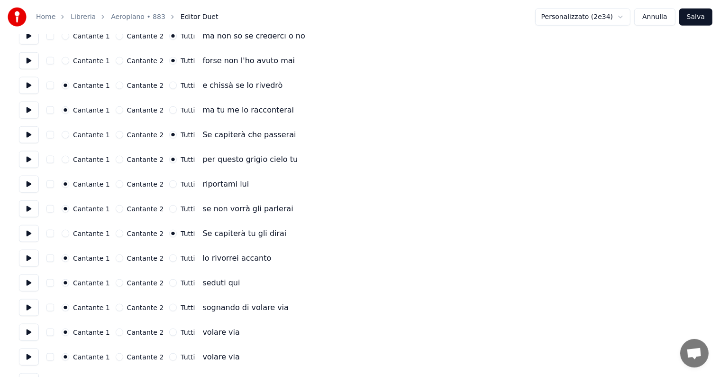
click at [28, 253] on button at bounding box center [29, 257] width 20 height 17
click at [28, 279] on button at bounding box center [29, 282] width 20 height 17
click at [169, 283] on button "Tutti" at bounding box center [173, 283] width 8 height 8
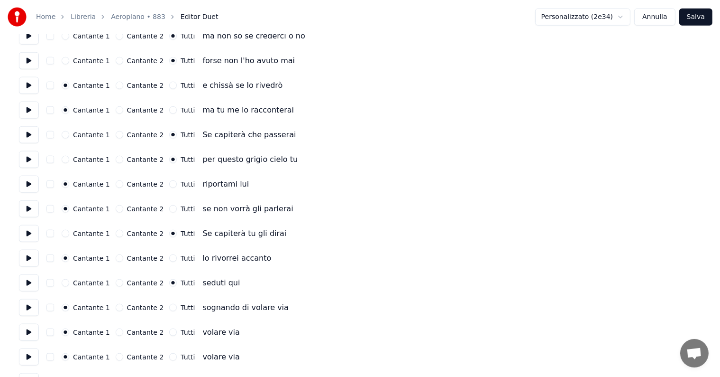
click at [29, 305] on button at bounding box center [29, 307] width 20 height 17
click at [169, 306] on button "Tutti" at bounding box center [173, 308] width 8 height 8
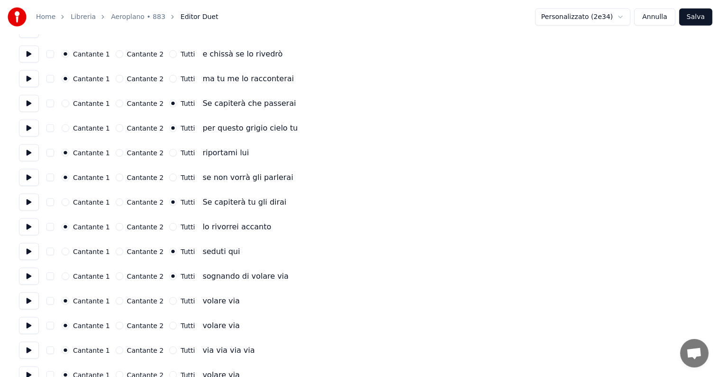
scroll to position [1223, 0]
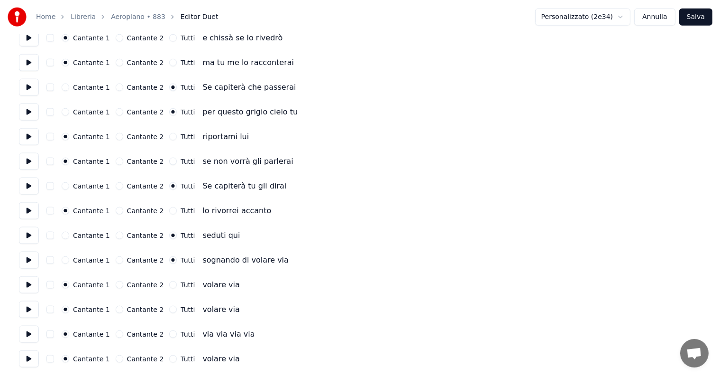
click at [27, 279] on button at bounding box center [29, 284] width 20 height 17
click at [26, 311] on button at bounding box center [29, 309] width 20 height 17
click at [116, 309] on button "Cantante 2" at bounding box center [120, 309] width 8 height 8
click at [28, 336] on button at bounding box center [29, 333] width 20 height 17
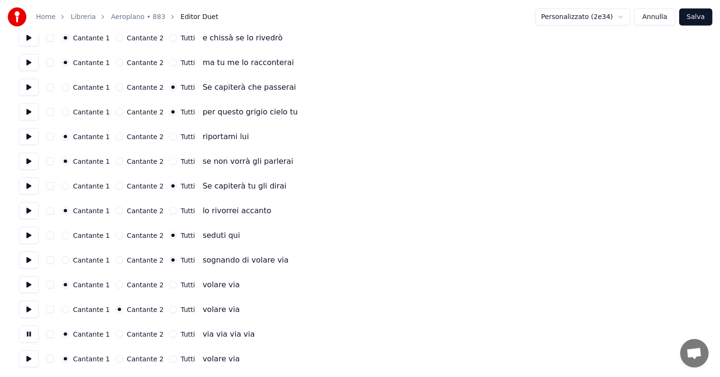
click at [28, 336] on button at bounding box center [29, 333] width 20 height 17
click at [26, 359] on button at bounding box center [29, 358] width 20 height 17
click at [116, 359] on button "Cantante 2" at bounding box center [120, 359] width 8 height 8
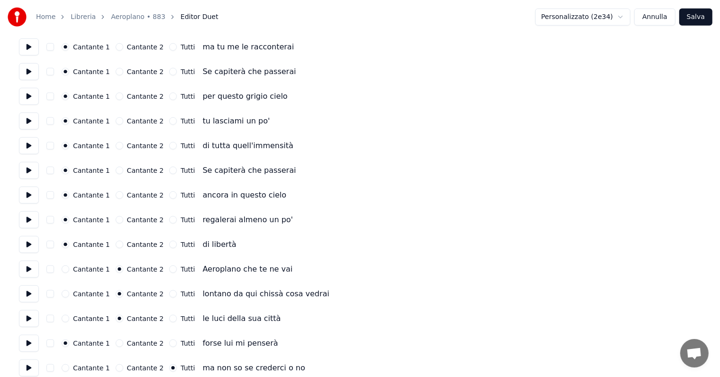
scroll to position [843, 0]
click at [25, 243] on button at bounding box center [29, 244] width 20 height 17
click at [28, 269] on button at bounding box center [29, 269] width 20 height 17
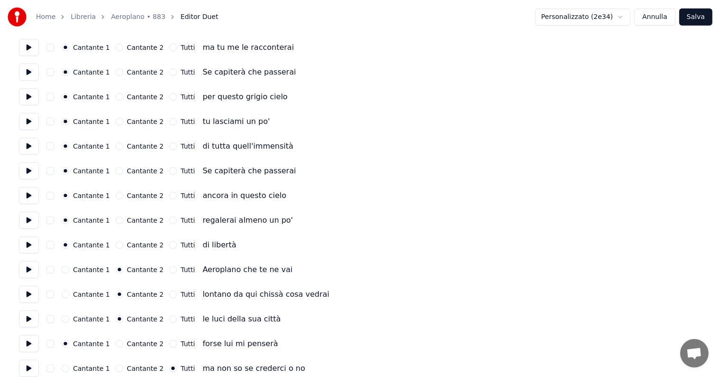
click at [696, 20] on button "Salva" at bounding box center [696, 17] width 33 height 17
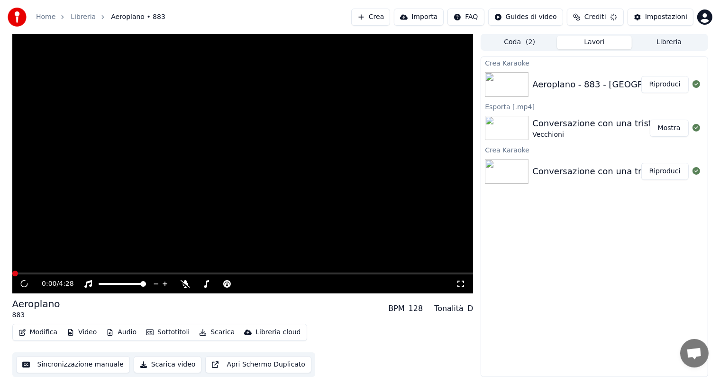
scroll to position [0, 0]
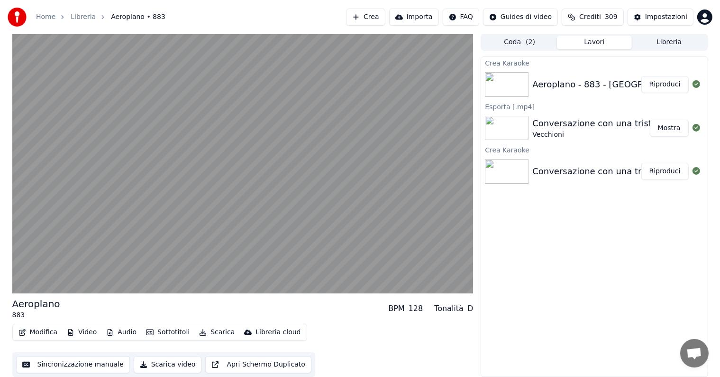
click at [664, 81] on button "Riproduci" at bounding box center [665, 84] width 47 height 17
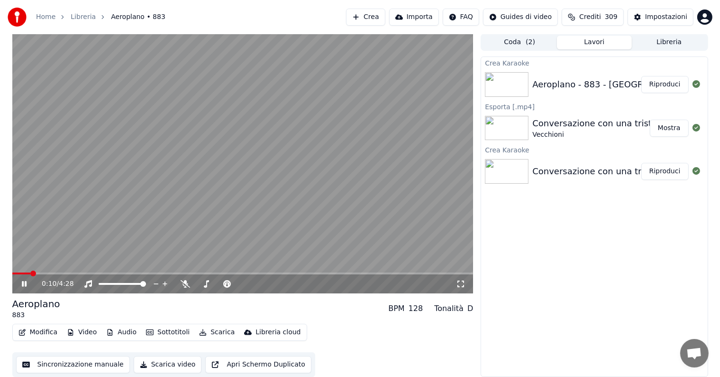
click at [25, 284] on icon at bounding box center [24, 284] width 5 height 6
click at [25, 281] on icon at bounding box center [31, 284] width 22 height 8
click at [256, 273] on span at bounding box center [242, 273] width 461 height 2
click at [27, 281] on icon at bounding box center [31, 284] width 22 height 8
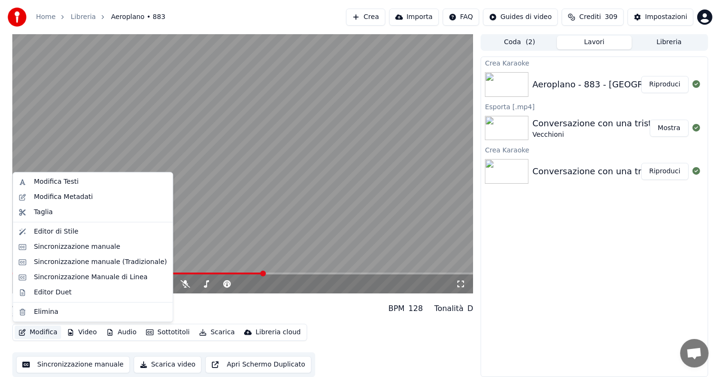
click at [38, 332] on button "Modifica" at bounding box center [38, 331] width 47 height 13
click at [62, 244] on div "Sincronizzazione manuale" at bounding box center [77, 246] width 86 height 9
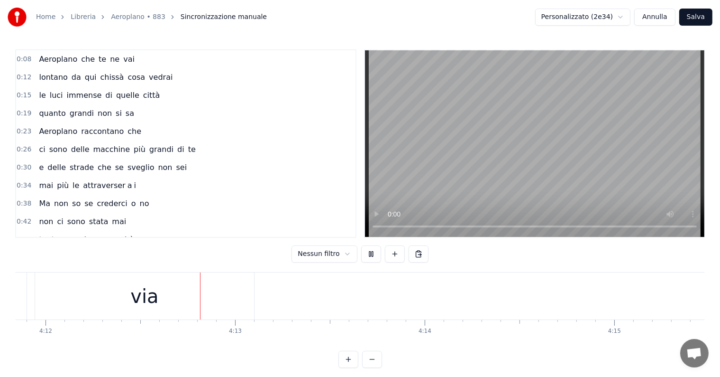
scroll to position [0, 47794]
click at [669, 17] on button "Annulla" at bounding box center [655, 17] width 41 height 17
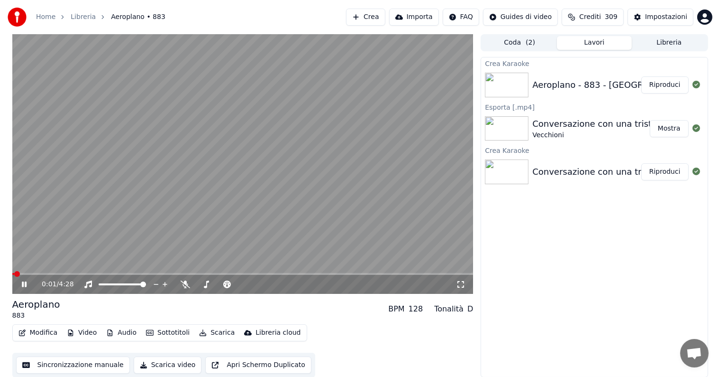
click at [668, 84] on button "Riproduci" at bounding box center [665, 84] width 47 height 17
click at [24, 283] on icon at bounding box center [31, 284] width 22 height 8
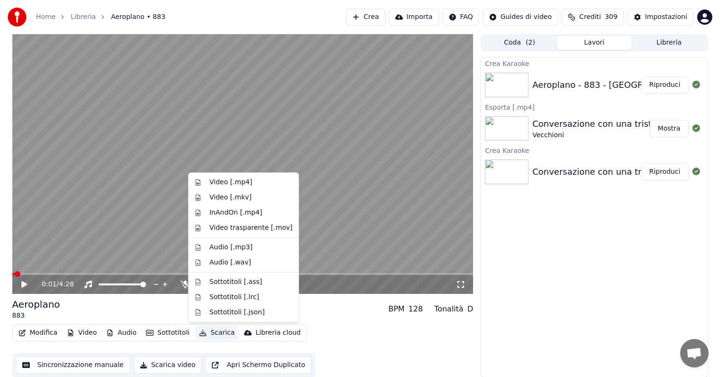
click at [215, 332] on button "Scarica" at bounding box center [216, 332] width 43 height 13
click at [233, 184] on div "Video [.mp4]" at bounding box center [231, 181] width 43 height 9
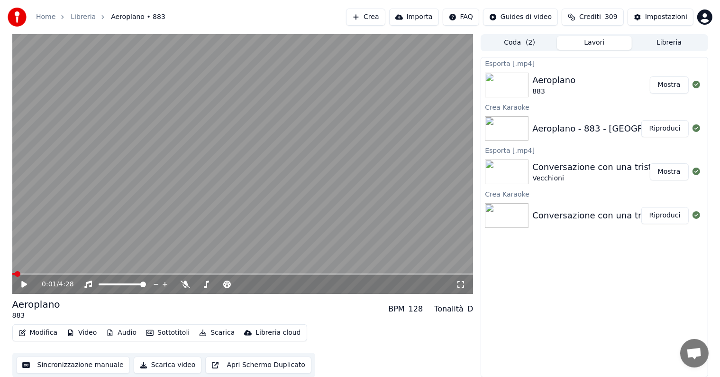
click at [662, 87] on button "Mostra" at bounding box center [669, 84] width 39 height 17
click at [516, 43] on button "Coda ( 2 )" at bounding box center [519, 43] width 75 height 14
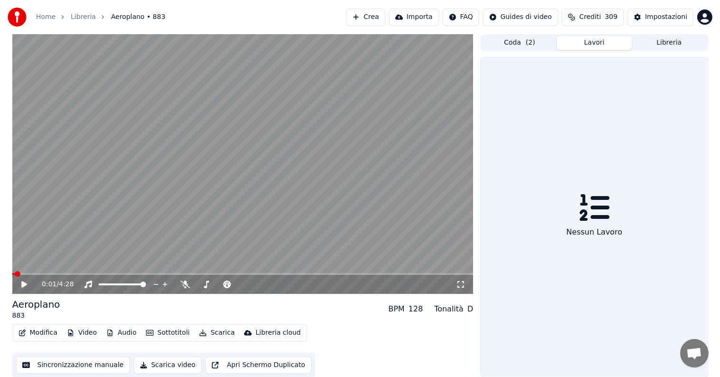
click at [590, 44] on button "Lavori" at bounding box center [594, 43] width 75 height 14
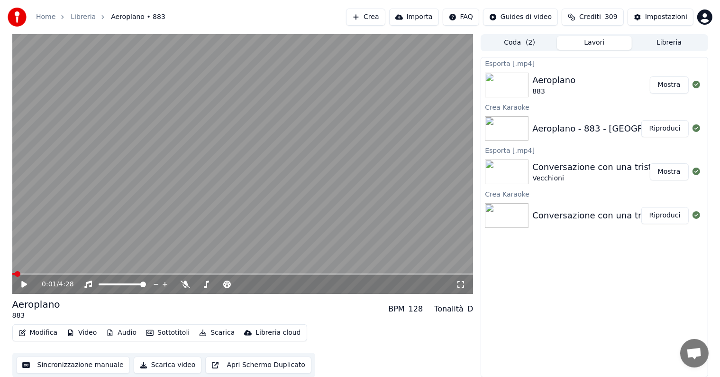
click at [673, 43] on button "Libreria" at bounding box center [669, 43] width 75 height 14
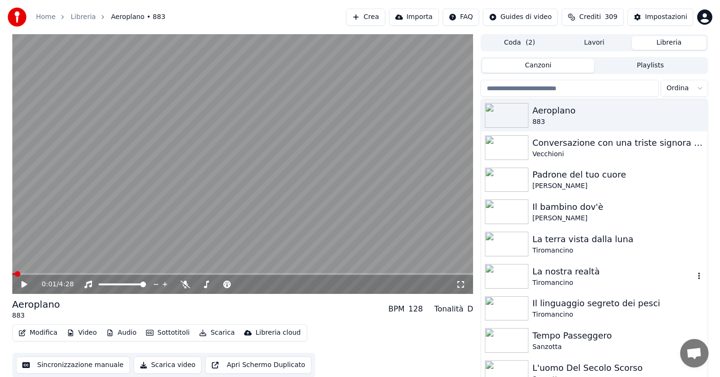
click at [575, 276] on div "La nostra realtà" at bounding box center [614, 271] width 162 height 13
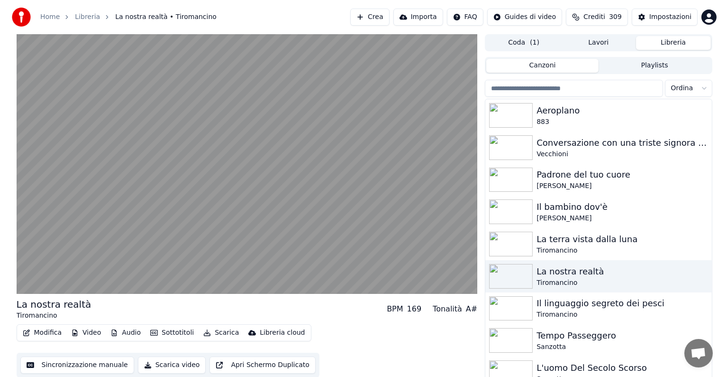
scroll to position [4, 0]
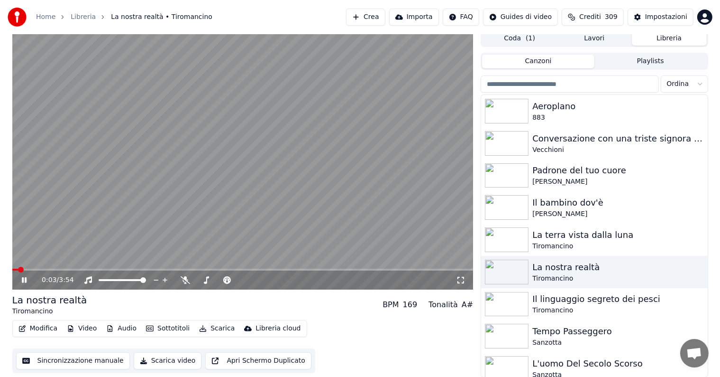
click at [25, 278] on icon at bounding box center [24, 280] width 5 height 6
click at [80, 324] on button "Video" at bounding box center [81, 328] width 37 height 13
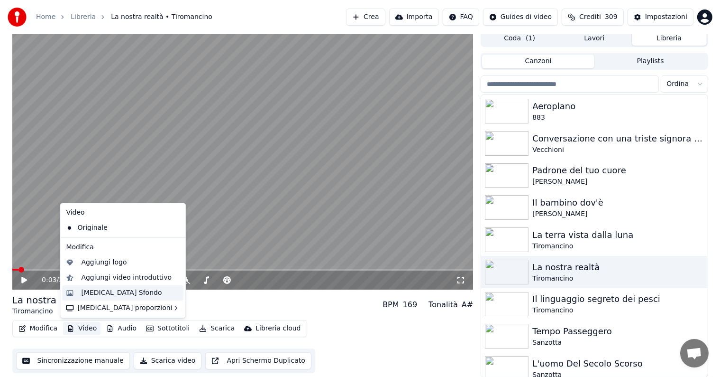
click at [111, 291] on div "[MEDICAL_DATA] Sfondo" at bounding box center [121, 292] width 81 height 9
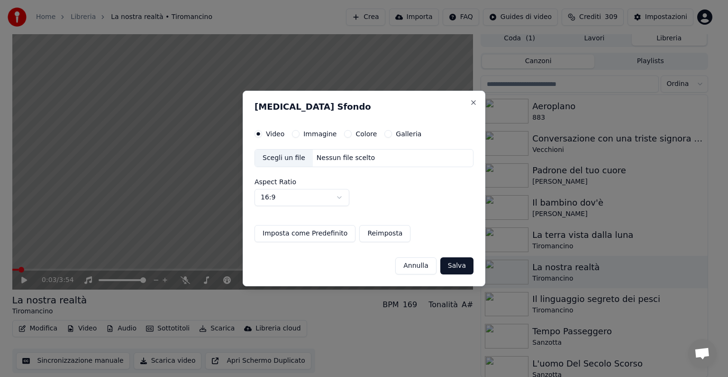
click at [295, 131] on button "Immagine" at bounding box center [296, 134] width 8 height 8
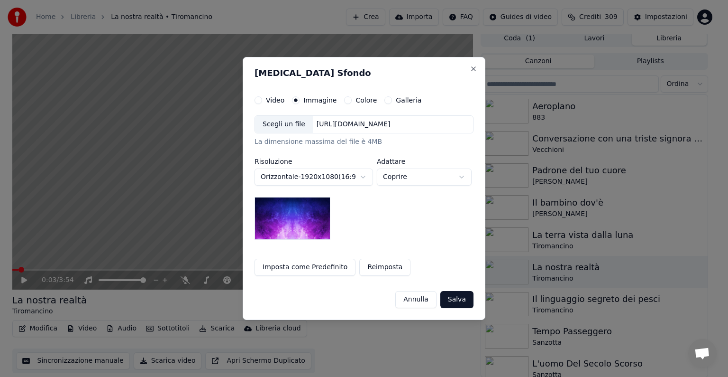
click at [279, 221] on img at bounding box center [293, 218] width 76 height 43
click at [363, 128] on div "[URL][DOMAIN_NAME]" at bounding box center [354, 124] width 82 height 9
click at [365, 266] on button "Reimposta" at bounding box center [384, 266] width 51 height 17
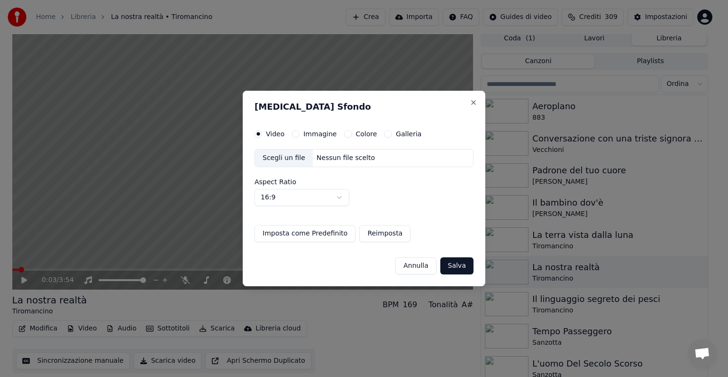
click at [295, 134] on button "Immagine" at bounding box center [296, 134] width 8 height 8
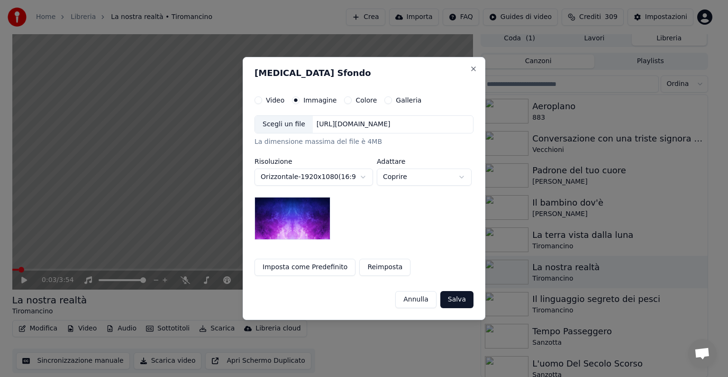
click at [460, 300] on button "Salva" at bounding box center [457, 299] width 33 height 17
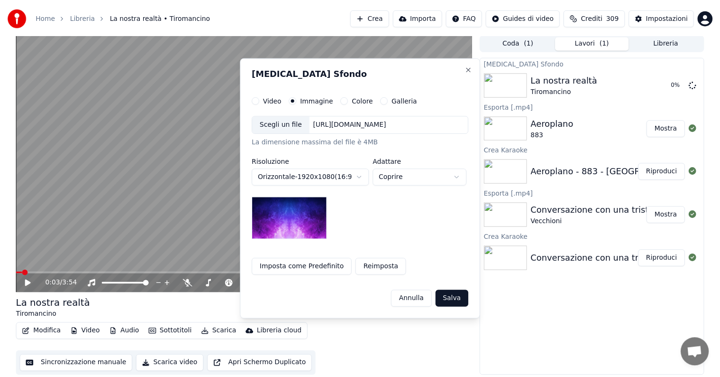
scroll to position [0, 0]
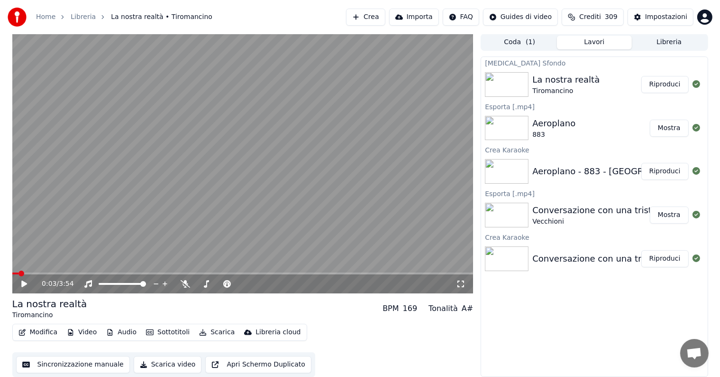
click at [672, 84] on button "Riproduci" at bounding box center [665, 84] width 47 height 17
click at [25, 282] on icon at bounding box center [24, 284] width 5 height 6
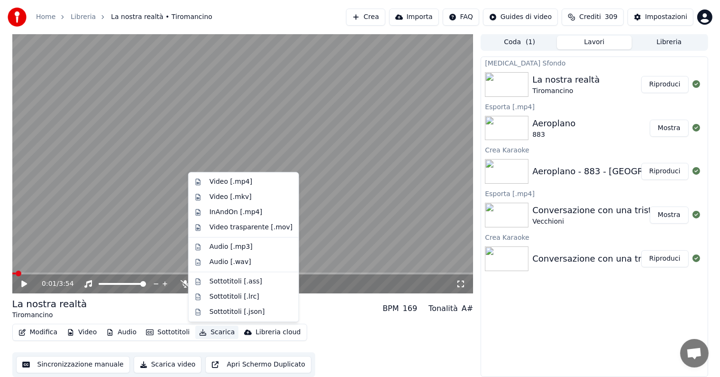
click at [217, 328] on button "Scarica" at bounding box center [216, 331] width 43 height 13
click at [244, 179] on div "Video [.mp4]" at bounding box center [231, 181] width 43 height 9
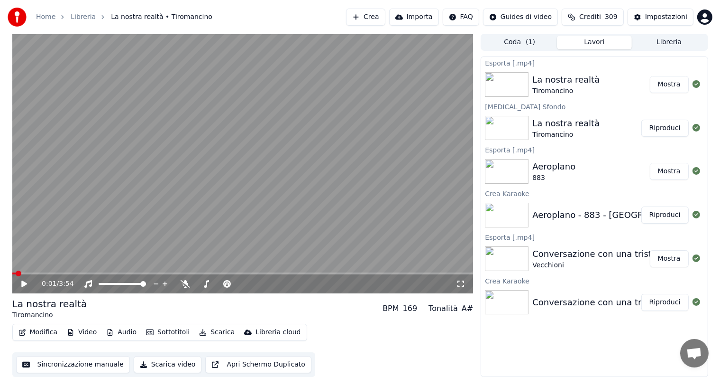
click at [672, 85] on button "Mostra" at bounding box center [669, 84] width 39 height 17
